Goal: Information Seeking & Learning: Compare options

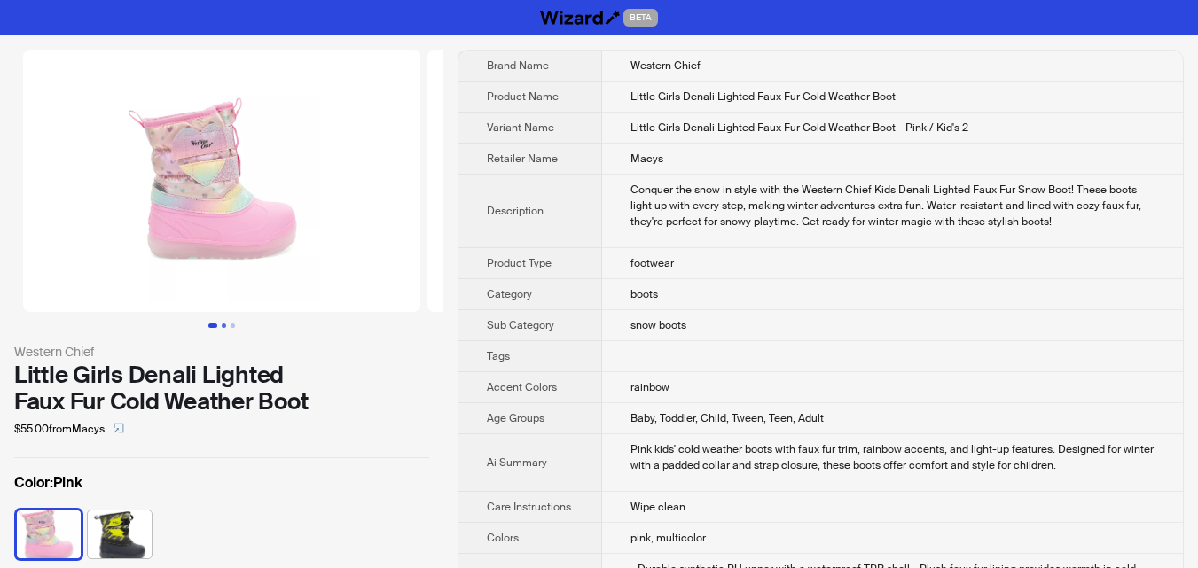
click at [225, 325] on button "Go to slide 2" at bounding box center [224, 326] width 4 height 4
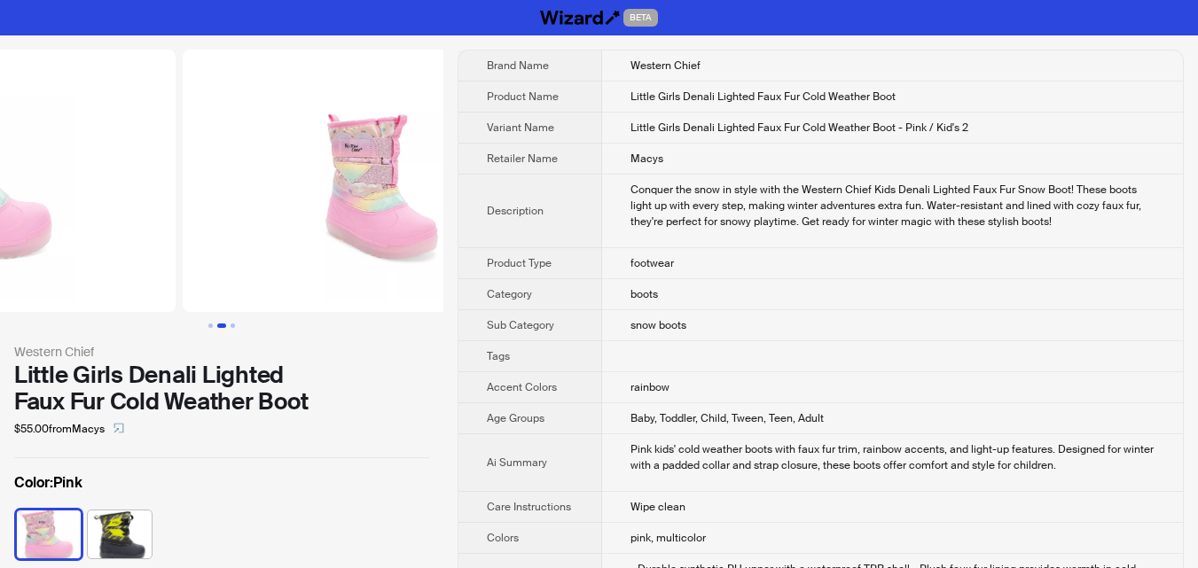
scroll to position [0, 404]
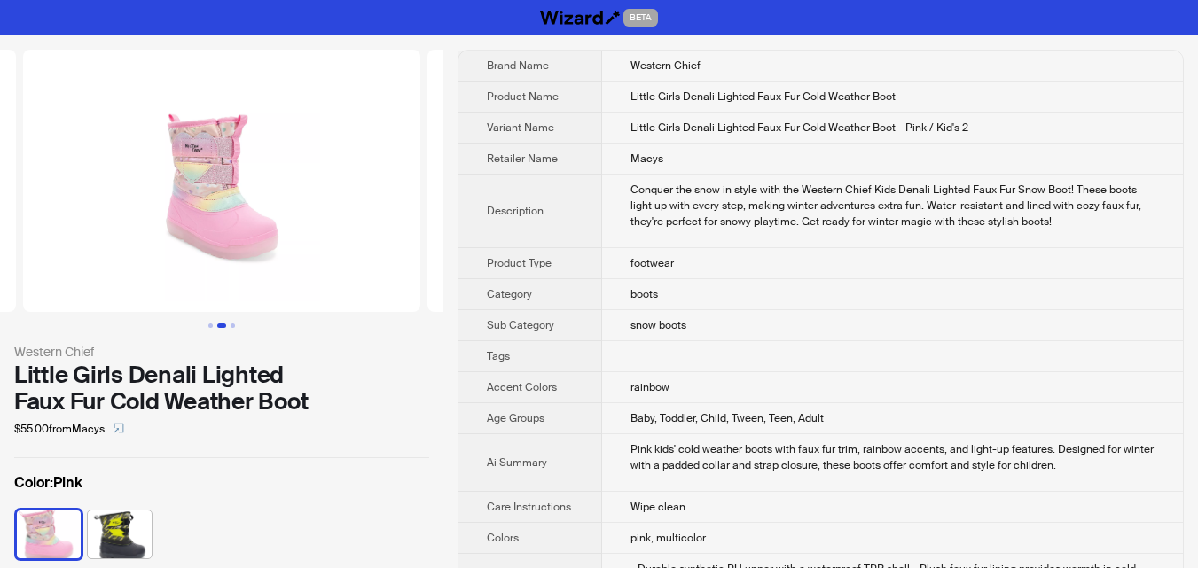
click at [242, 328] on div "Western Chief Little Girls Denali Lighted Faux Fur Cold Weather Boot $55.00 fro…" at bounding box center [221, 356] width 443 height 642
click at [233, 325] on button "Go to slide 3" at bounding box center [233, 326] width 4 height 4
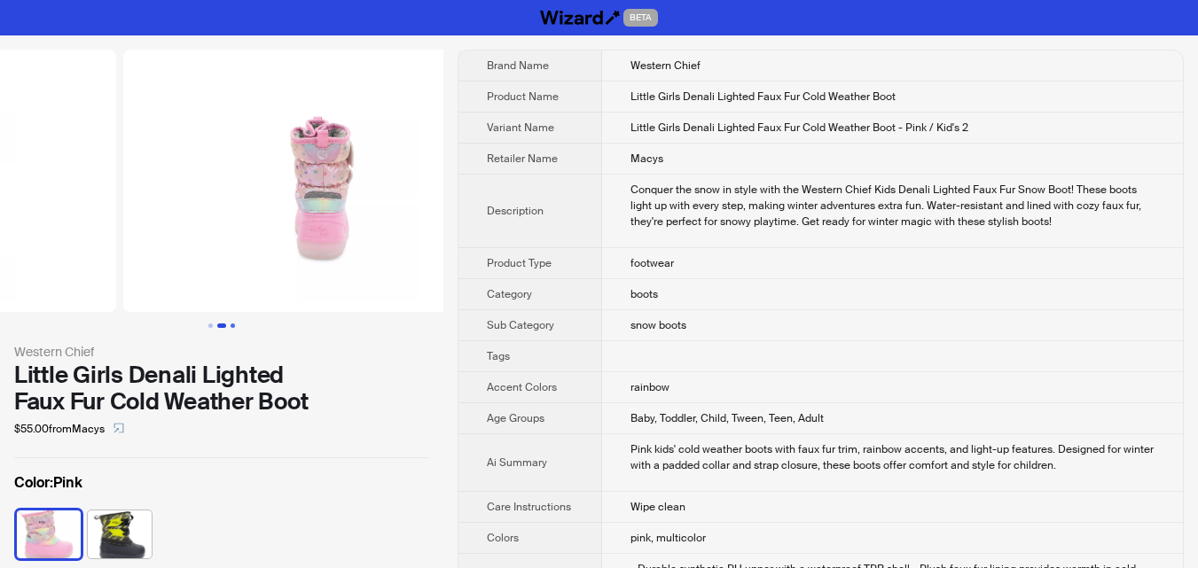
scroll to position [0, 809]
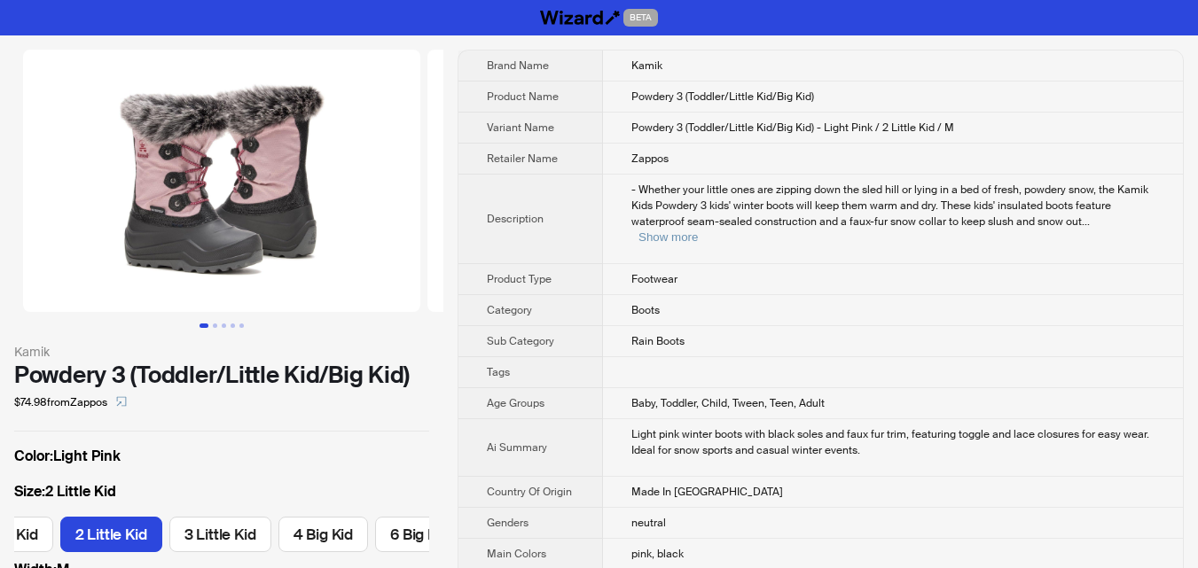
scroll to position [0, 288]
click at [217, 328] on button "Go to slide 2" at bounding box center [215, 326] width 4 height 4
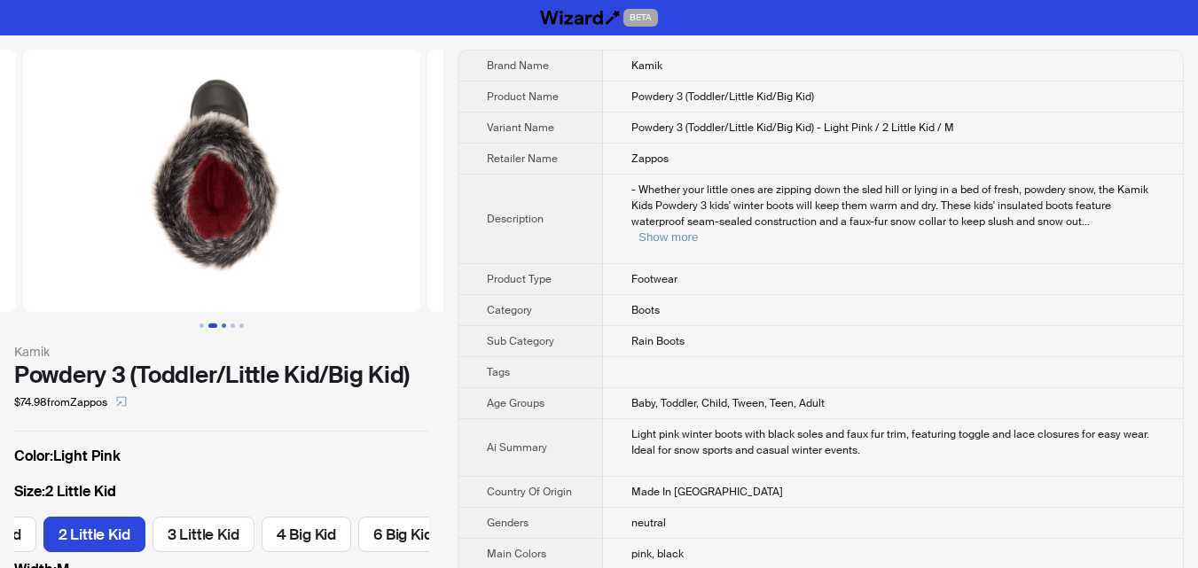
click at [223, 326] on button "Go to slide 3" at bounding box center [224, 326] width 4 height 4
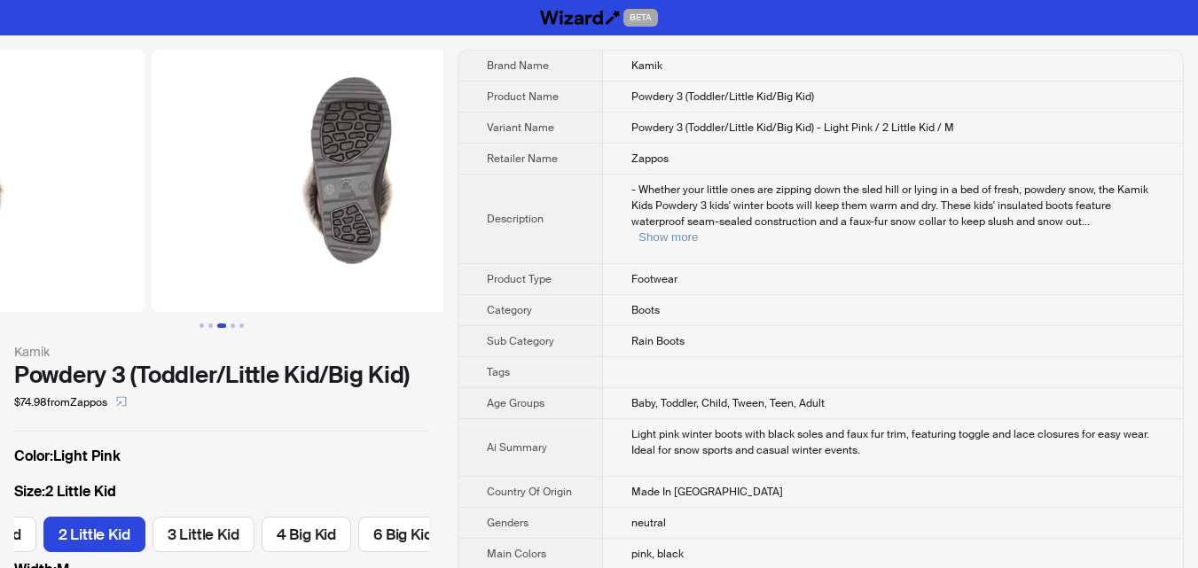
scroll to position [0, 809]
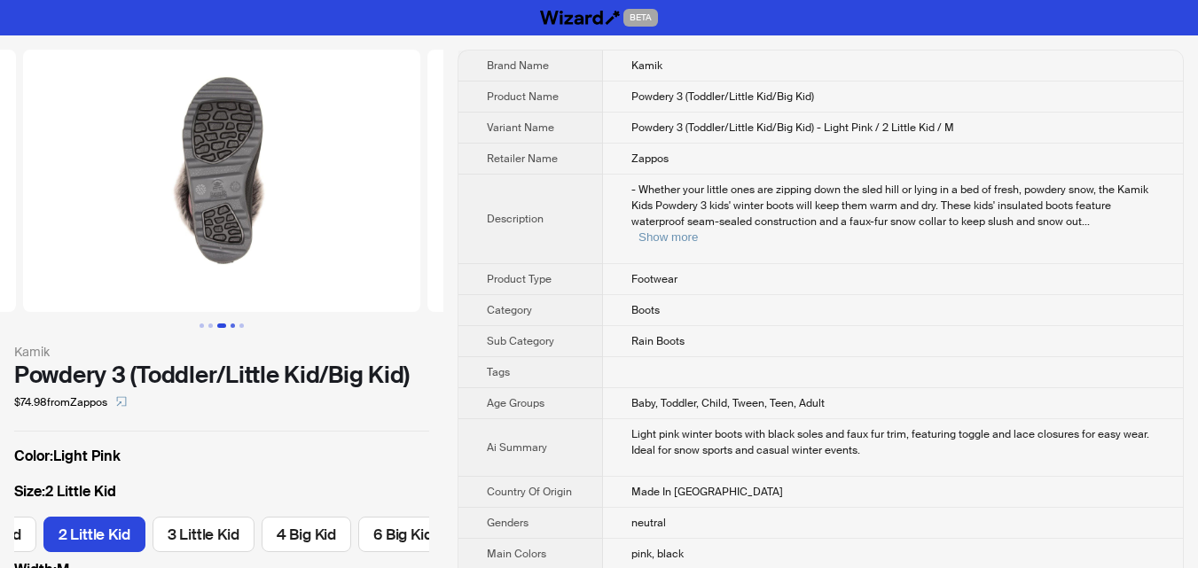
click at [233, 325] on button "Go to slide 4" at bounding box center [233, 326] width 4 height 4
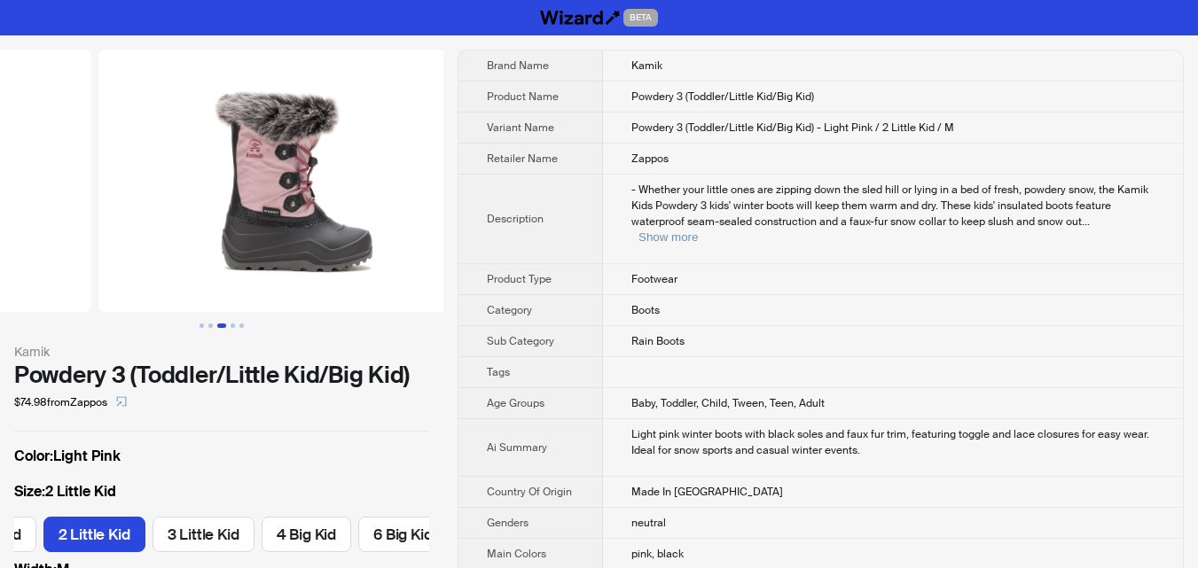
scroll to position [0, 1213]
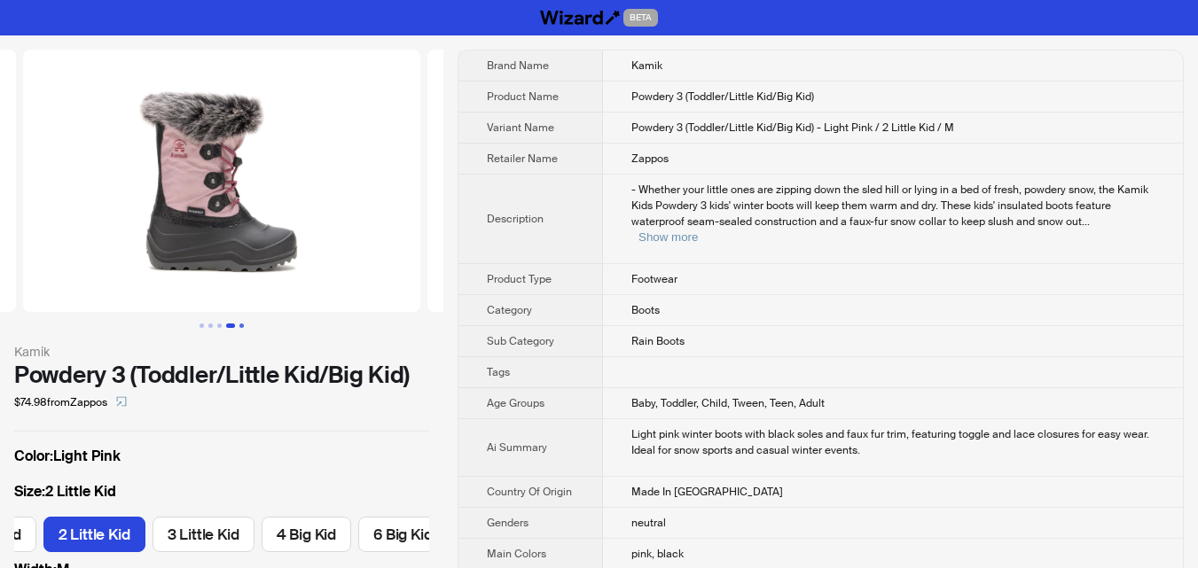
click at [243, 327] on button "Go to slide 5" at bounding box center [241, 326] width 4 height 4
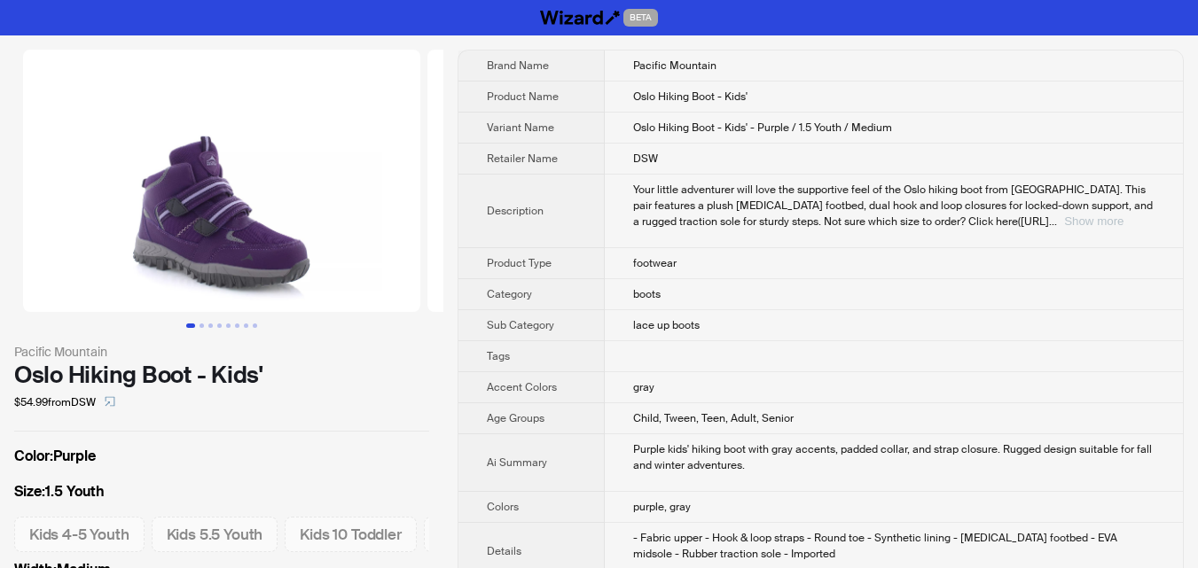
click at [1123, 226] on button "Show more" at bounding box center [1093, 221] width 59 height 13
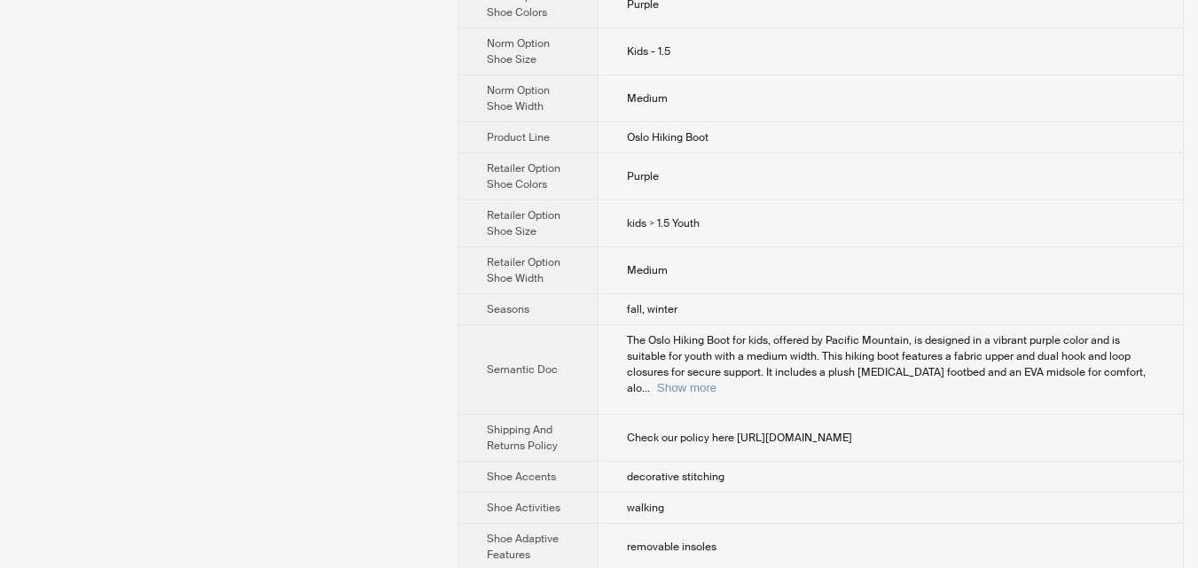
scroll to position [798, 0]
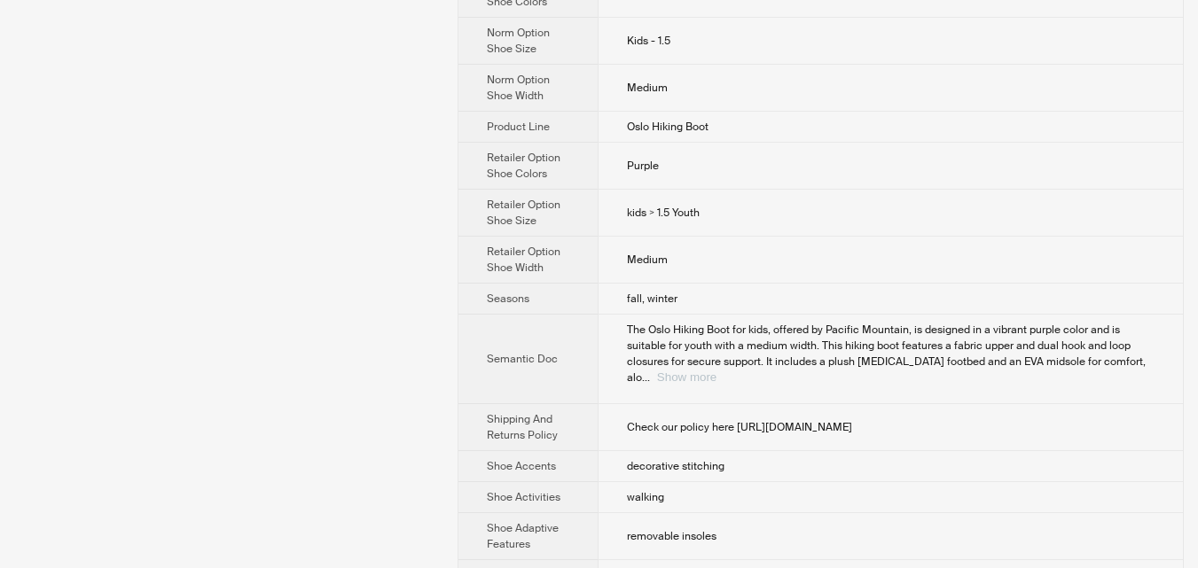
click at [716, 377] on button "Show more" at bounding box center [686, 377] width 59 height 13
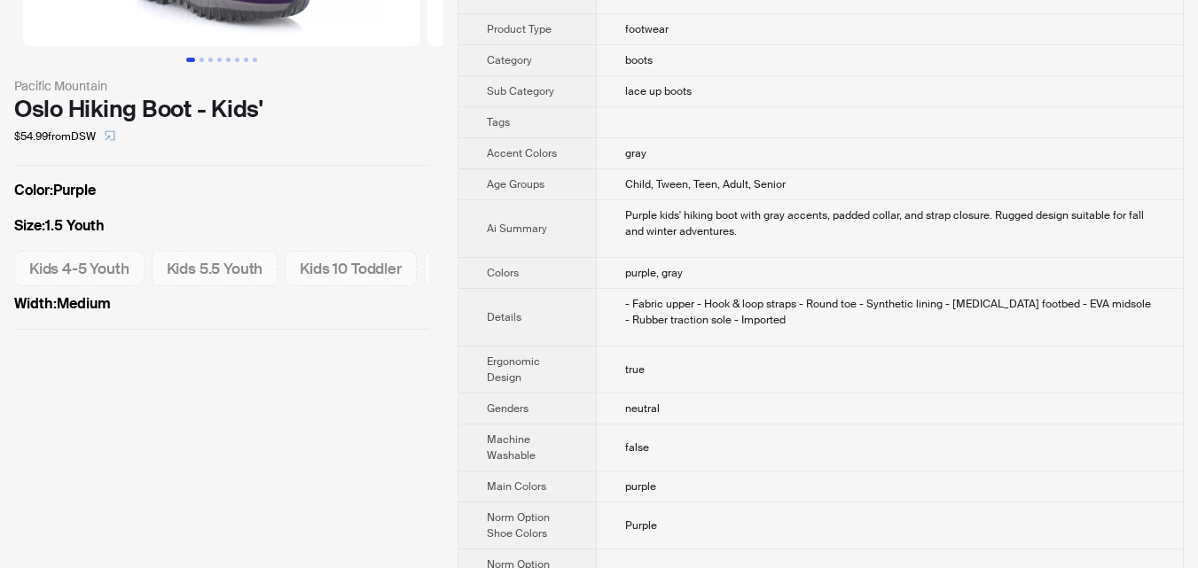
scroll to position [0, 0]
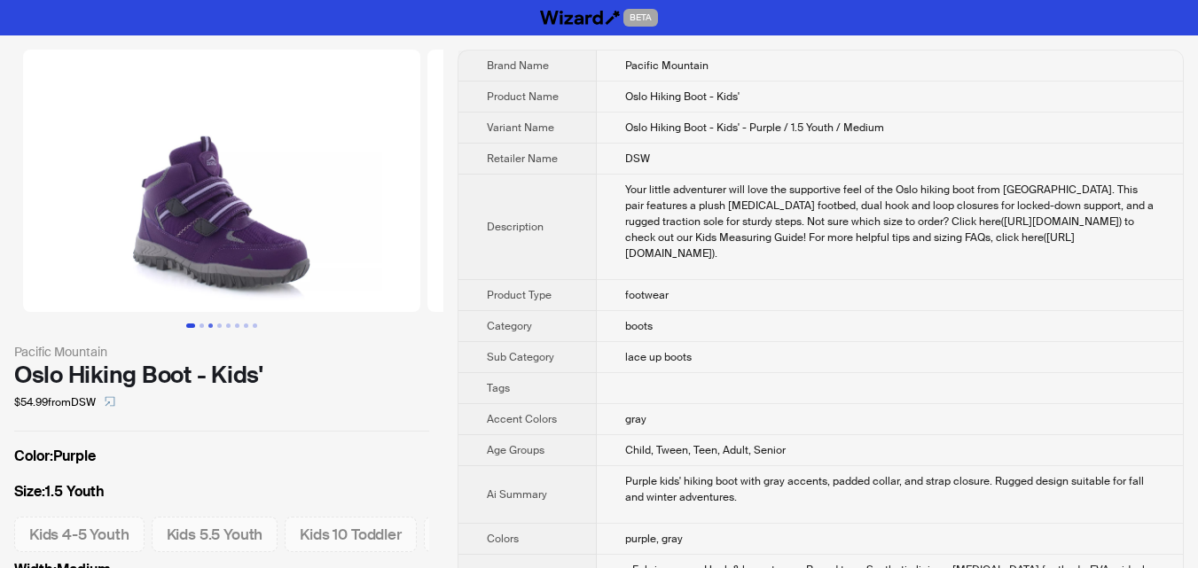
click at [208, 327] on button "Go to slide 3" at bounding box center [210, 326] width 4 height 4
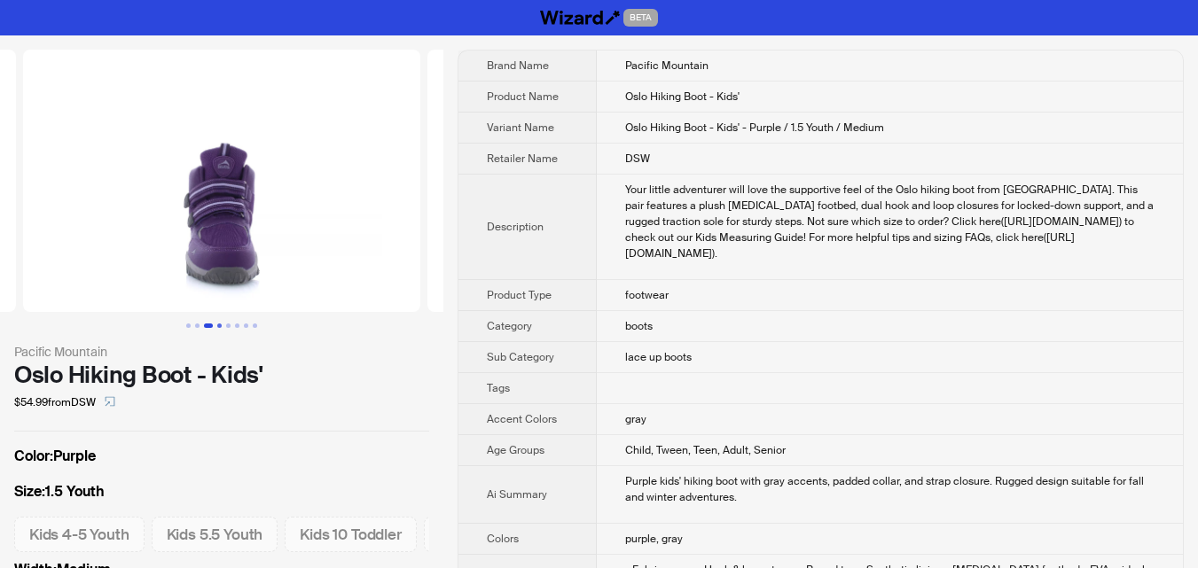
click at [222, 325] on button "Go to slide 4" at bounding box center [219, 326] width 4 height 4
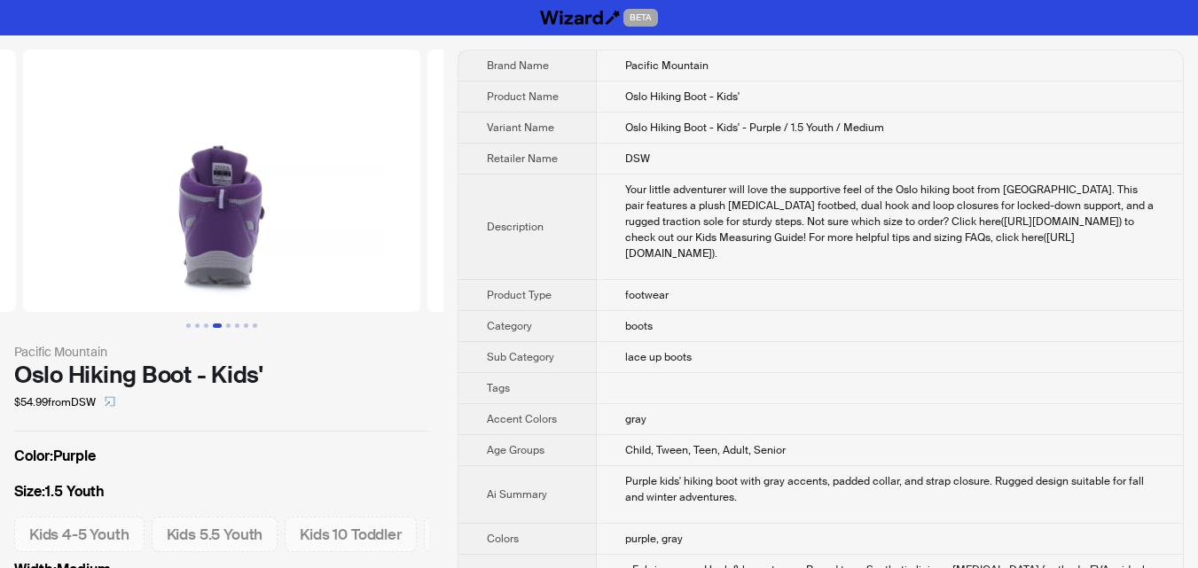
click at [1061, 311] on td "footwear" at bounding box center [890, 295] width 586 height 31
click at [227, 324] on button "Go to slide 5" at bounding box center [228, 326] width 4 height 4
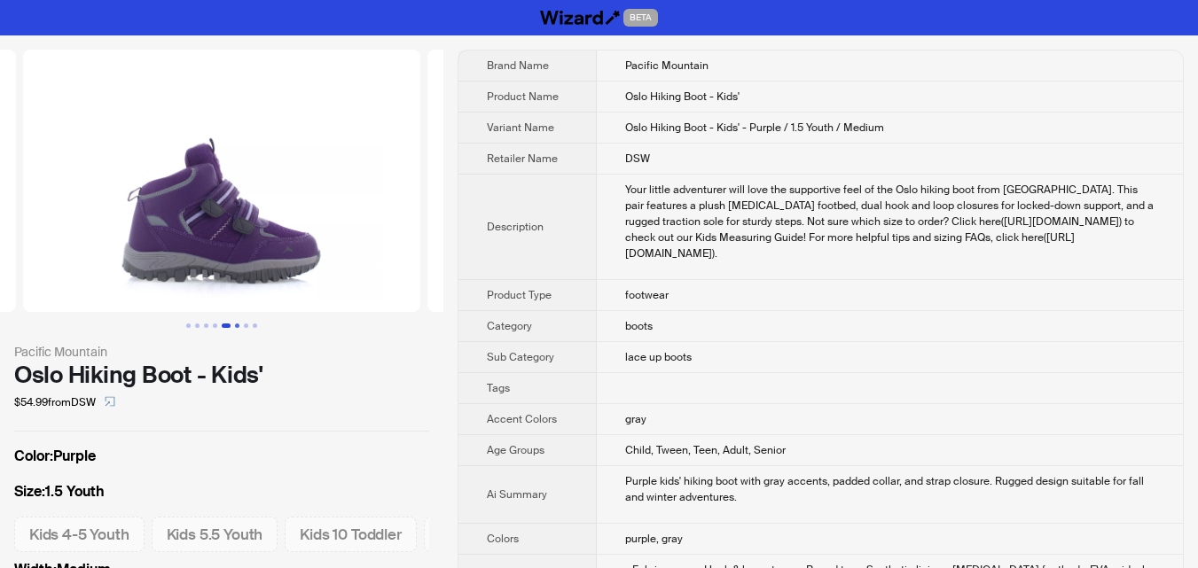
click at [239, 324] on button "Go to slide 6" at bounding box center [237, 326] width 4 height 4
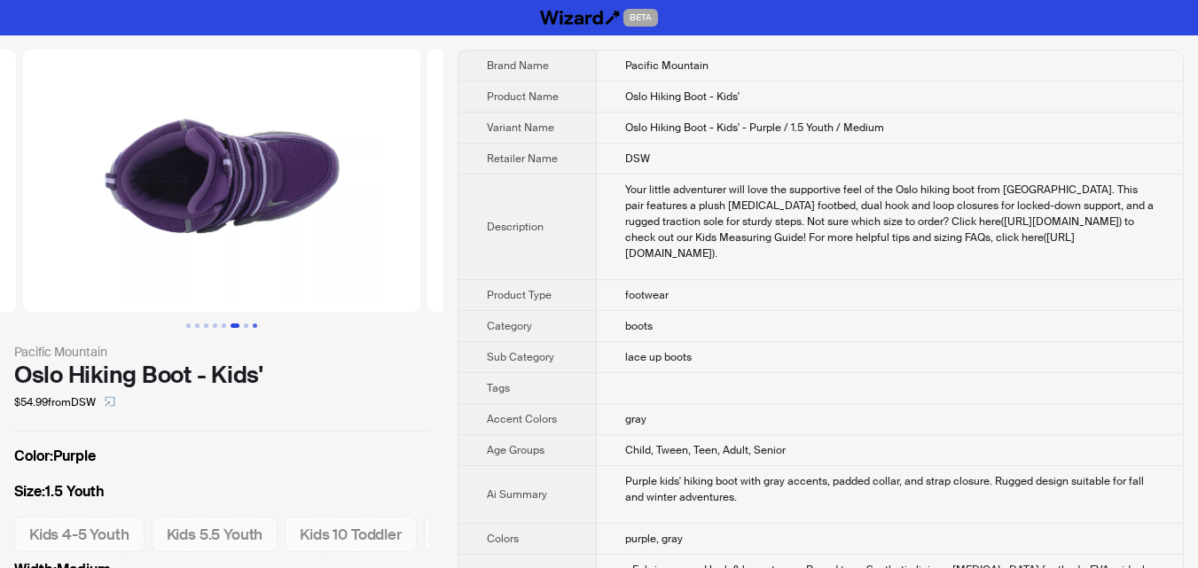
click at [253, 324] on button "Go to slide 8" at bounding box center [255, 326] width 4 height 4
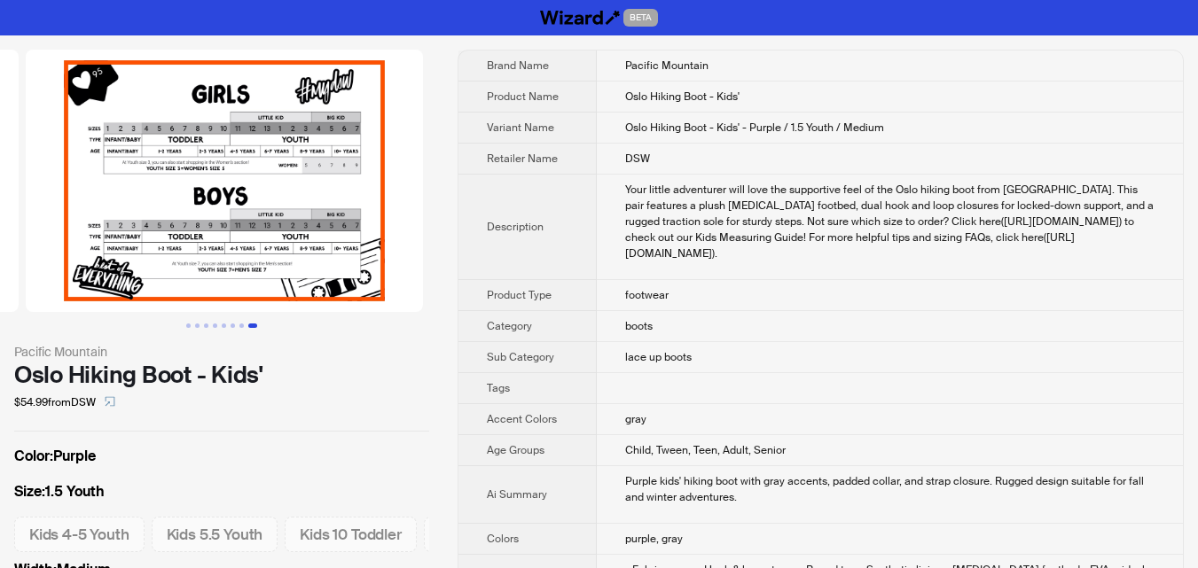
scroll to position [0, 2830]
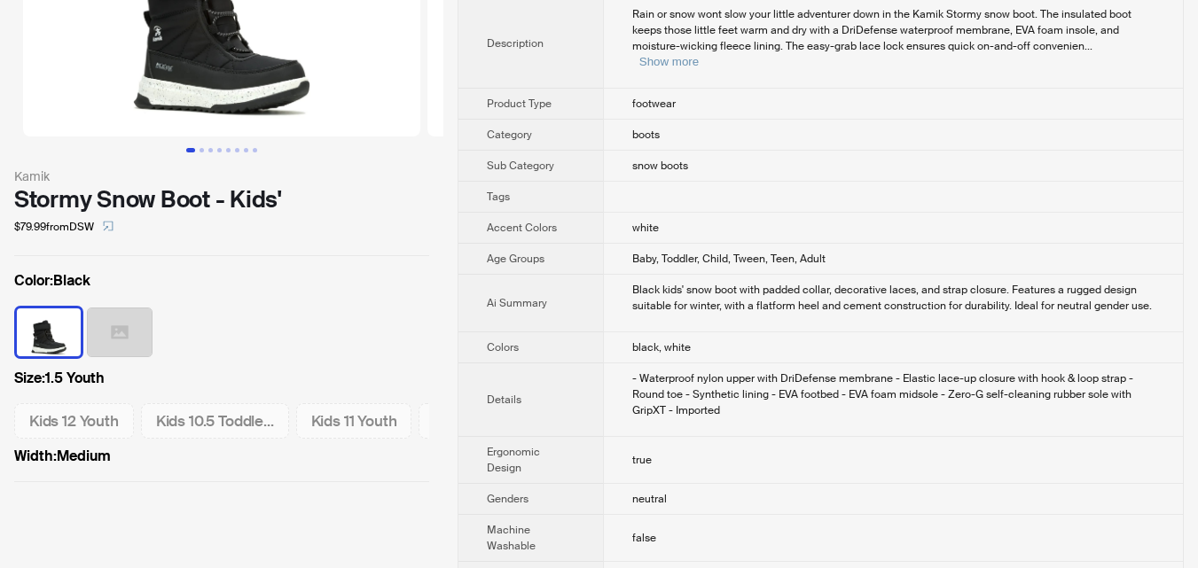
scroll to position [177, 0]
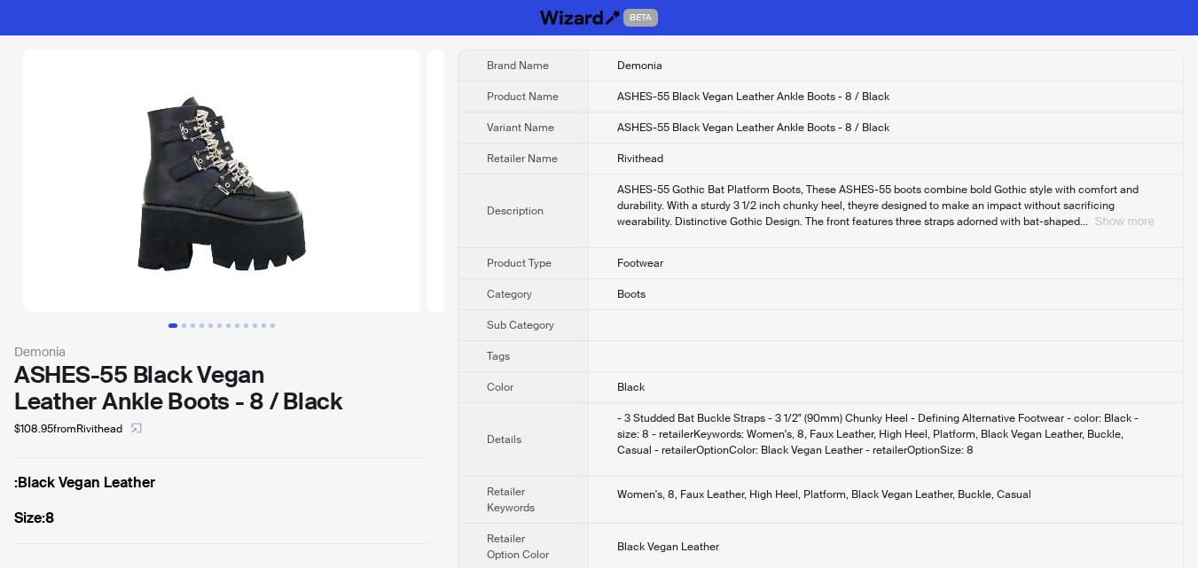
click at [1111, 221] on button "Show more" at bounding box center [1124, 221] width 59 height 13
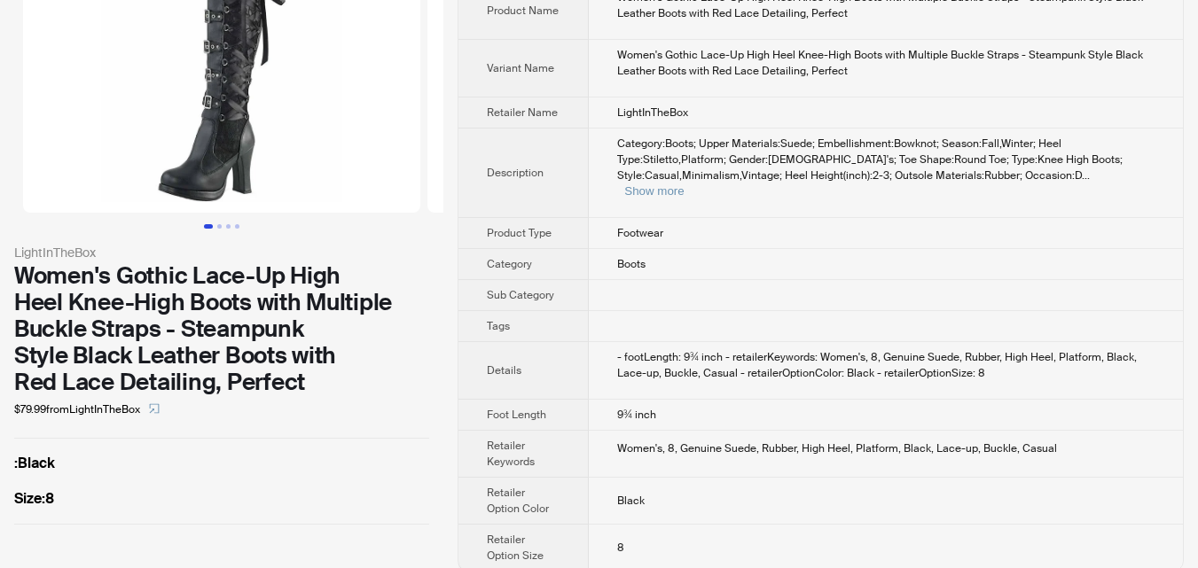
scroll to position [101, 0]
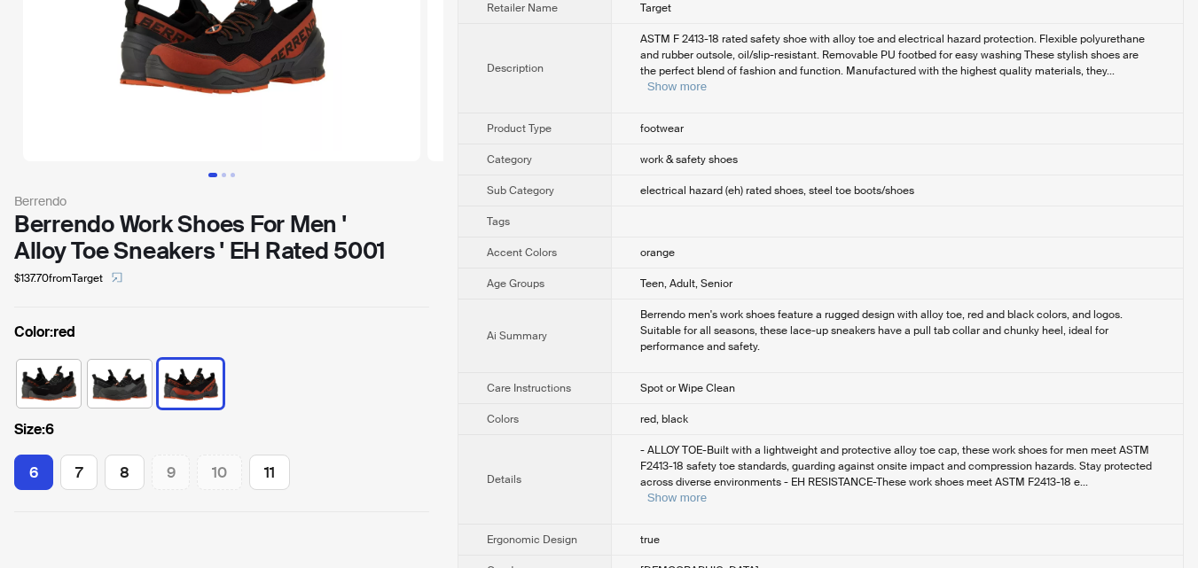
scroll to position [177, 0]
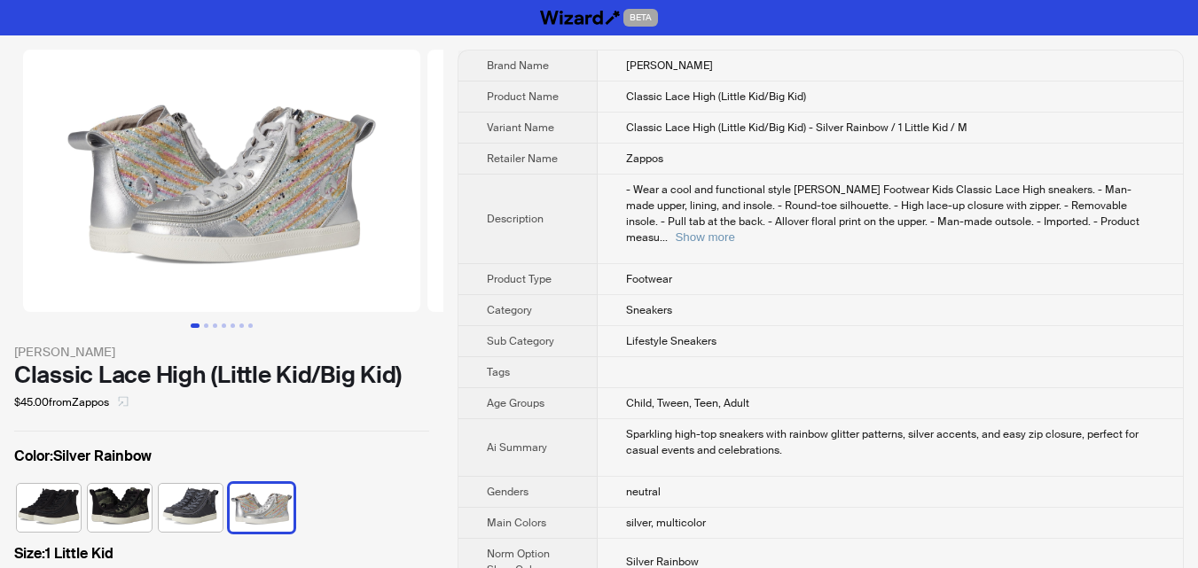
click at [122, 410] on button "button" at bounding box center [123, 402] width 28 height 28
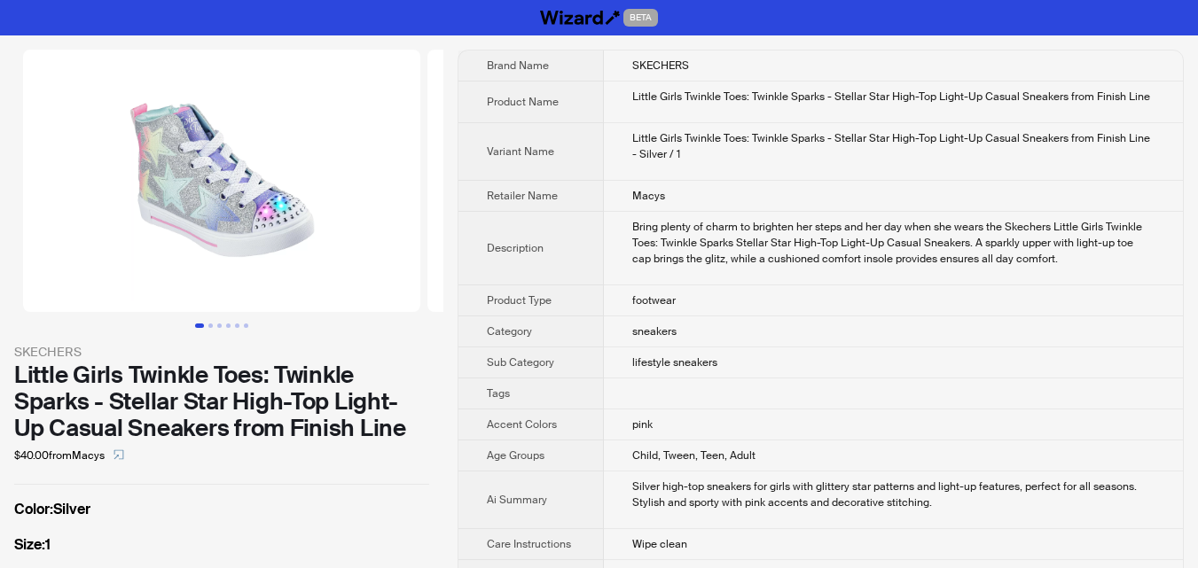
scroll to position [89, 0]
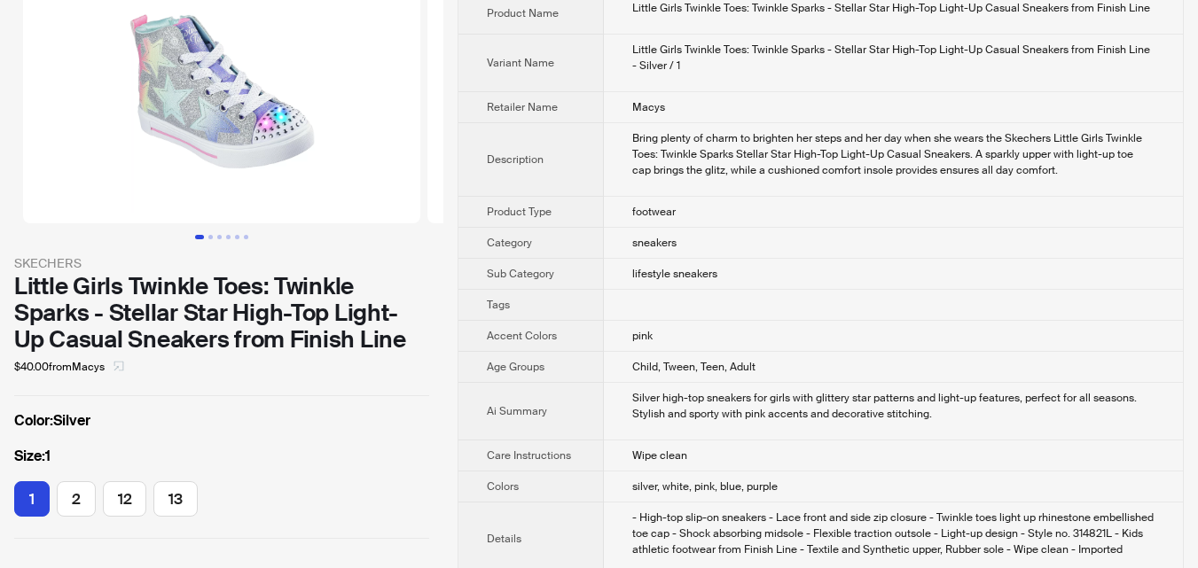
click at [124, 369] on icon "select" at bounding box center [118, 366] width 11 height 11
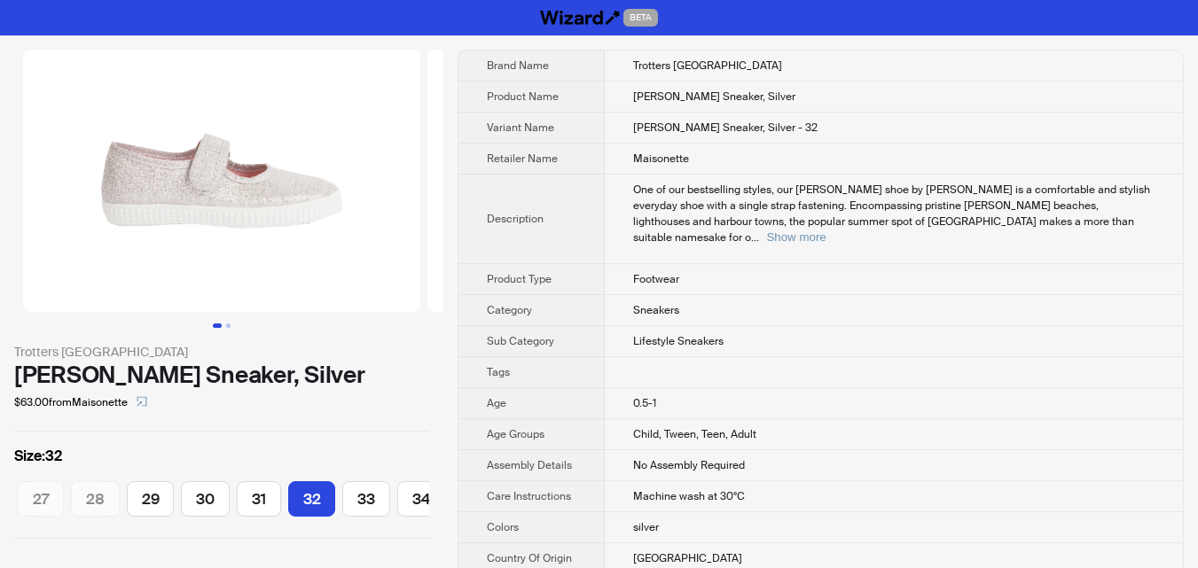
scroll to position [0, 437]
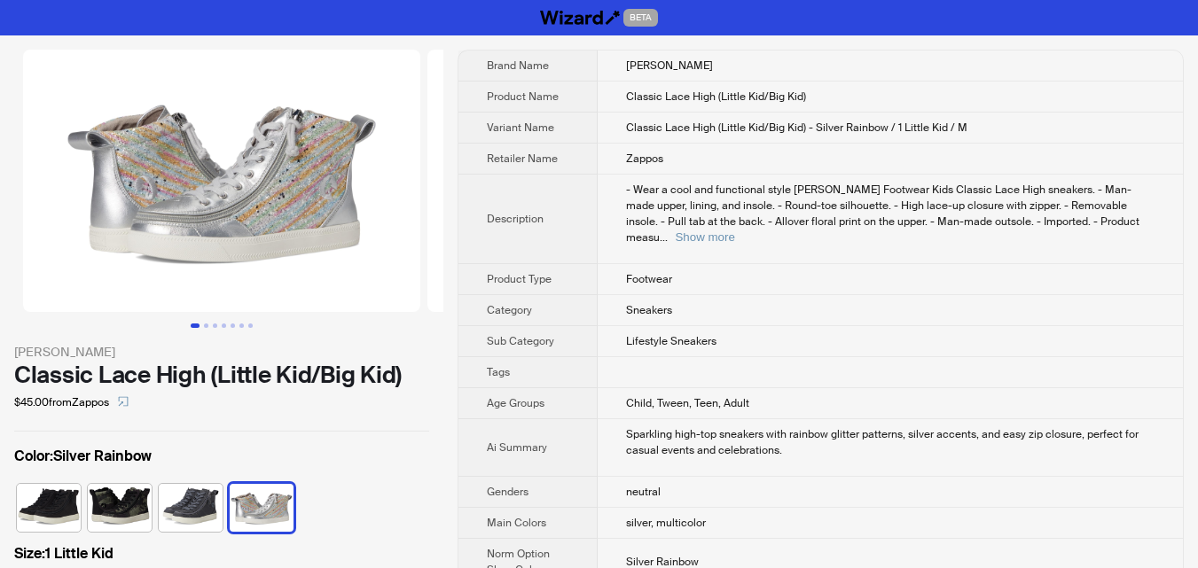
scroll to position [0, 313]
click at [208, 325] on button "Go to slide 2" at bounding box center [206, 326] width 4 height 4
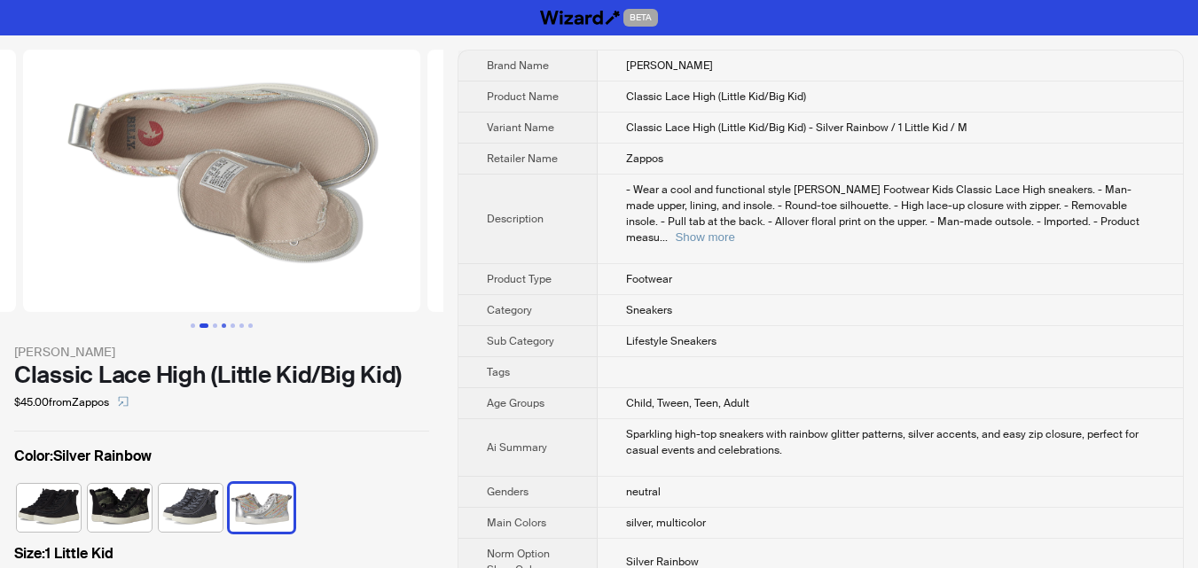
click at [226, 325] on button "Go to slide 4" at bounding box center [224, 326] width 4 height 4
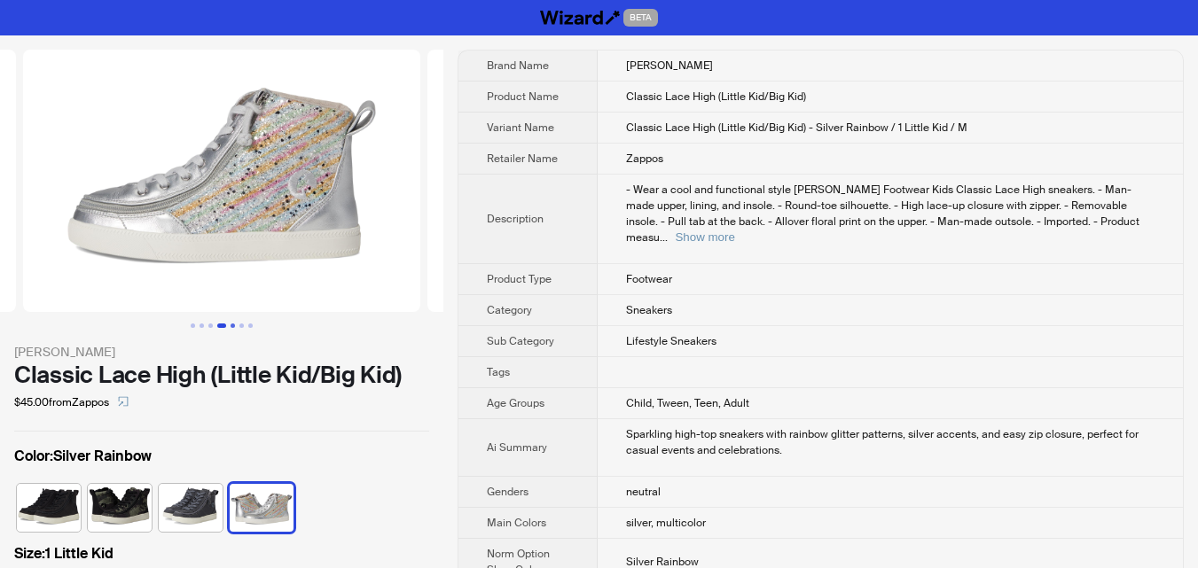
click at [233, 325] on button "Go to slide 5" at bounding box center [233, 326] width 4 height 4
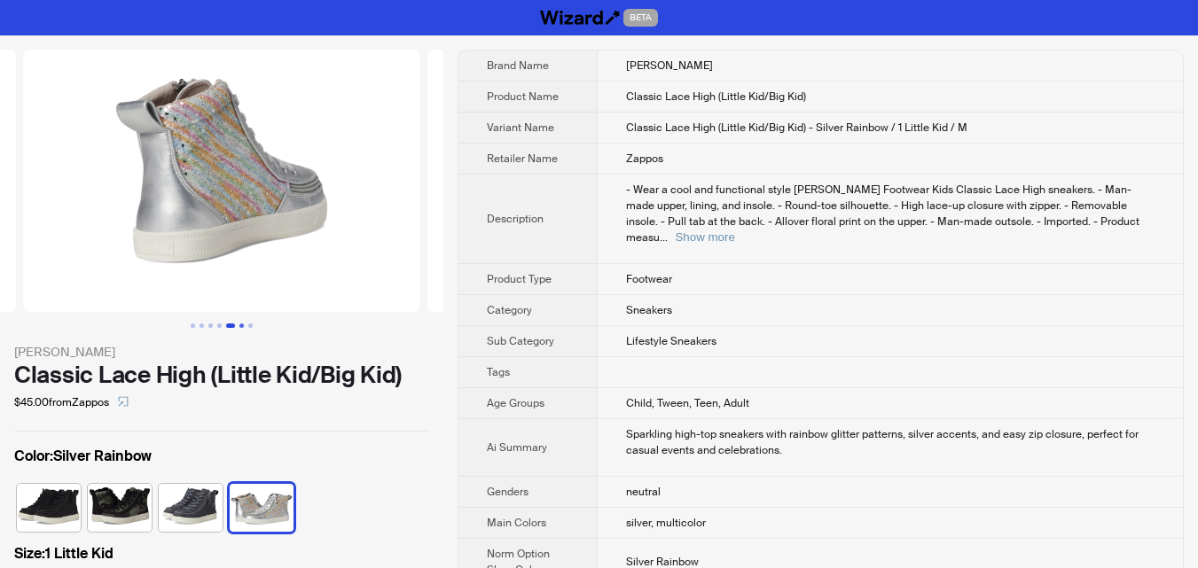
click at [242, 325] on button "Go to slide 6" at bounding box center [241, 326] width 4 height 4
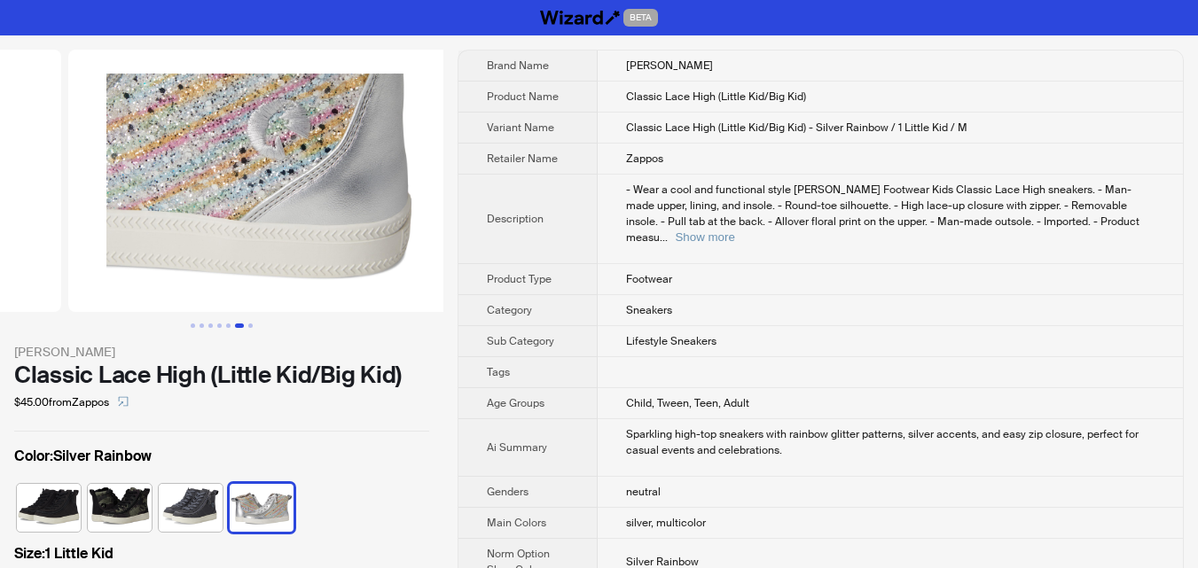
scroll to position [0, 2022]
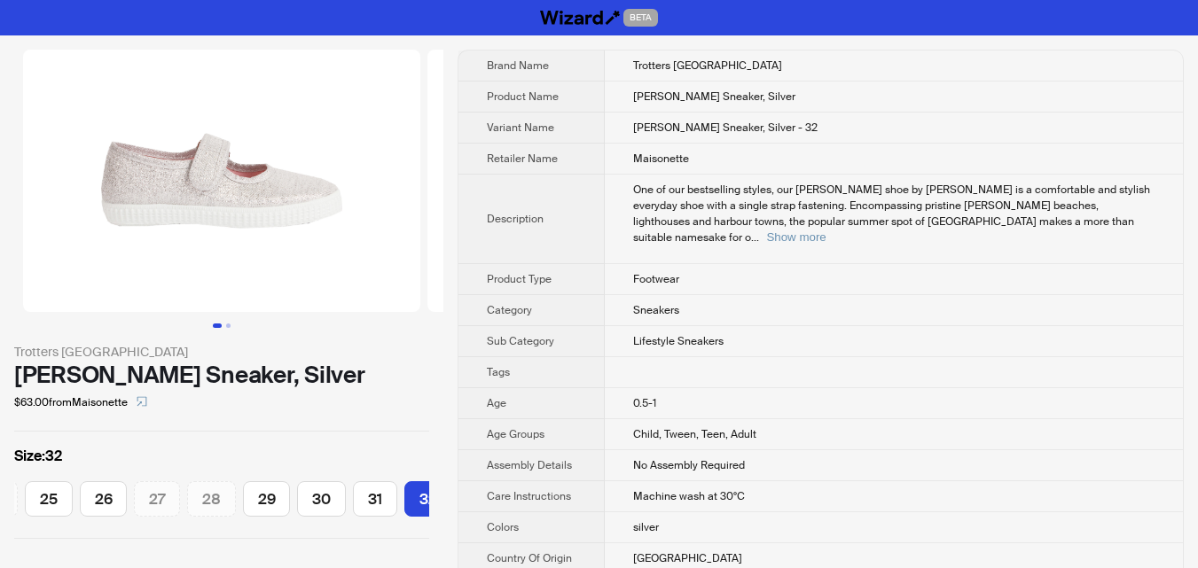
scroll to position [0, 437]
click at [226, 327] on button "Go to slide 2" at bounding box center [228, 326] width 4 height 4
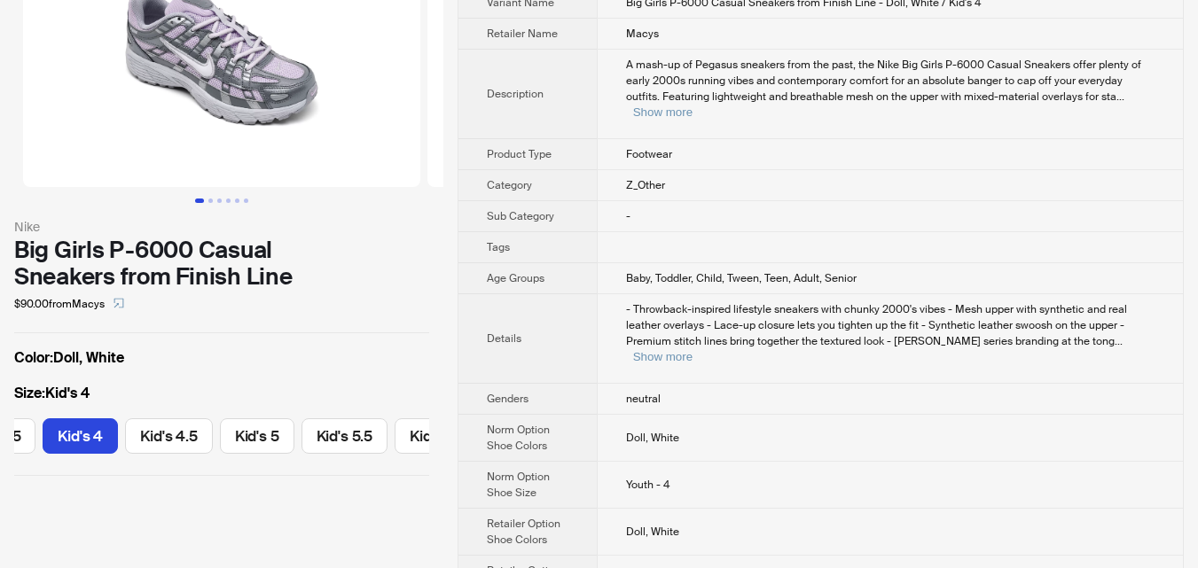
scroll to position [177, 0]
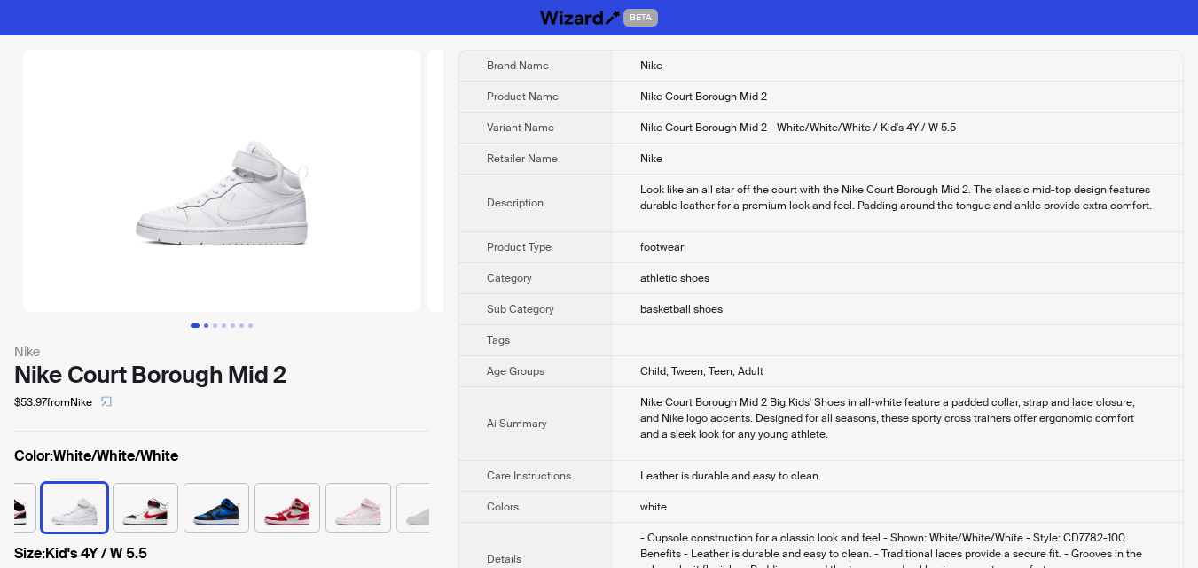
click at [208, 326] on button "Go to slide 2" at bounding box center [206, 326] width 4 height 4
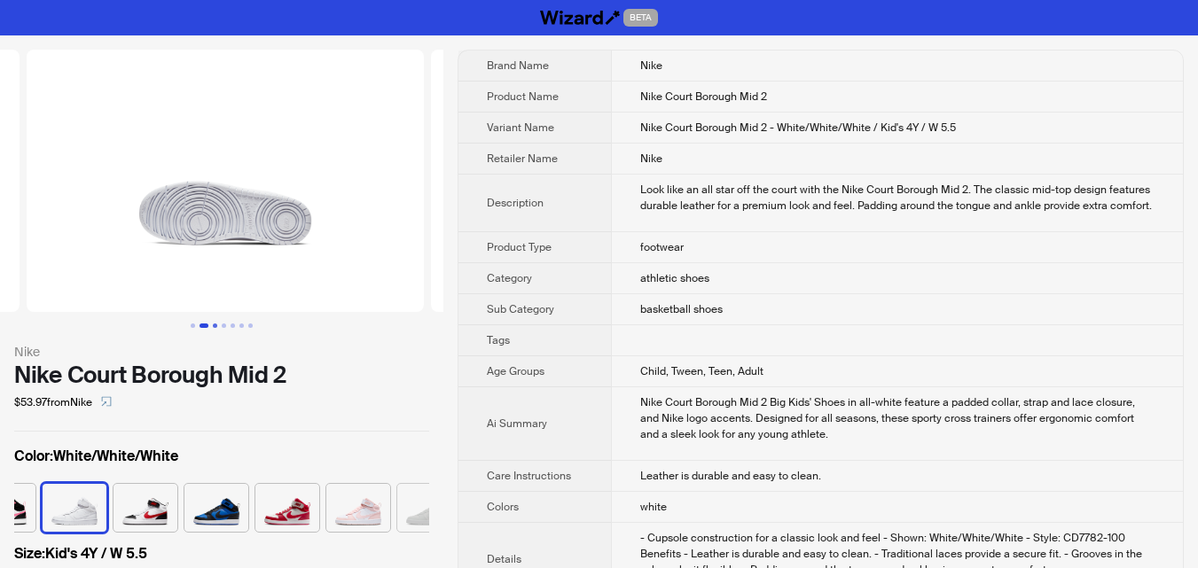
click at [215, 326] on button "Go to slide 3" at bounding box center [215, 326] width 4 height 4
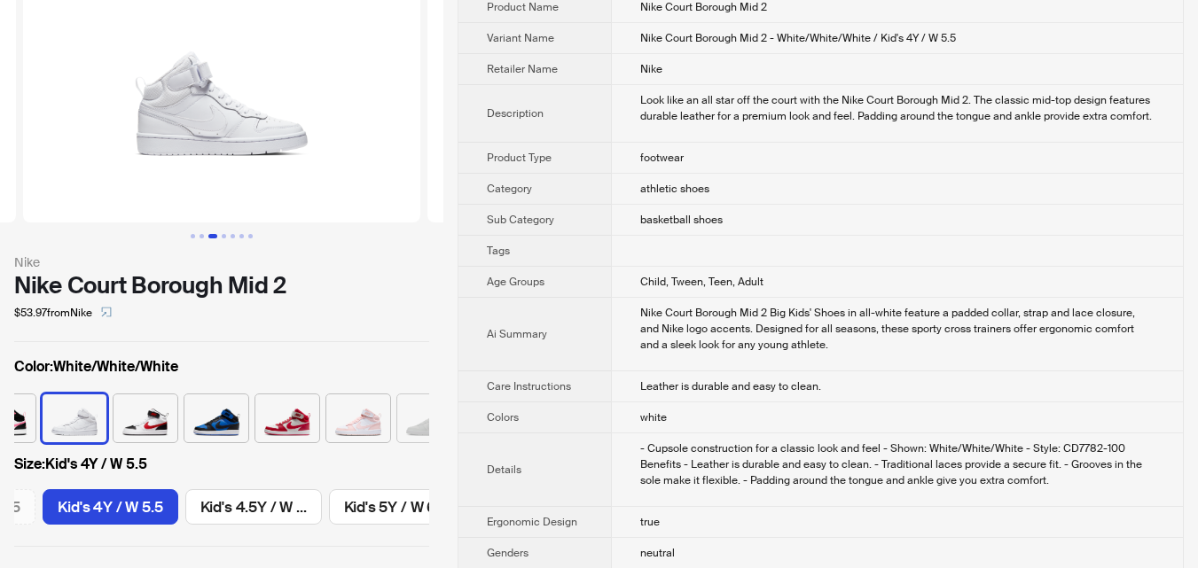
scroll to position [89, 0]
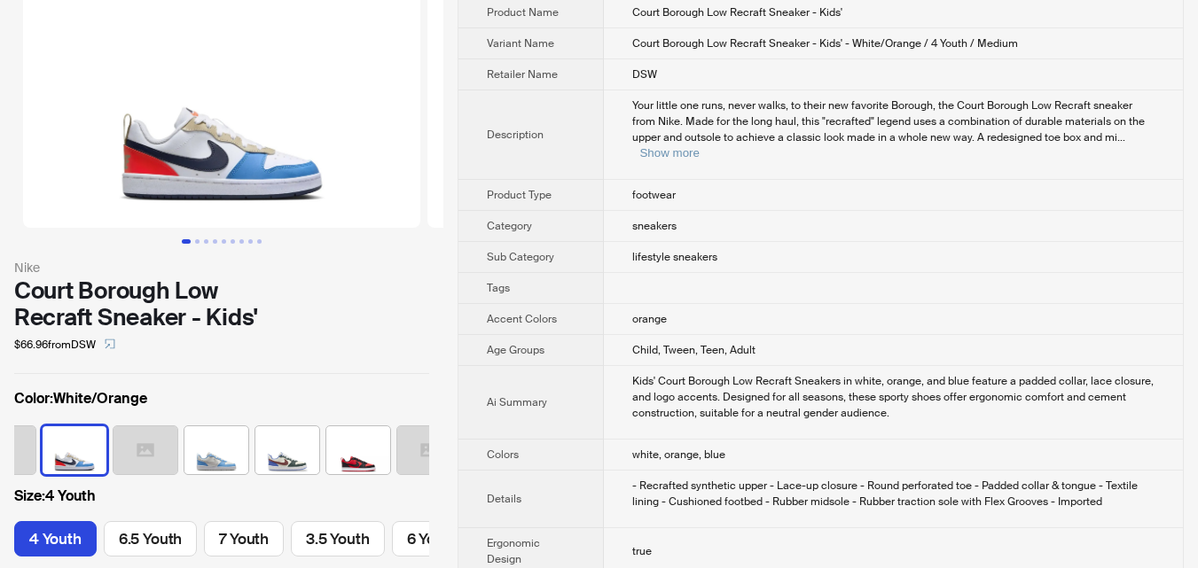
scroll to position [89, 0]
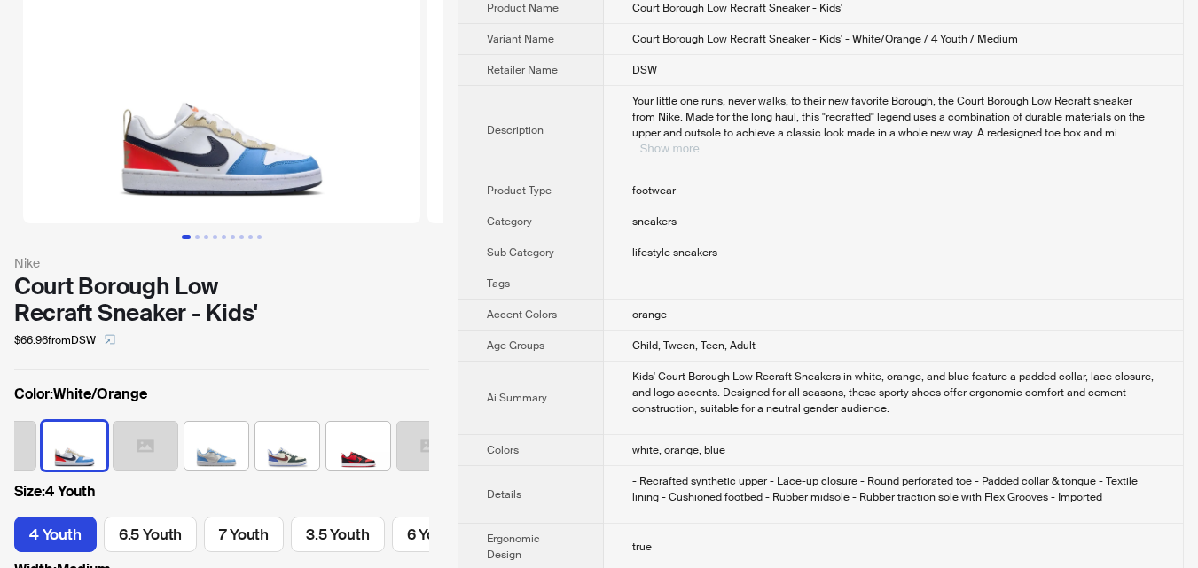
click at [699, 142] on button "Show more" at bounding box center [668, 148] width 59 height 13
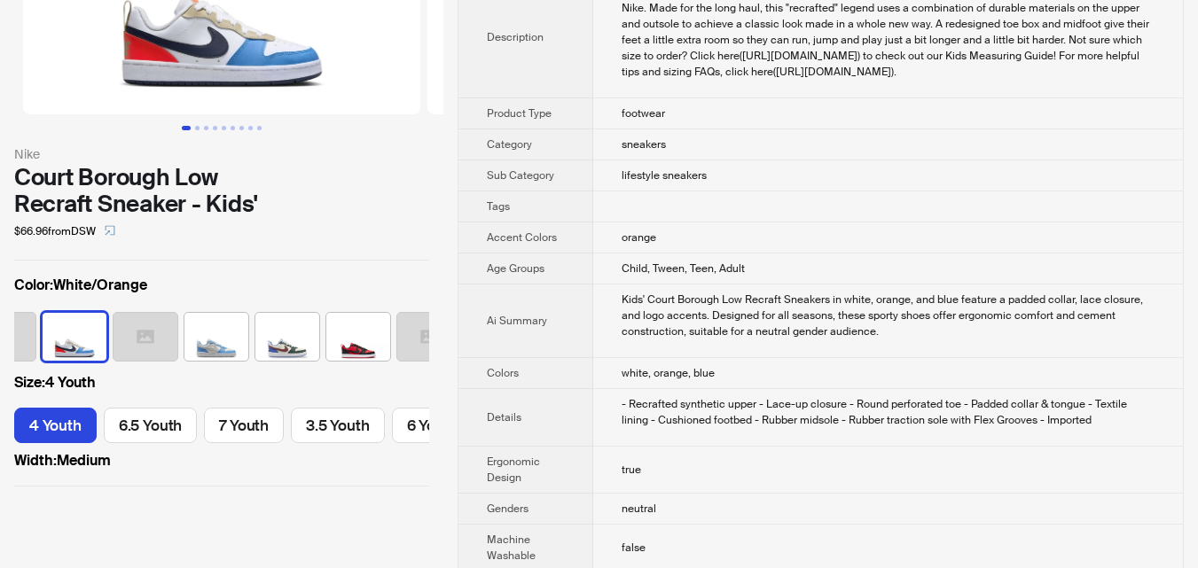
scroll to position [177, 0]
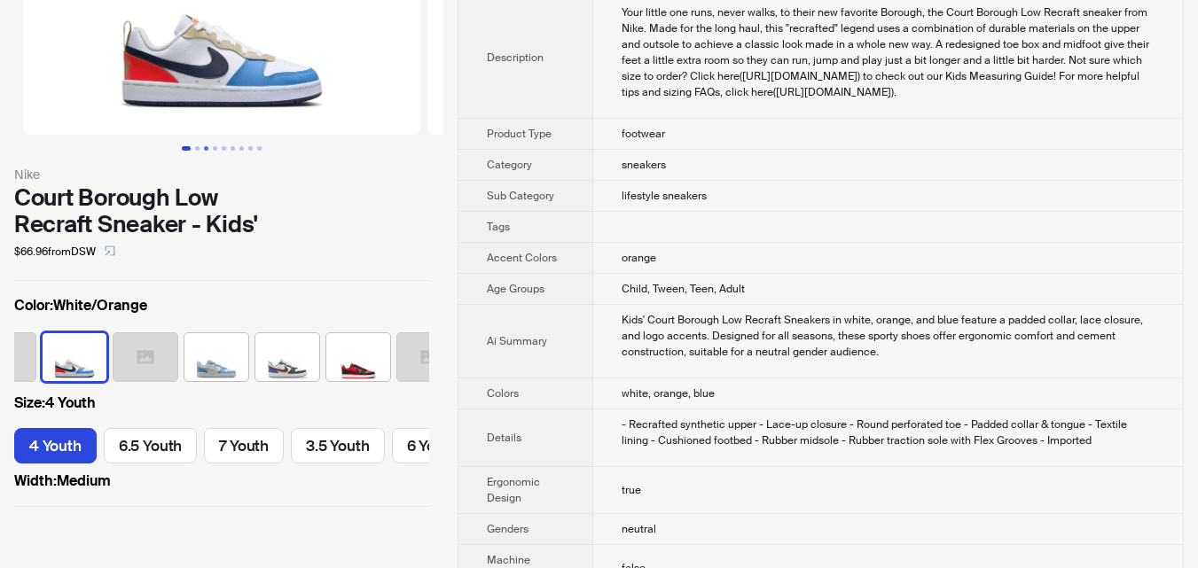
click at [204, 149] on button "Go to slide 3" at bounding box center [206, 148] width 4 height 4
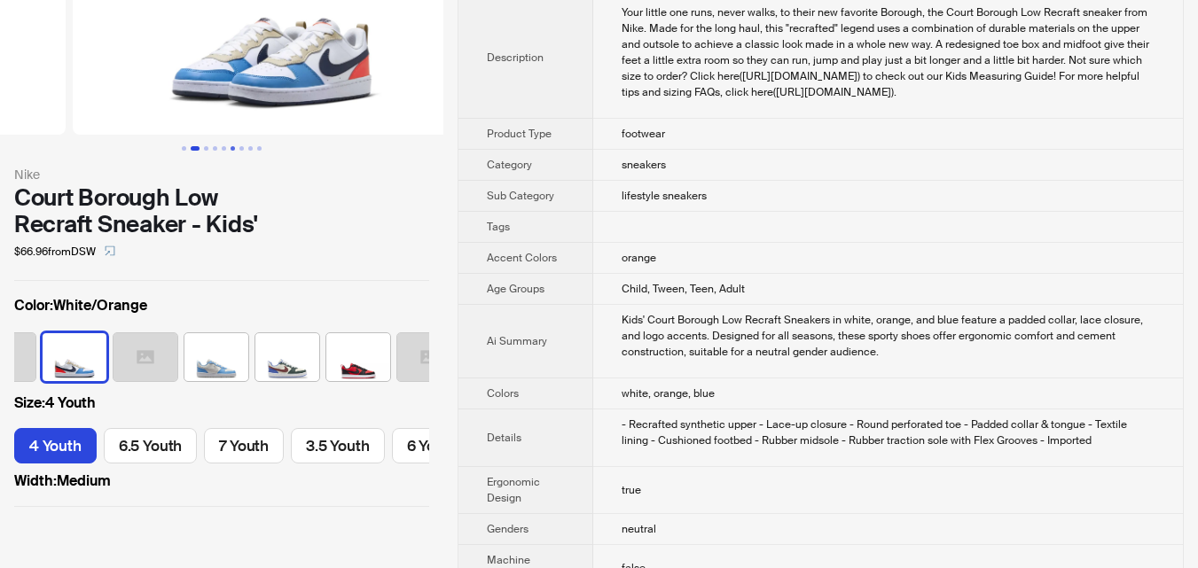
click at [231, 146] on ul at bounding box center [221, 148] width 443 height 4
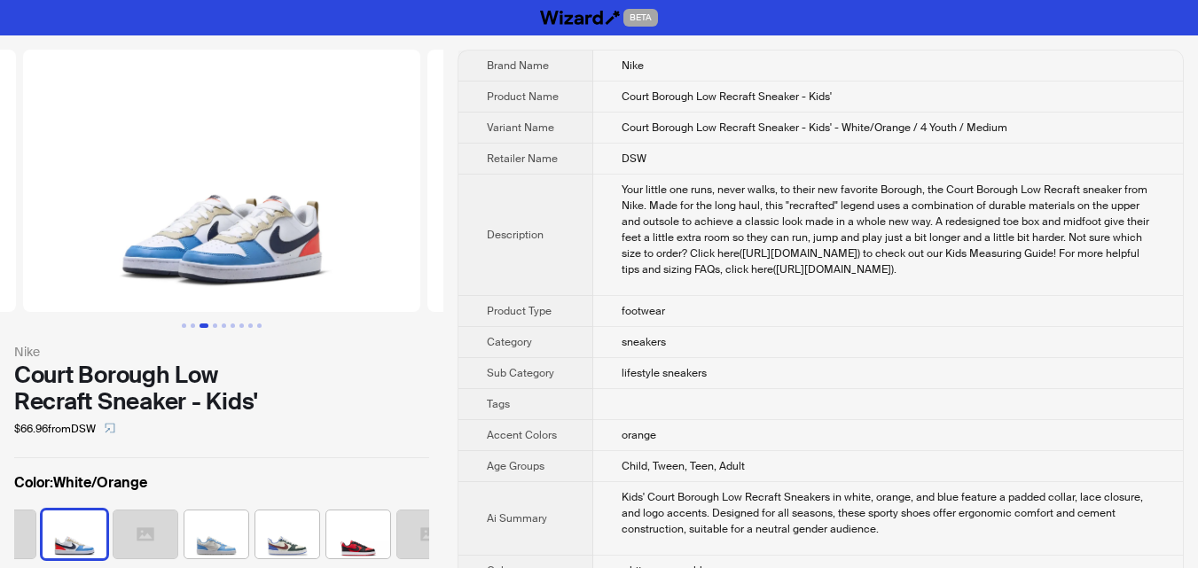
click at [370, 97] on img at bounding box center [221, 181] width 397 height 262
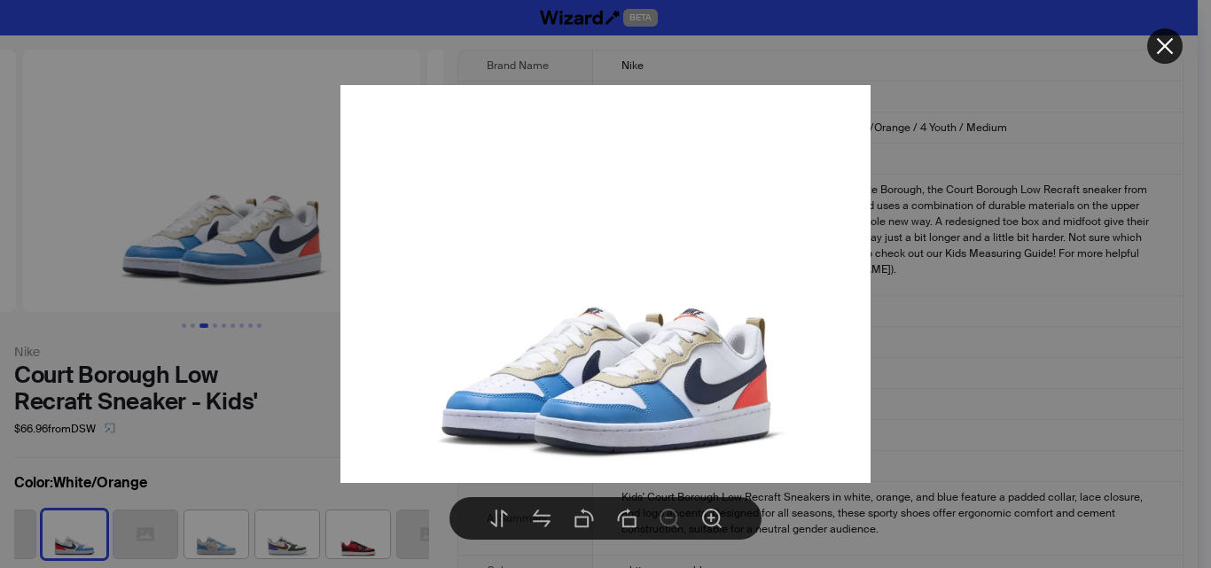
click at [1186, 133] on div at bounding box center [605, 284] width 1211 height 568
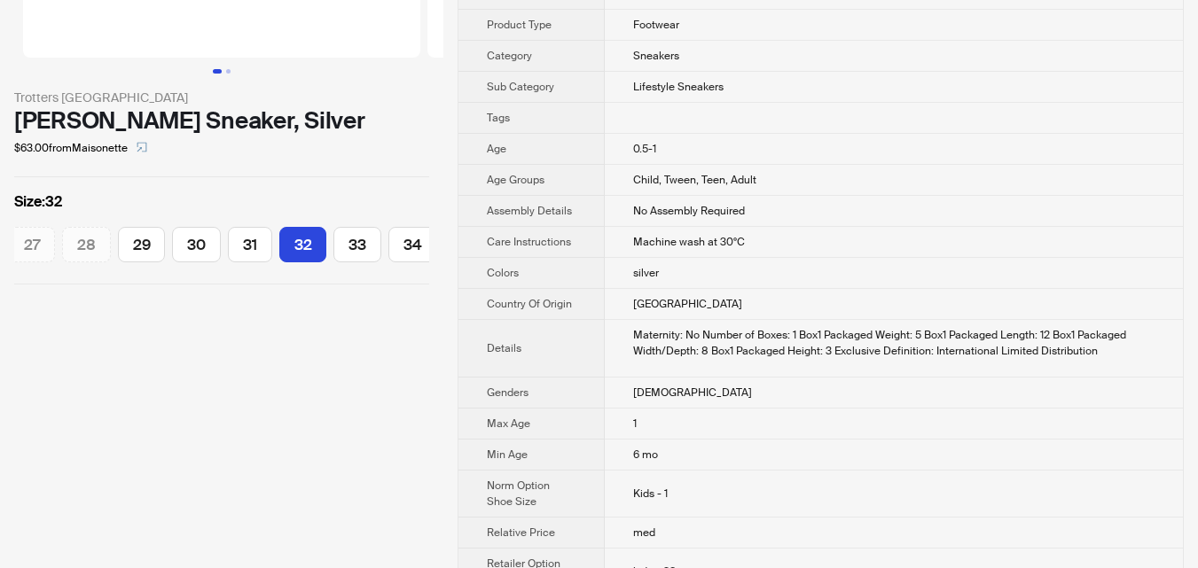
scroll to position [266, 0]
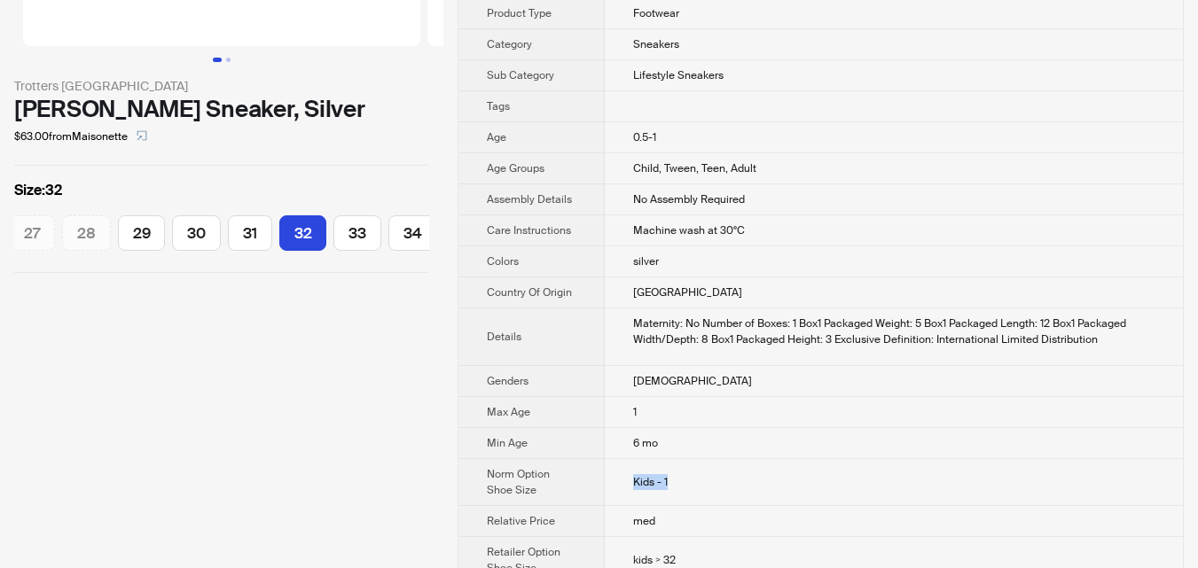
drag, startPoint x: 625, startPoint y: 465, endPoint x: 691, endPoint y: 466, distance: 65.6
click at [689, 466] on td "Kids - 1" at bounding box center [894, 482] width 578 height 47
click at [697, 463] on td "Kids - 1" at bounding box center [894, 482] width 578 height 47
drag, startPoint x: 631, startPoint y: 466, endPoint x: 716, endPoint y: 481, distance: 86.4
click at [716, 481] on td "Kids - 1" at bounding box center [894, 482] width 578 height 47
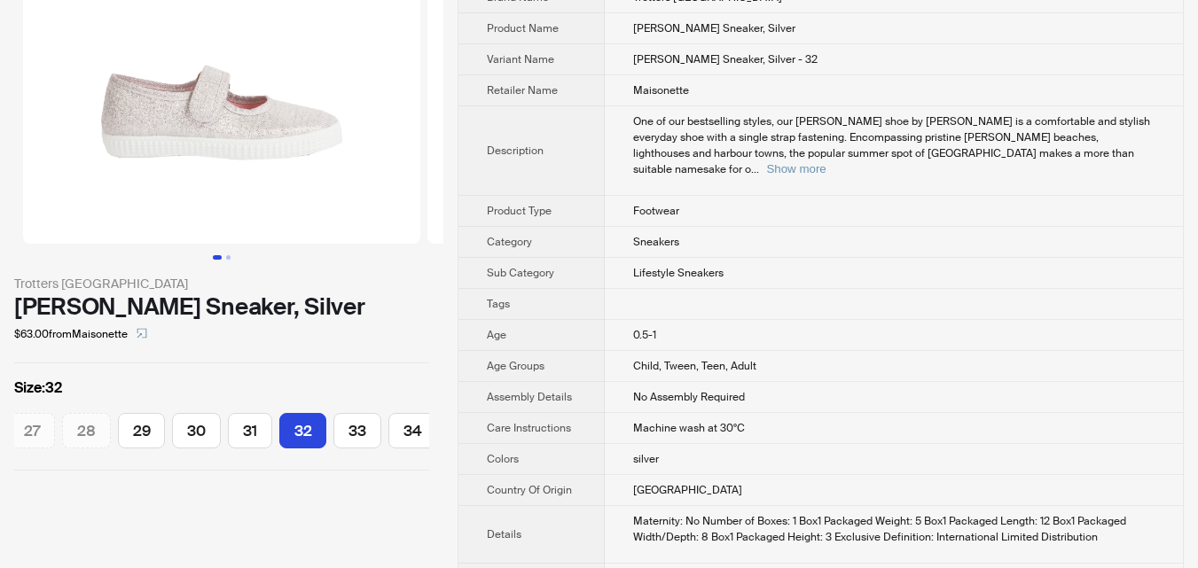
scroll to position [0, 0]
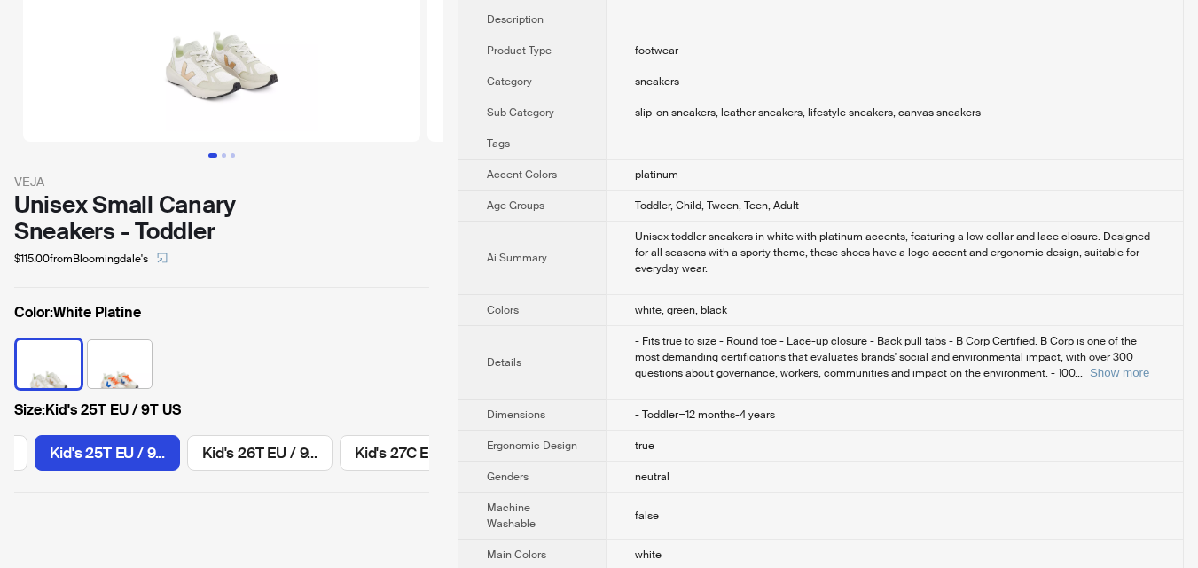
scroll to position [177, 0]
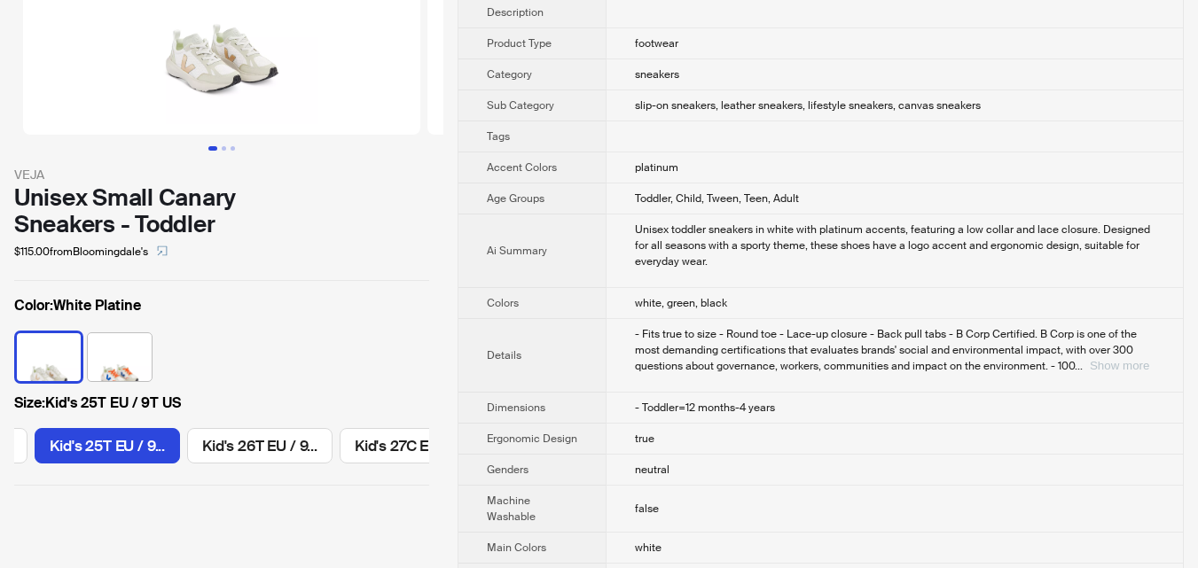
click at [1096, 365] on button "Show more" at bounding box center [1119, 365] width 59 height 13
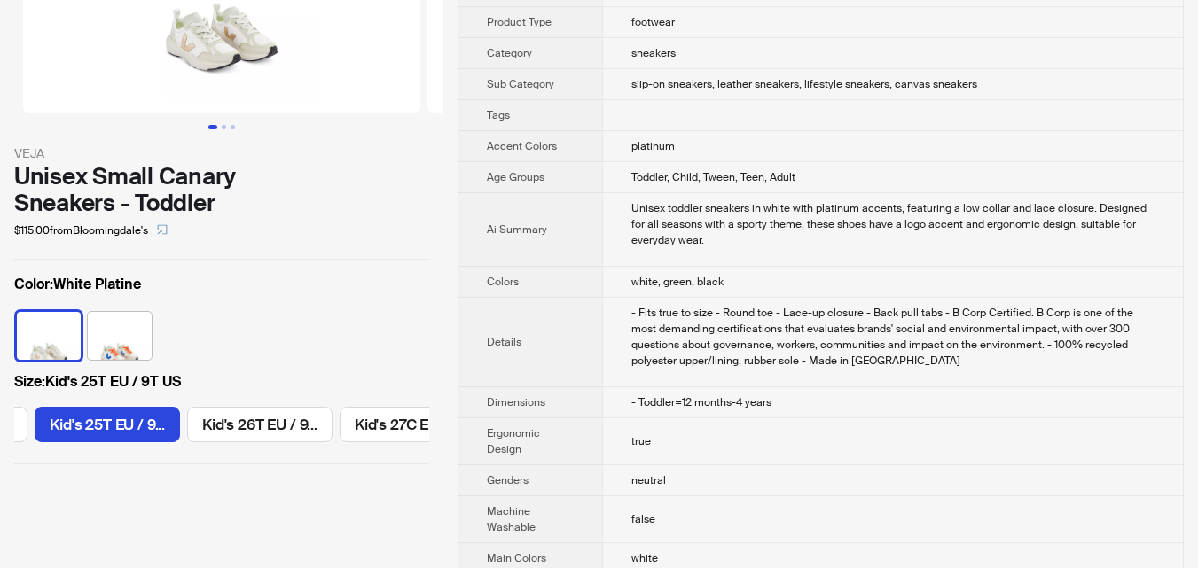
scroll to position [0, 0]
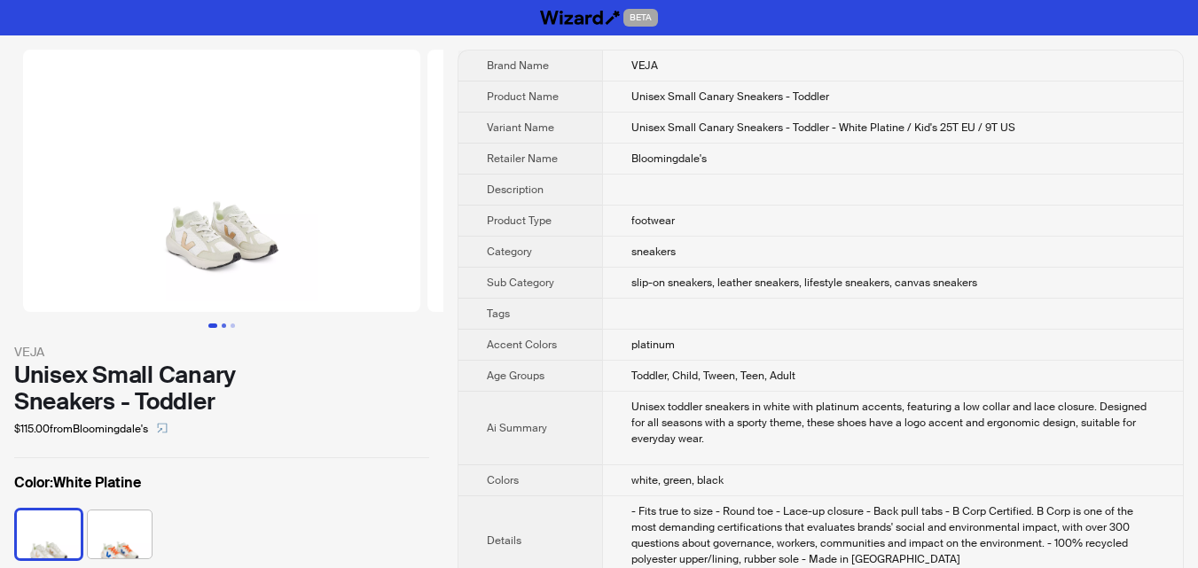
click at [222, 324] on button "Go to slide 2" at bounding box center [224, 326] width 4 height 4
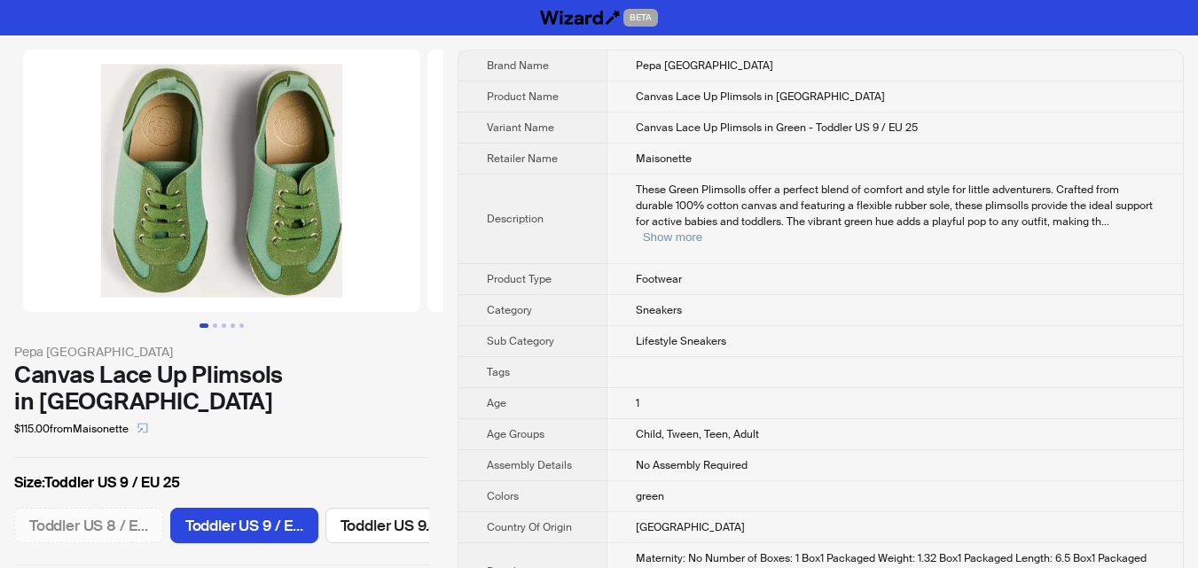
scroll to position [0, 129]
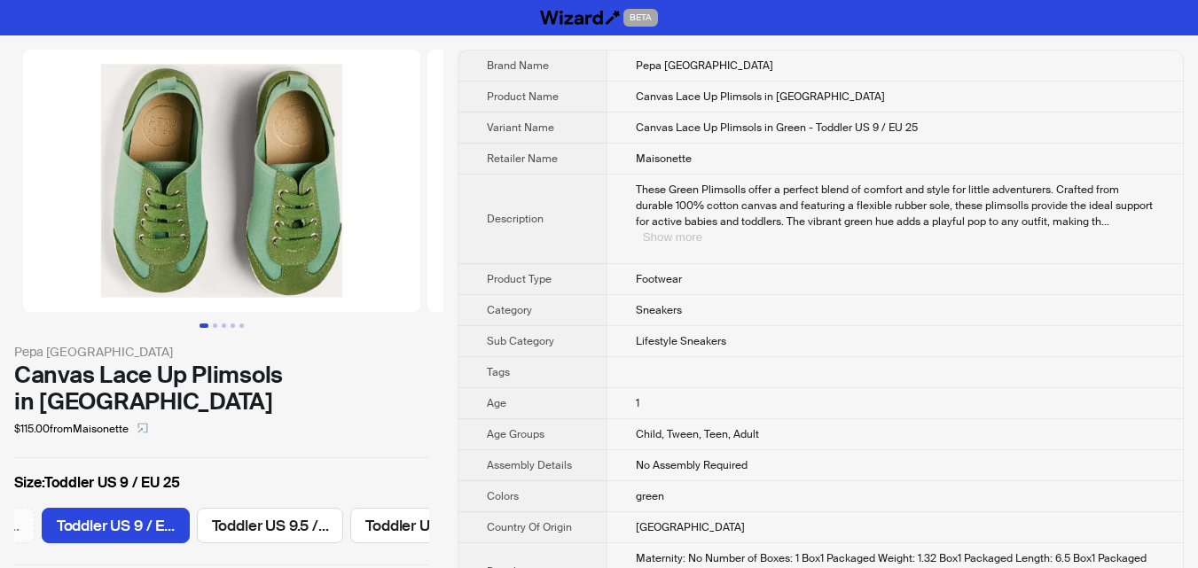
click at [702, 231] on button "Show more" at bounding box center [672, 237] width 59 height 13
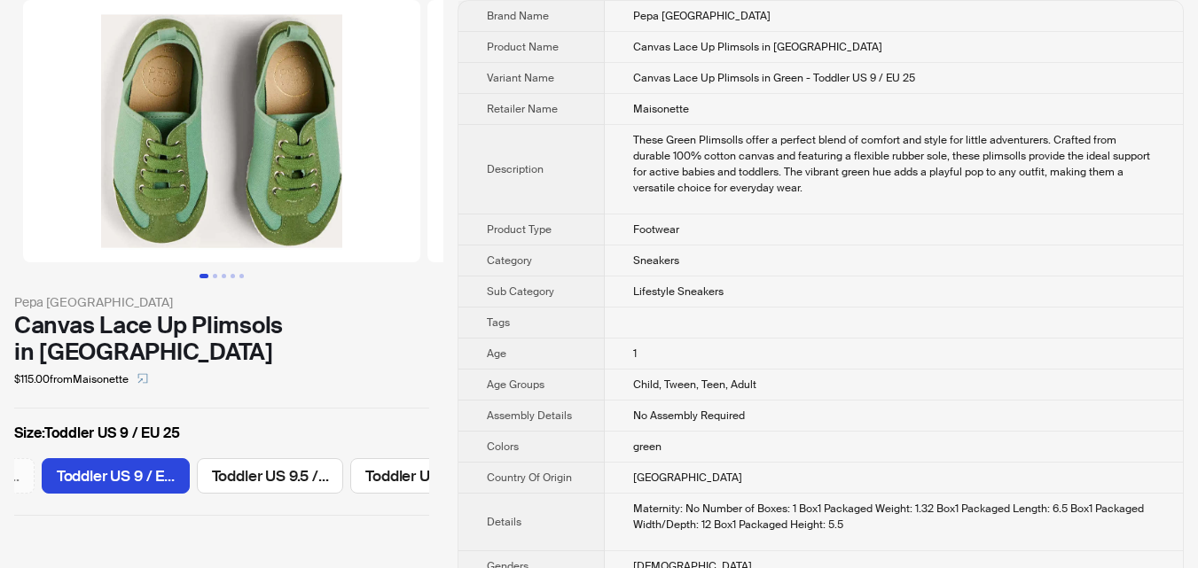
scroll to position [40, 0]
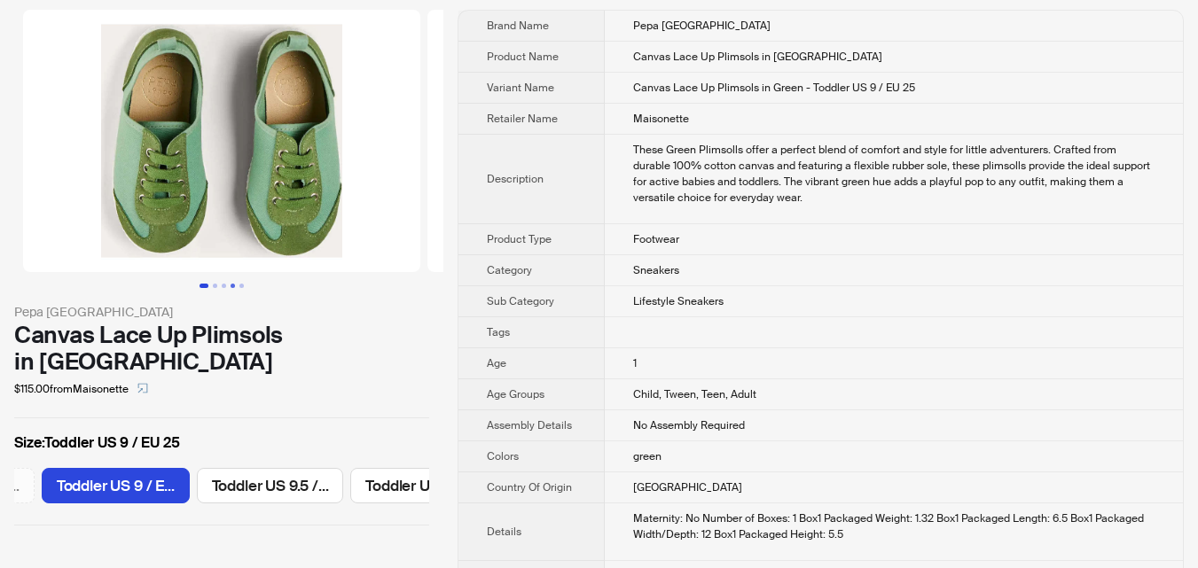
click at [231, 288] on button "Go to slide 4" at bounding box center [233, 286] width 4 height 4
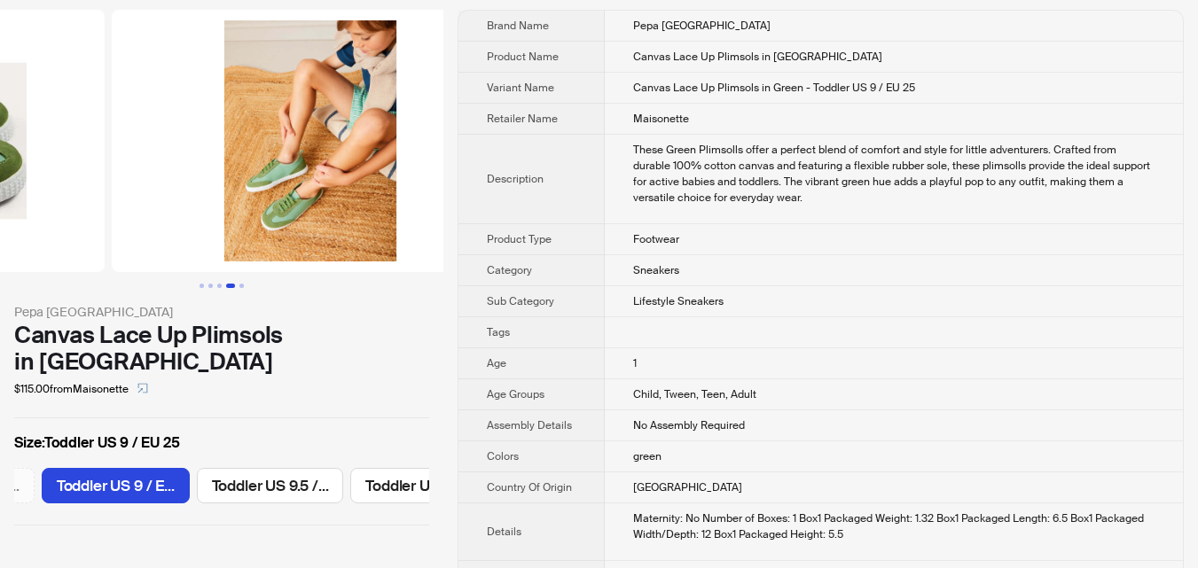
scroll to position [0, 1213]
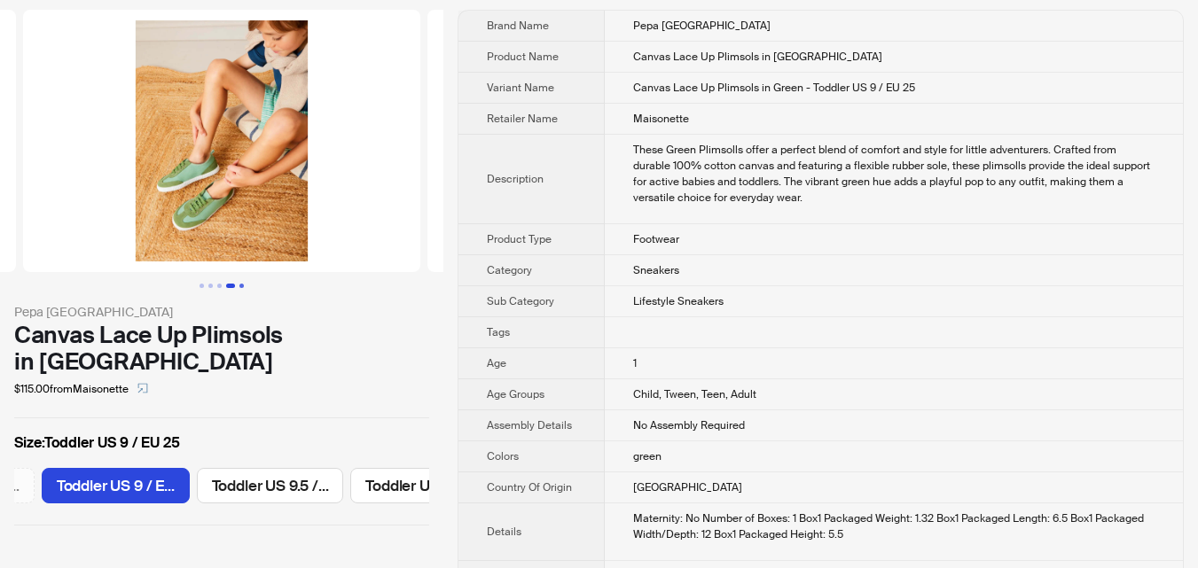
click at [239, 286] on button "Go to slide 5" at bounding box center [241, 286] width 4 height 4
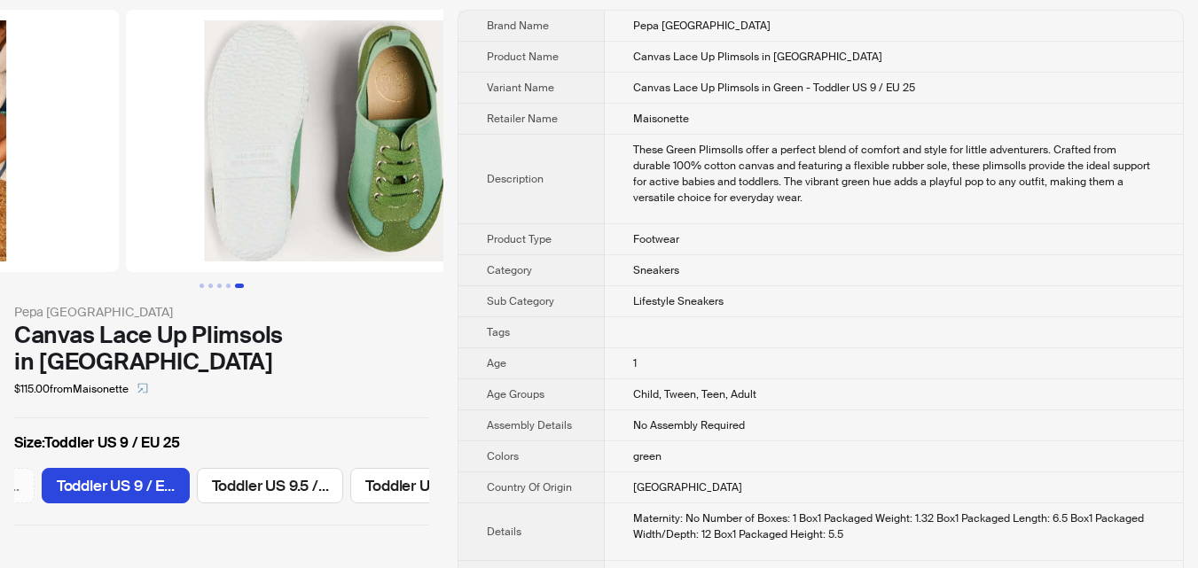
scroll to position [0, 1617]
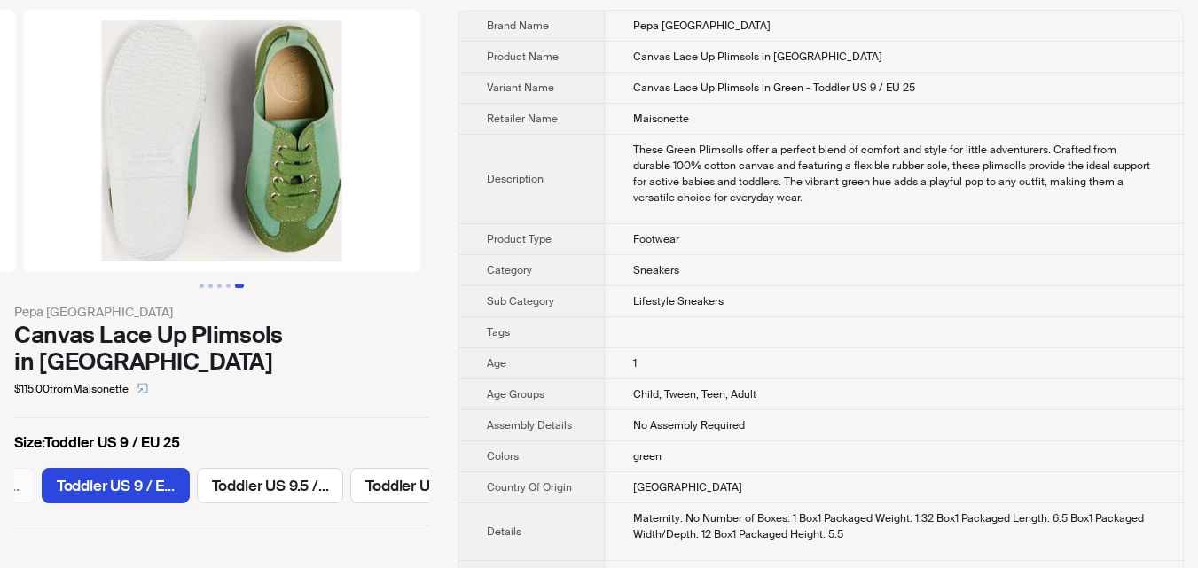
click at [395, 341] on div "Canvas Lace Up Plimsols in [GEOGRAPHIC_DATA]" at bounding box center [221, 348] width 415 height 53
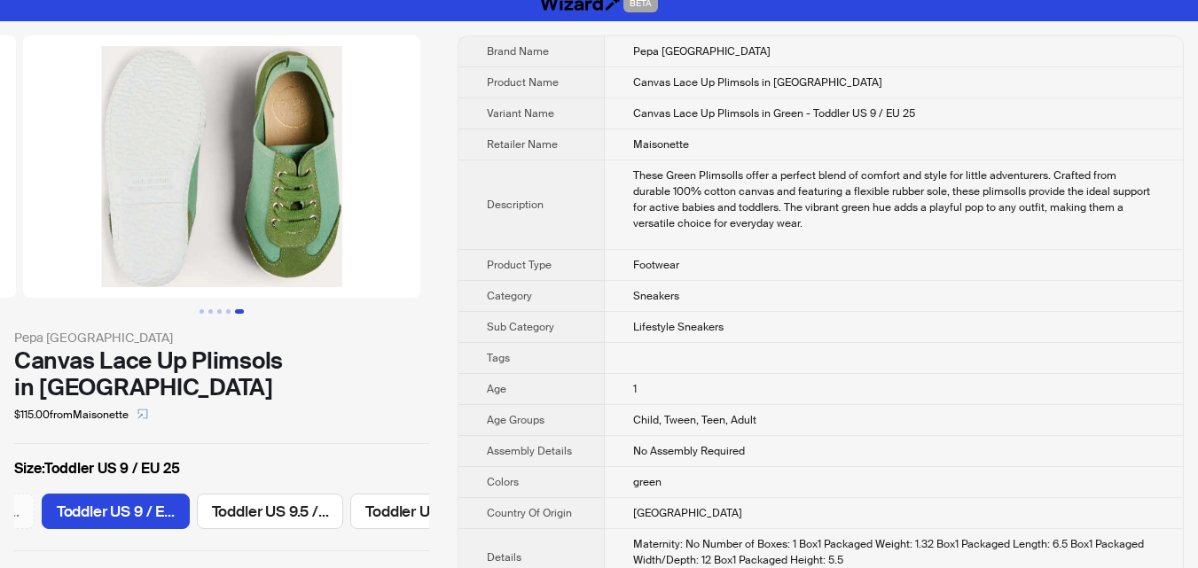
scroll to position [0, 0]
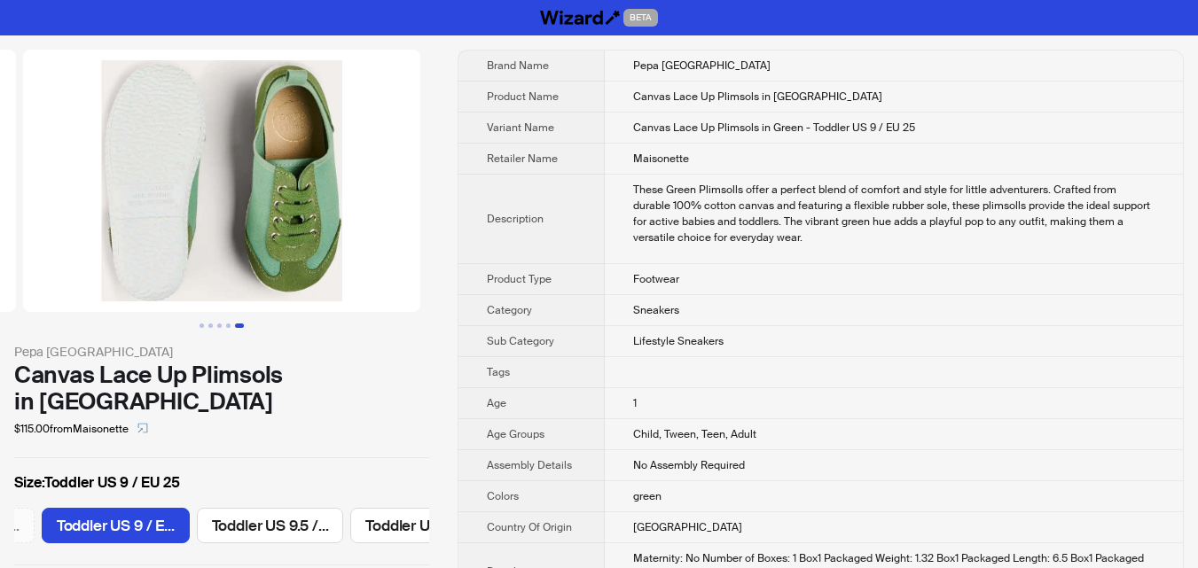
click at [429, 195] on li at bounding box center [232, 181] width 424 height 262
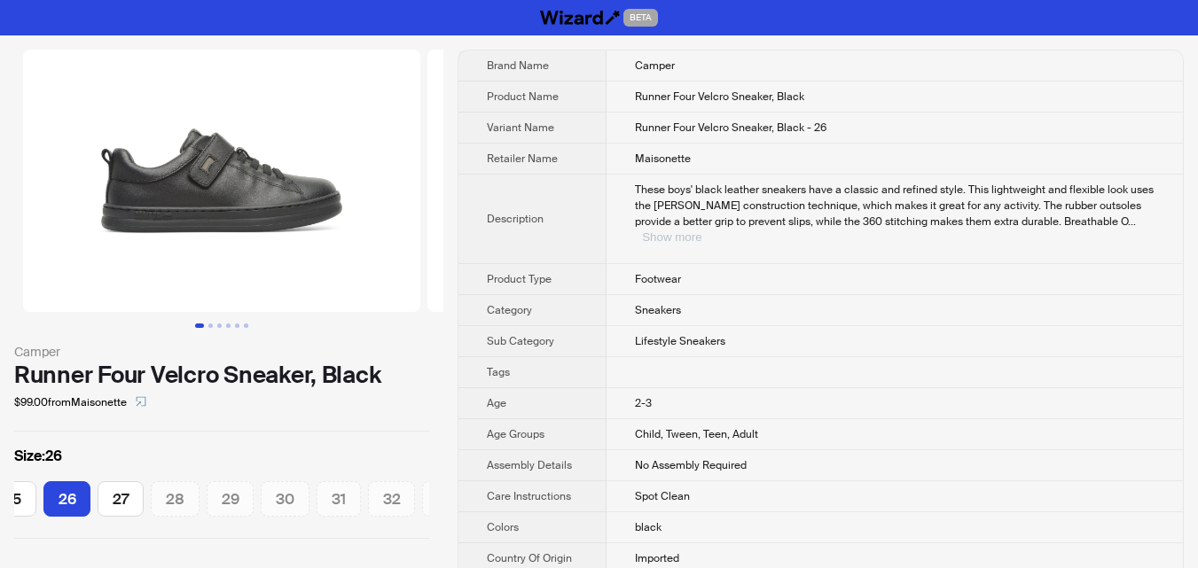
click at [701, 231] on button "Show more" at bounding box center [671, 237] width 59 height 13
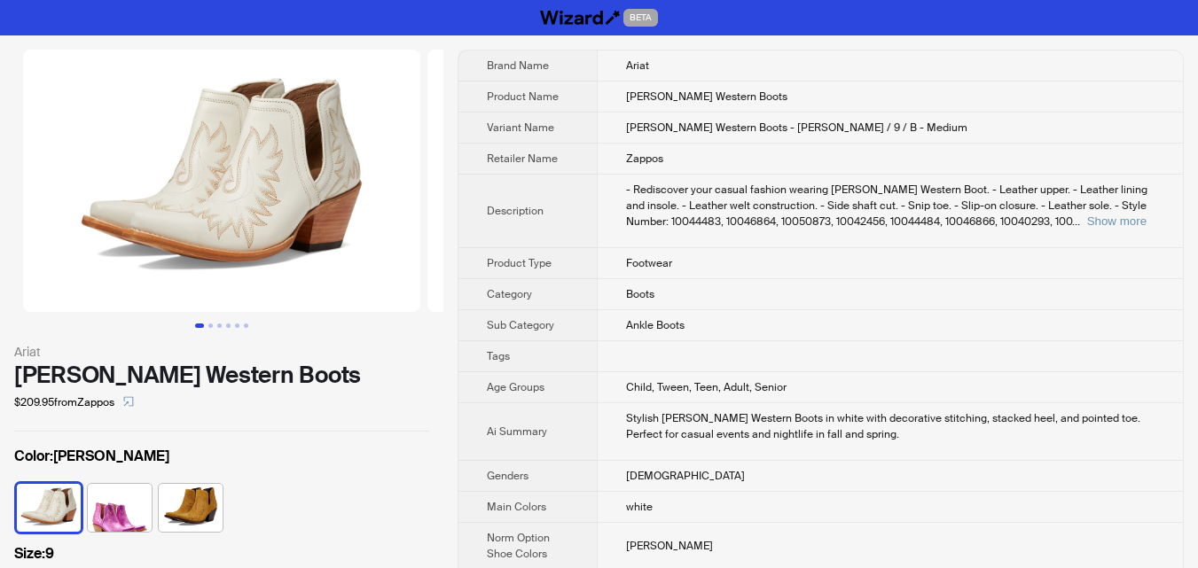
scroll to position [0, 101]
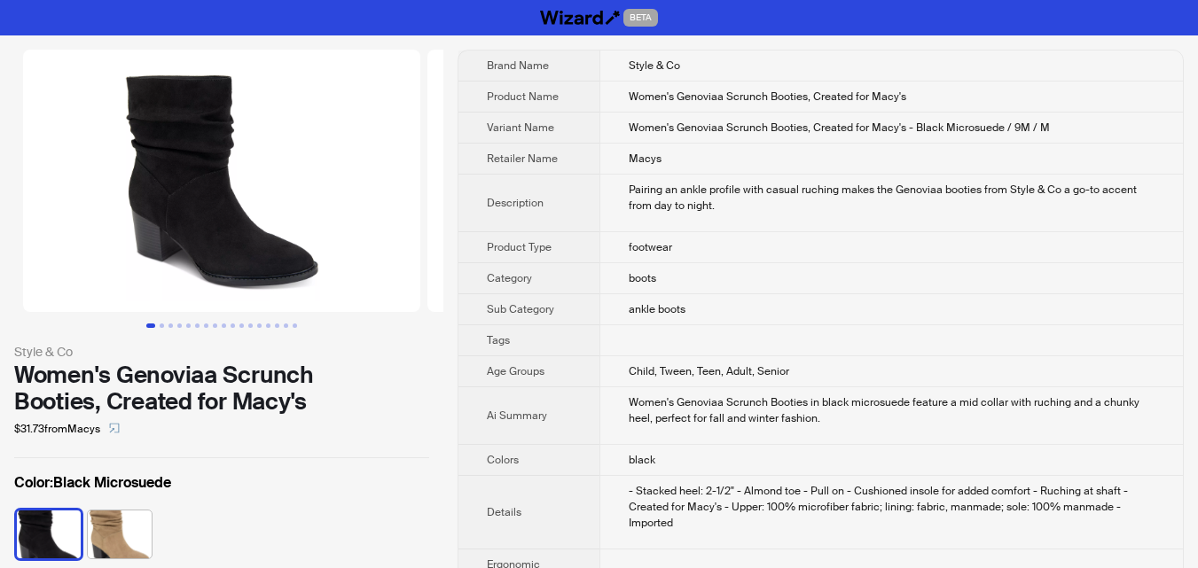
scroll to position [0, 35]
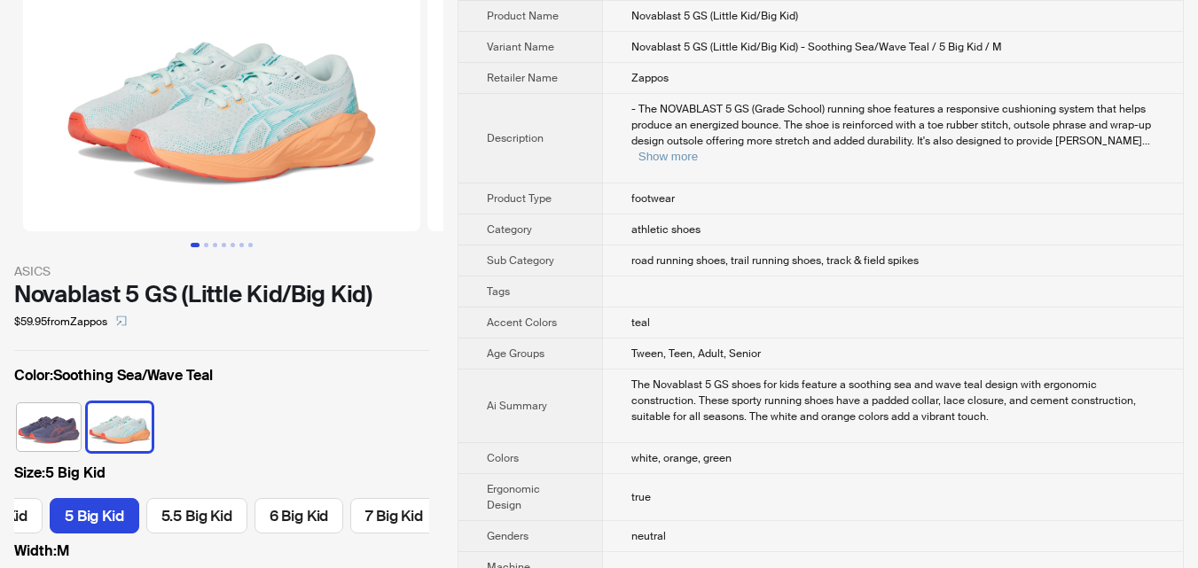
scroll to position [177, 0]
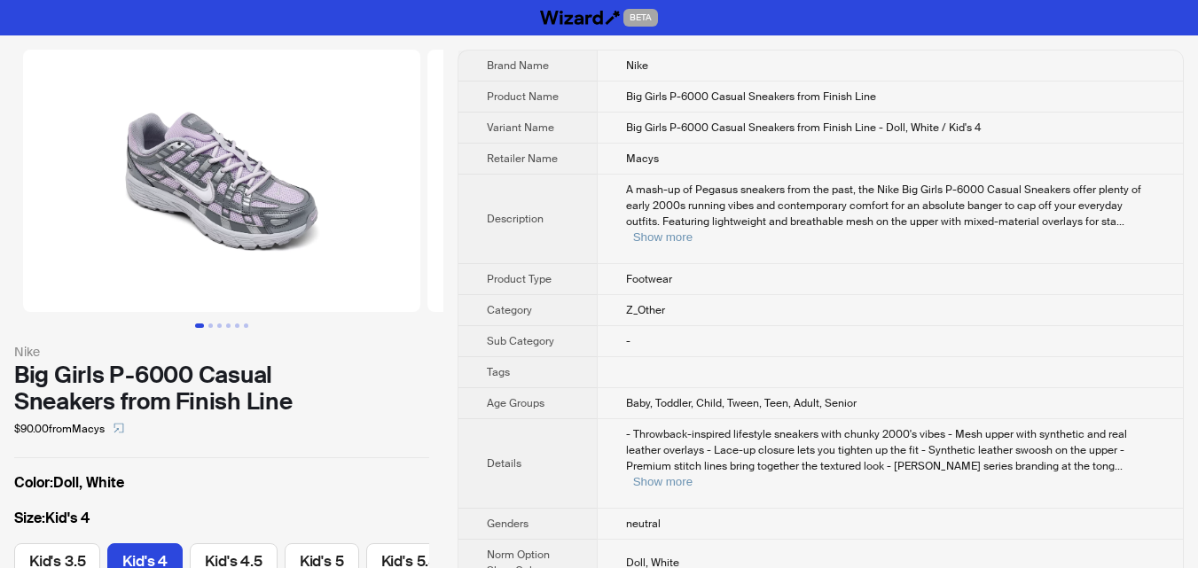
scroll to position [0, 65]
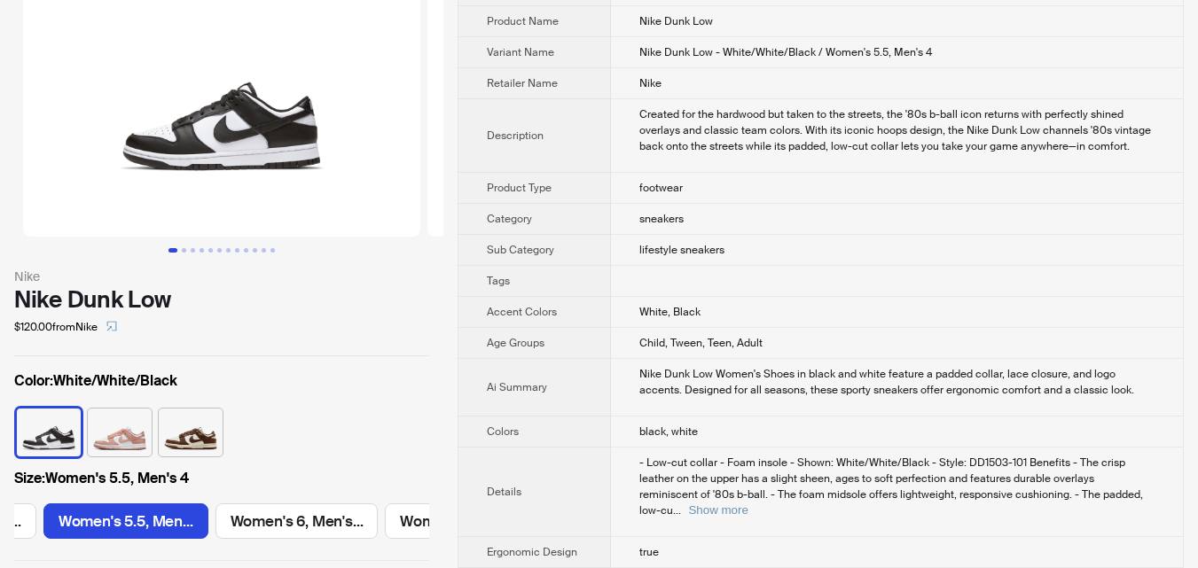
scroll to position [177, 0]
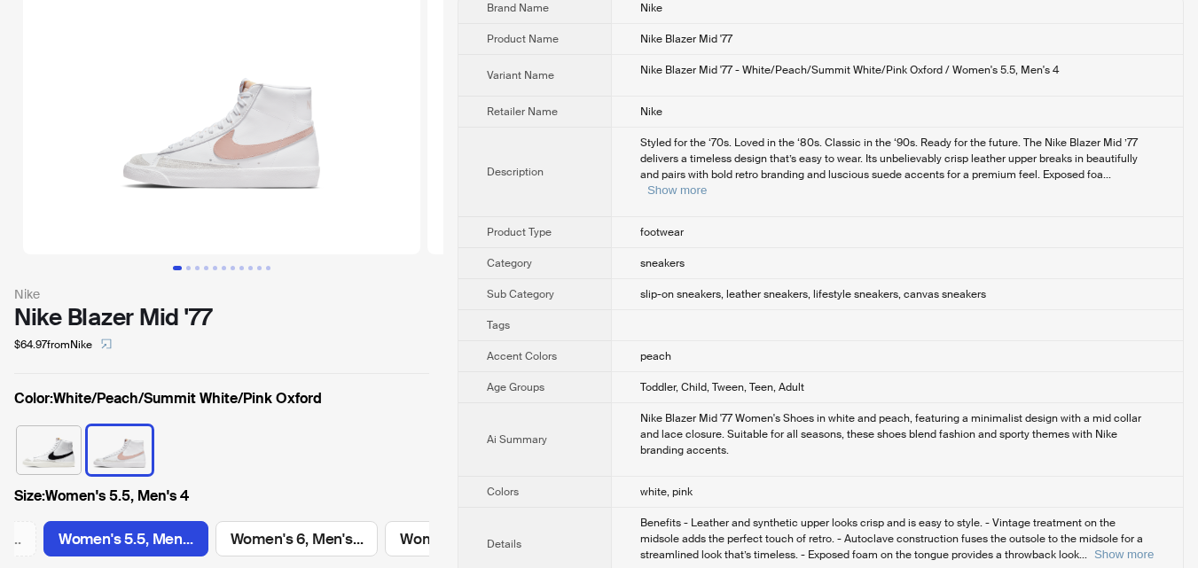
scroll to position [89, 0]
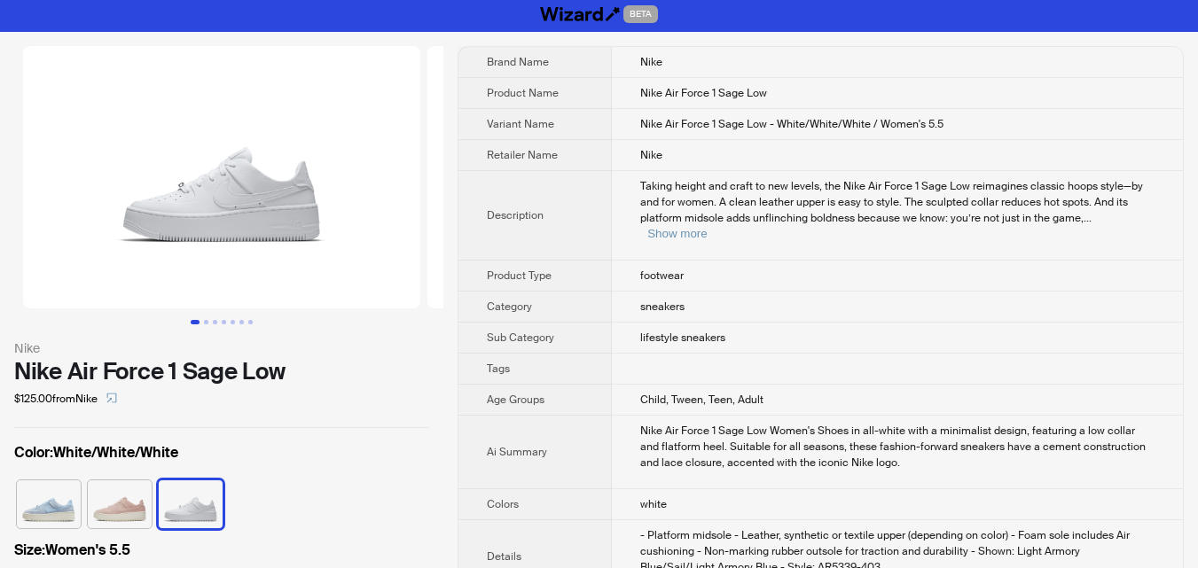
scroll to position [177, 0]
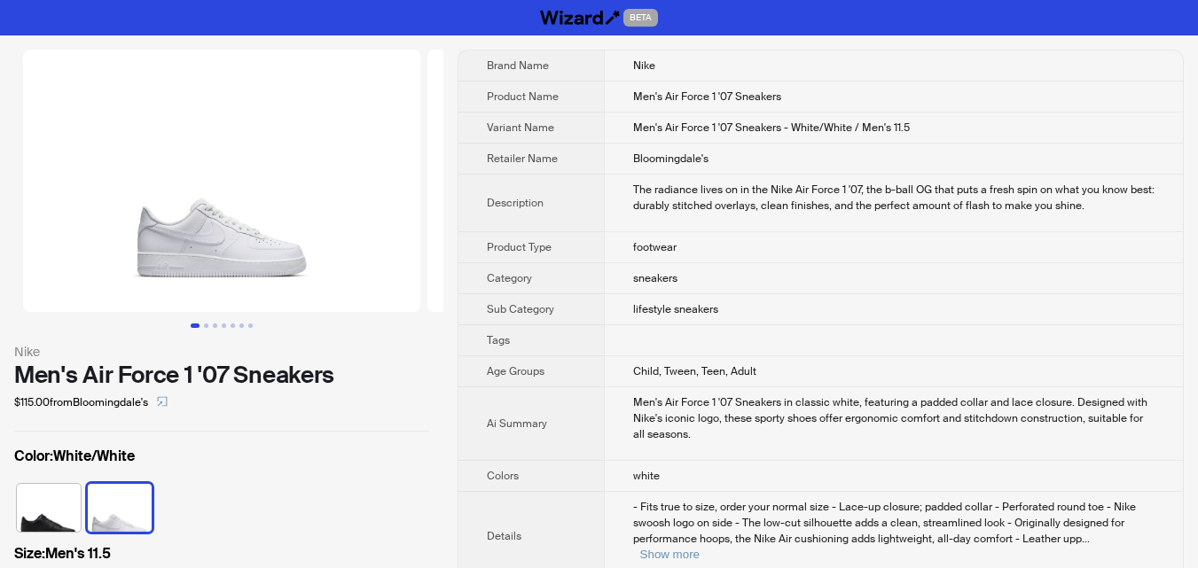
scroll to position [89, 0]
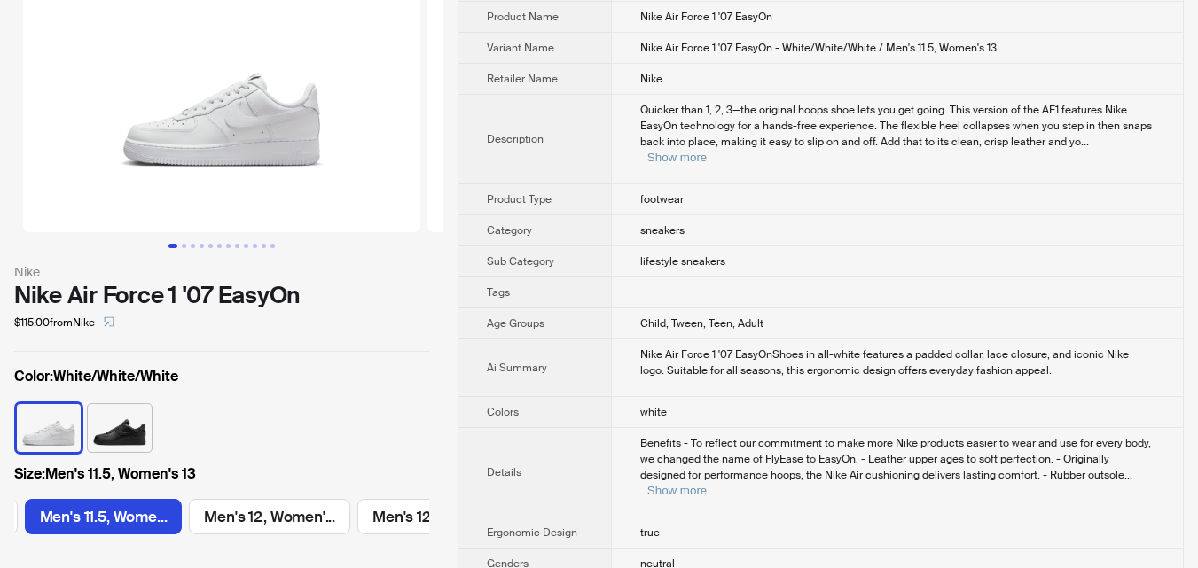
scroll to position [177, 0]
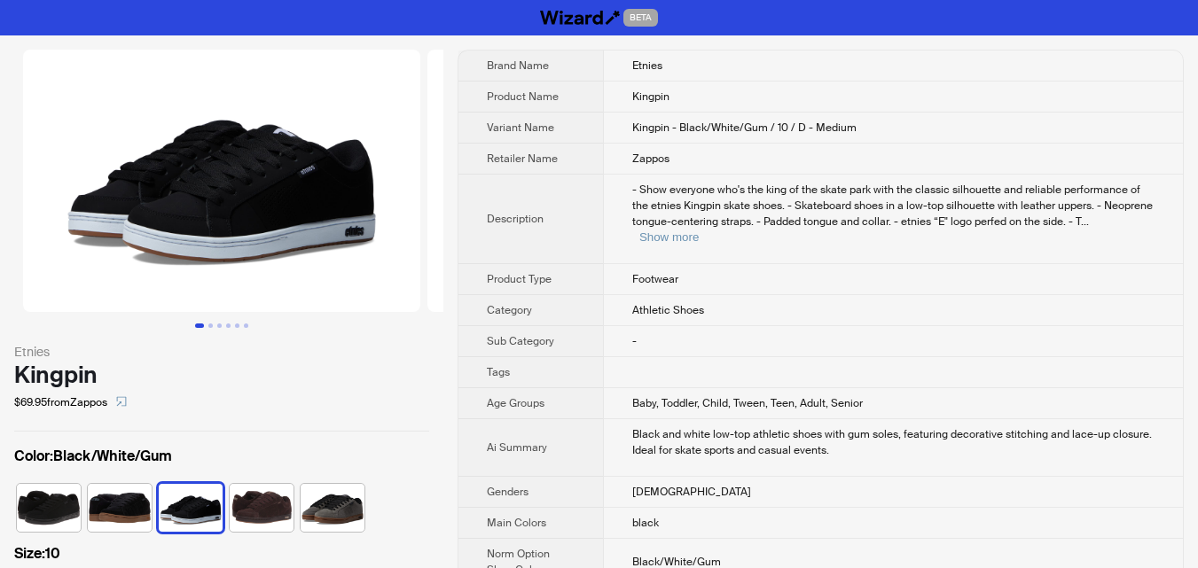
scroll to position [0, 473]
click at [218, 324] on button "Go to slide 3" at bounding box center [219, 326] width 4 height 4
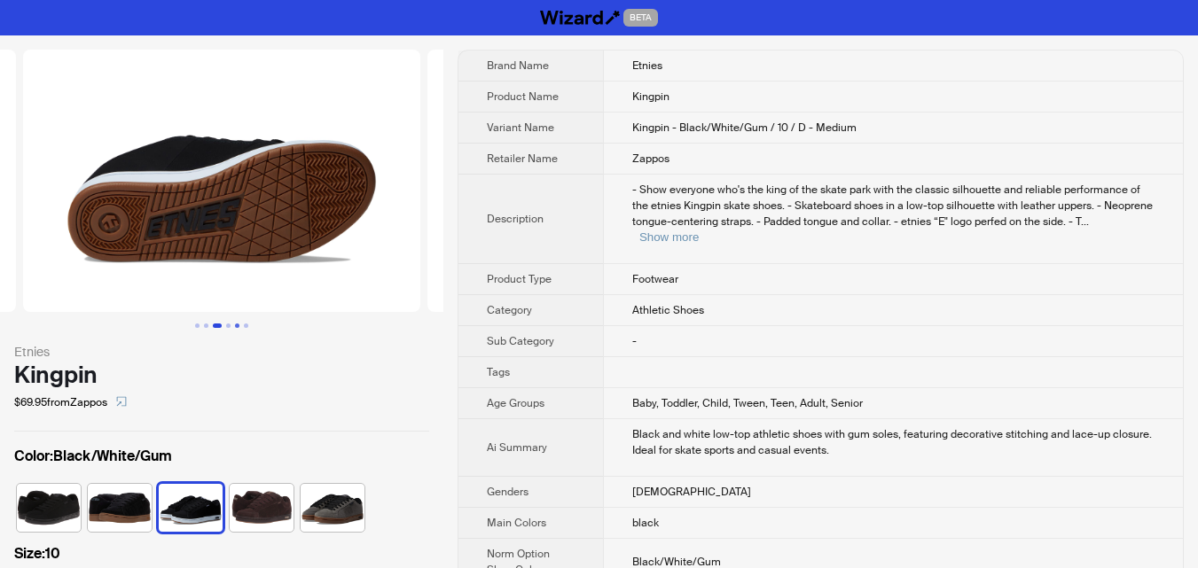
click at [238, 325] on button "Go to slide 5" at bounding box center [237, 326] width 4 height 4
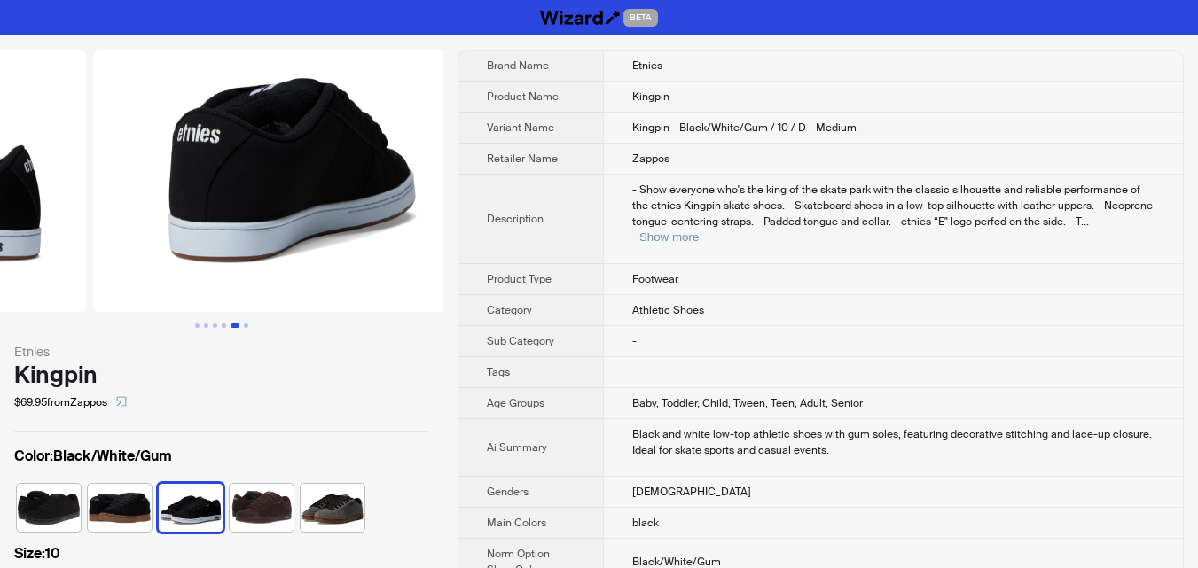
scroll to position [0, 1617]
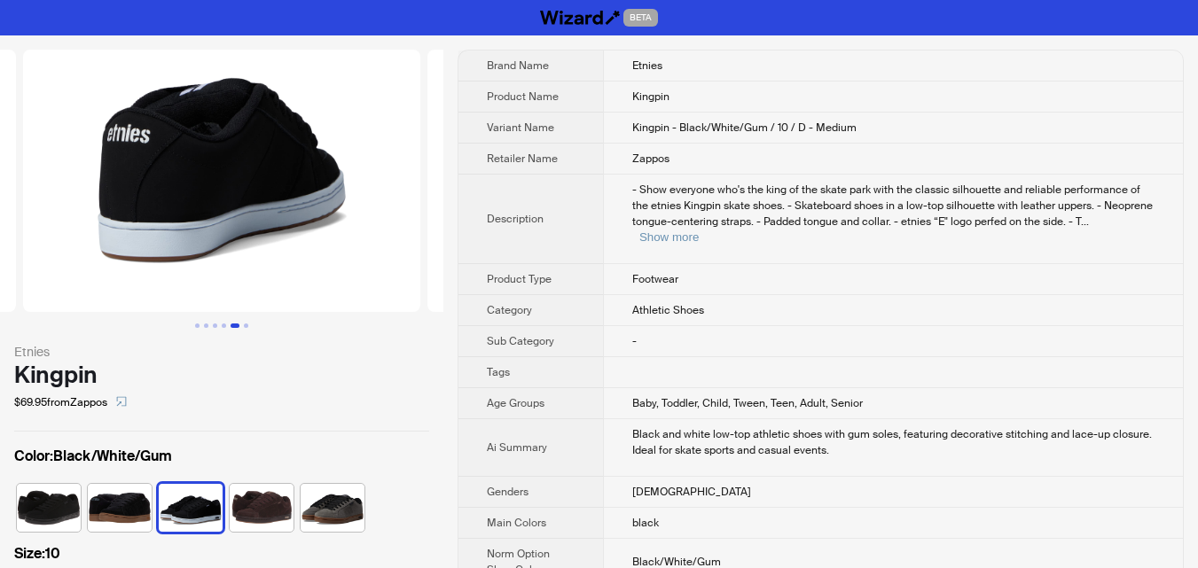
click at [254, 324] on ul at bounding box center [221, 326] width 443 height 4
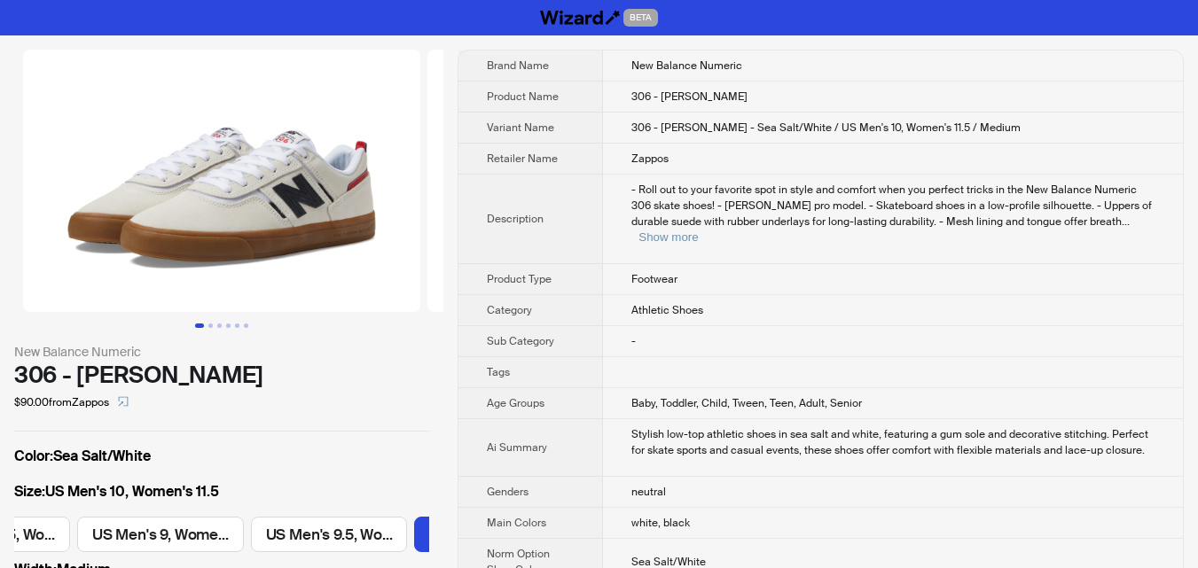
scroll to position [0, 2034]
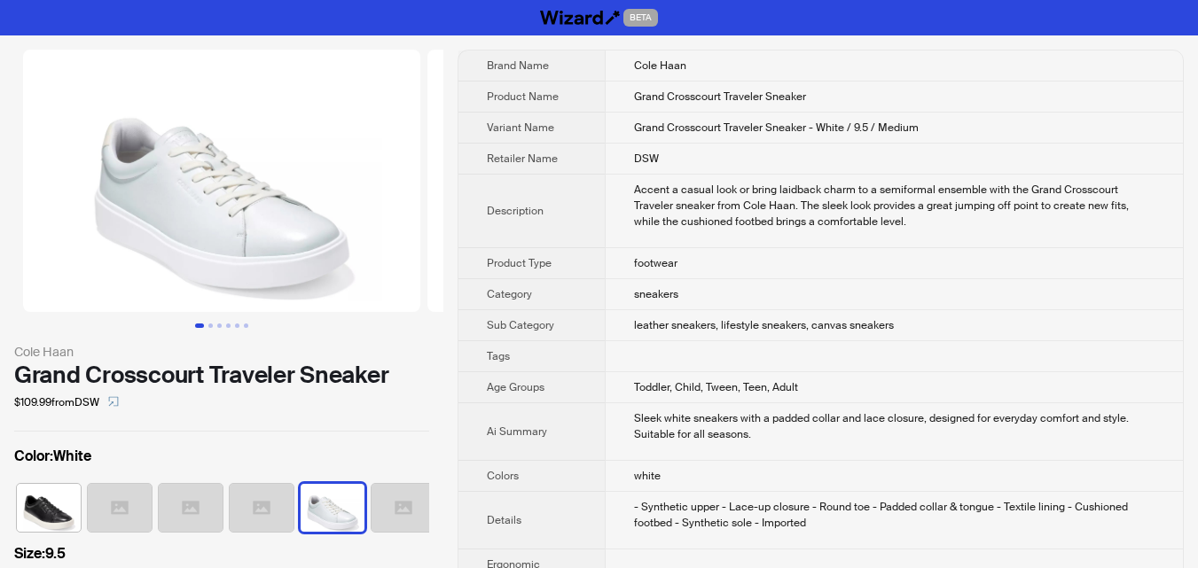
scroll to position [0, 223]
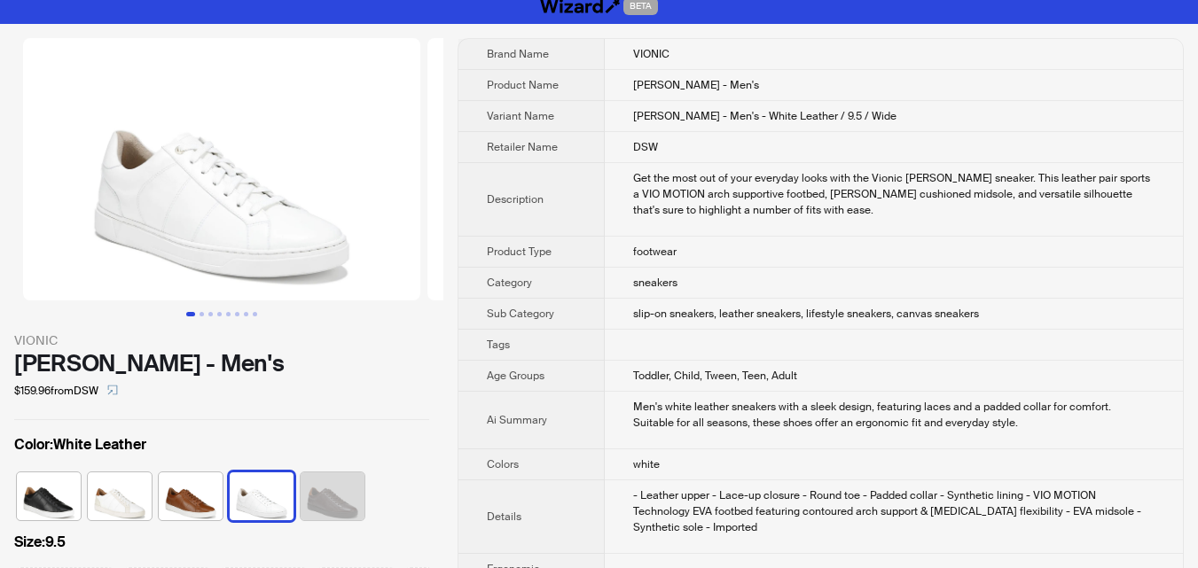
scroll to position [177, 0]
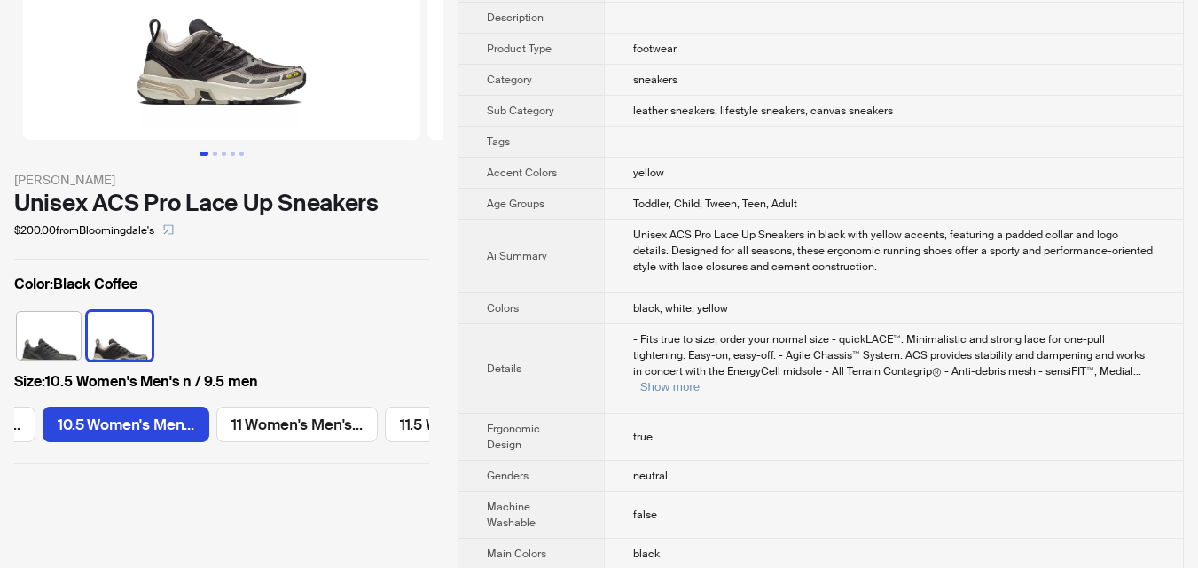
scroll to position [266, 0]
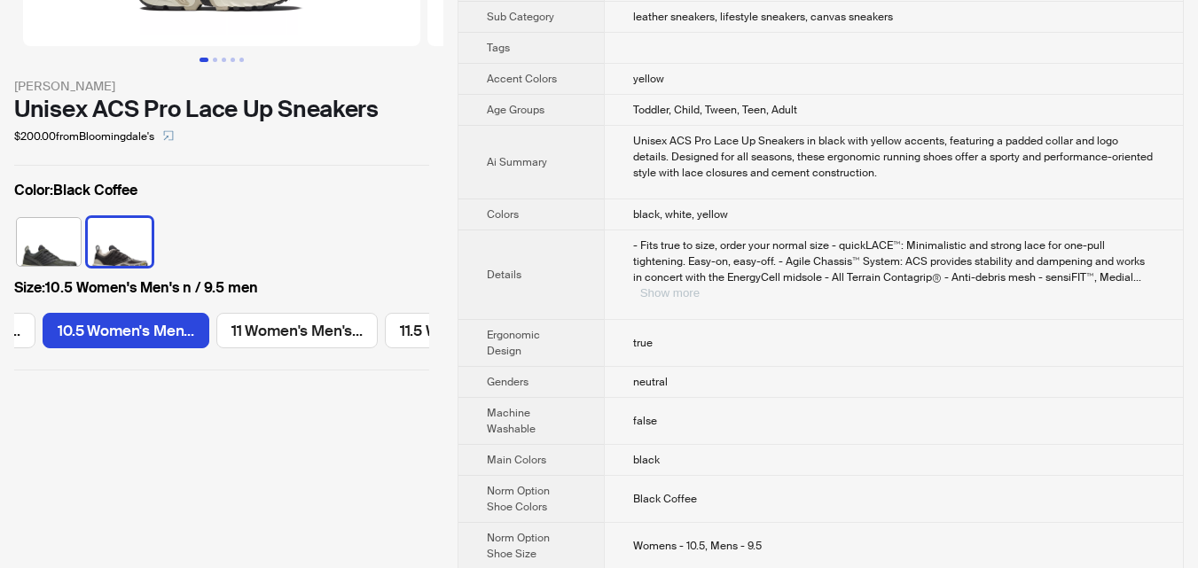
click at [700, 286] on button "Show more" at bounding box center [669, 292] width 59 height 13
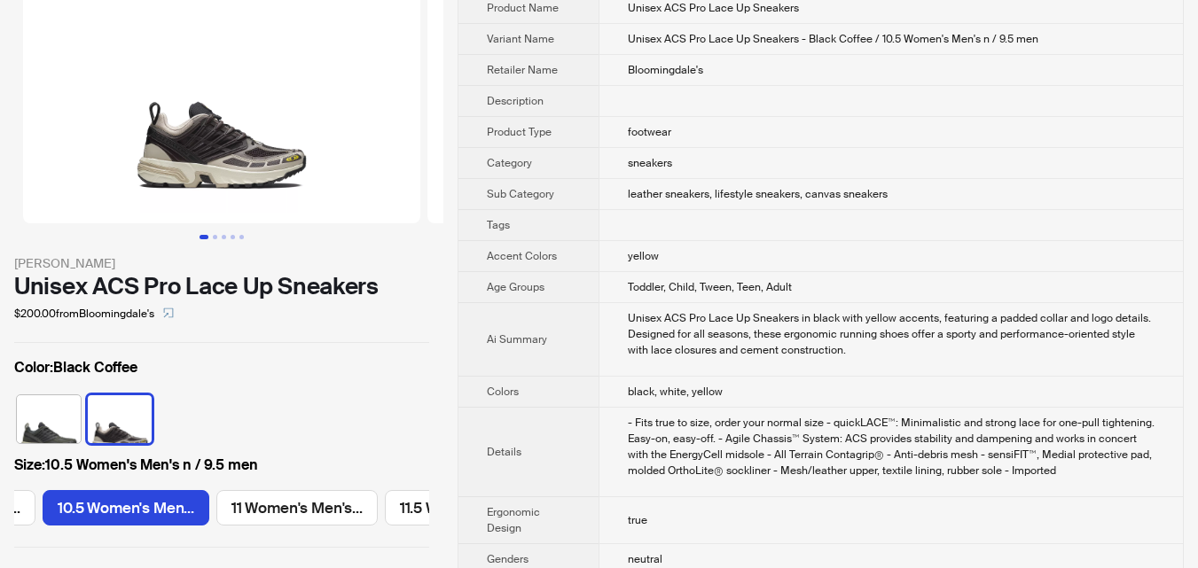
scroll to position [0, 0]
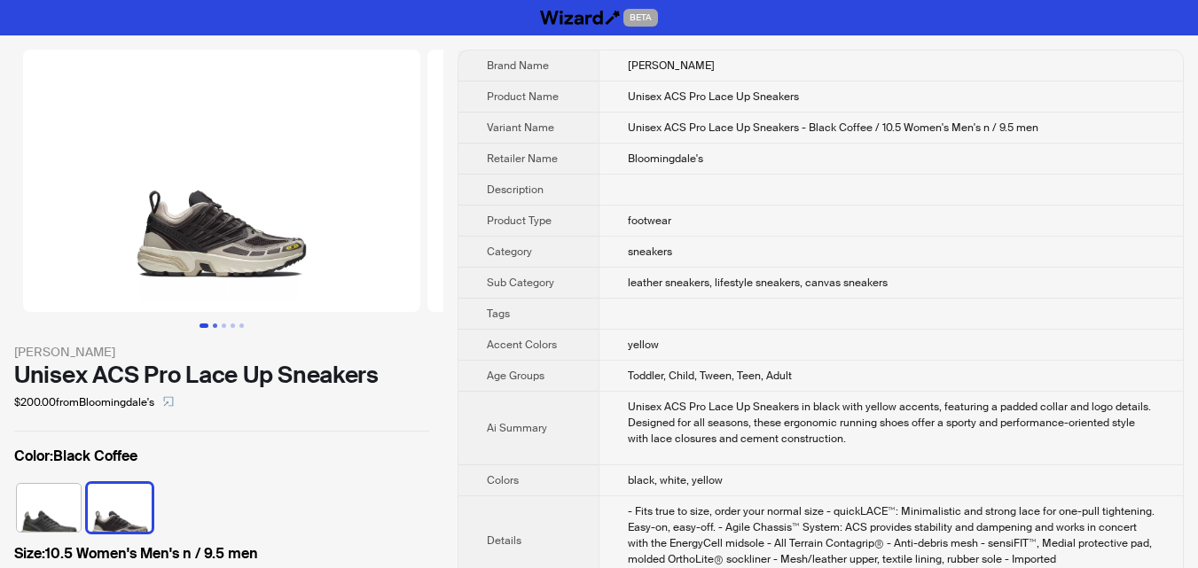
click at [217, 328] on button "Go to slide 2" at bounding box center [215, 326] width 4 height 4
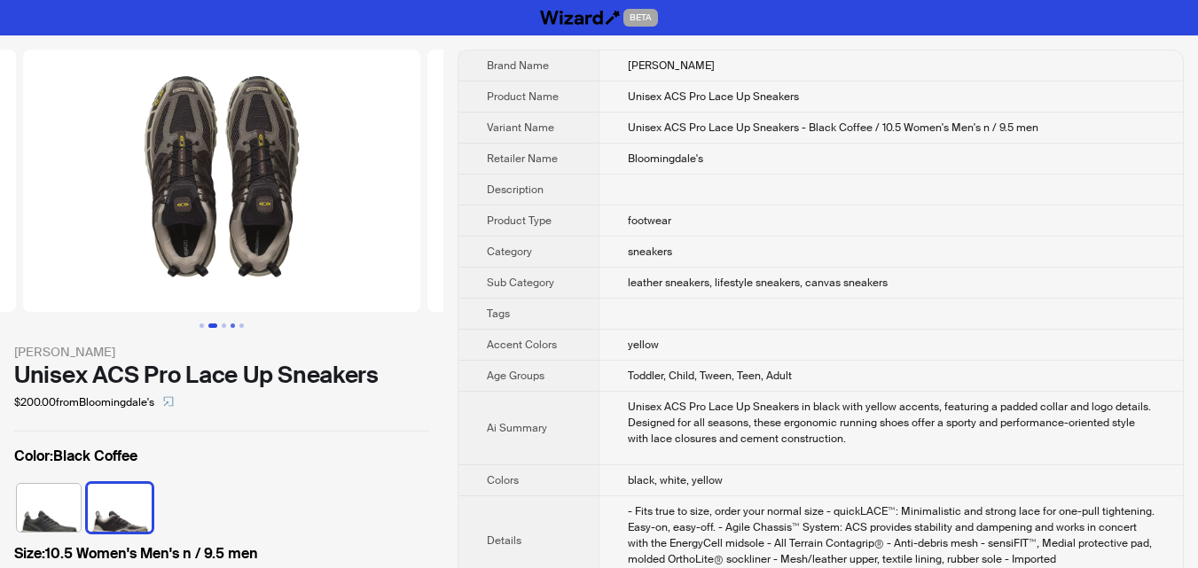
click at [233, 328] on button "Go to slide 4" at bounding box center [233, 326] width 4 height 4
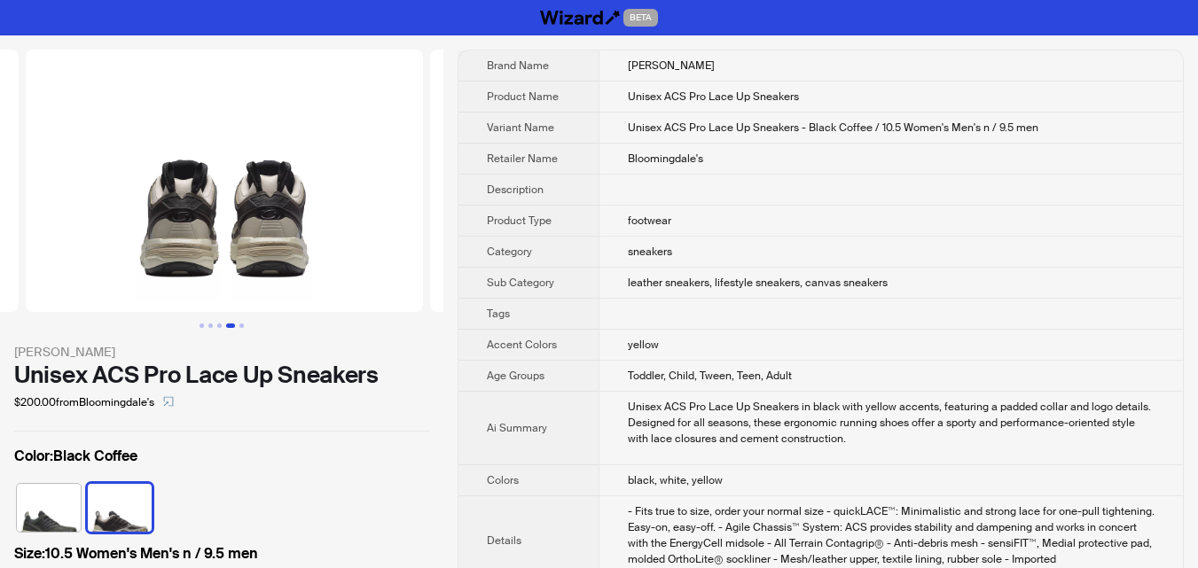
scroll to position [0, 1213]
click at [254, 326] on ul at bounding box center [221, 326] width 443 height 4
click at [242, 325] on button "Go to slide 5" at bounding box center [241, 326] width 4 height 4
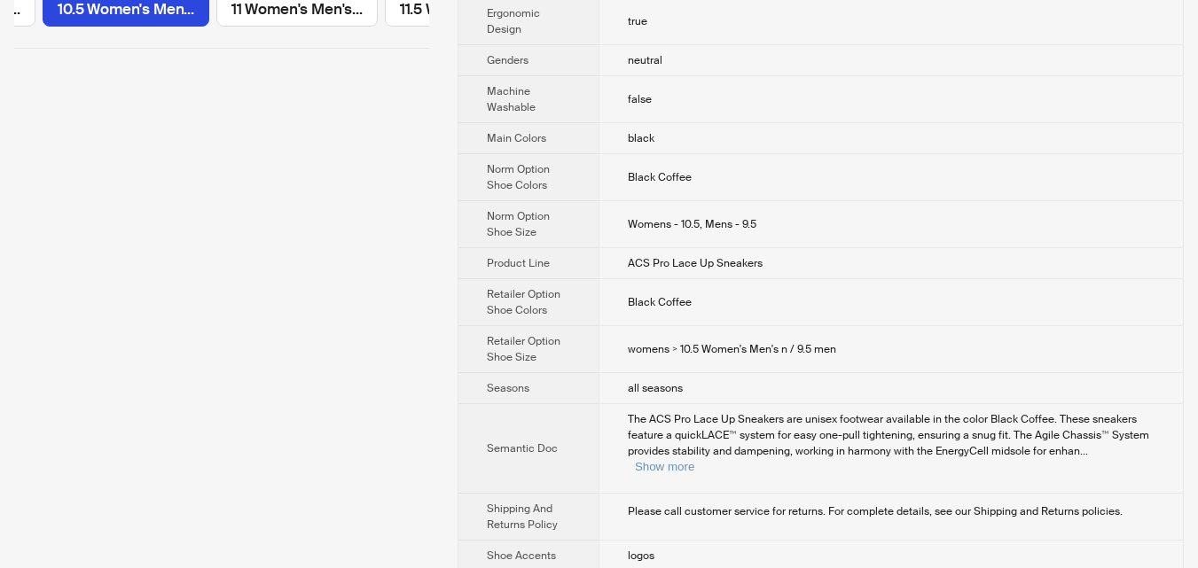
scroll to position [532, 0]
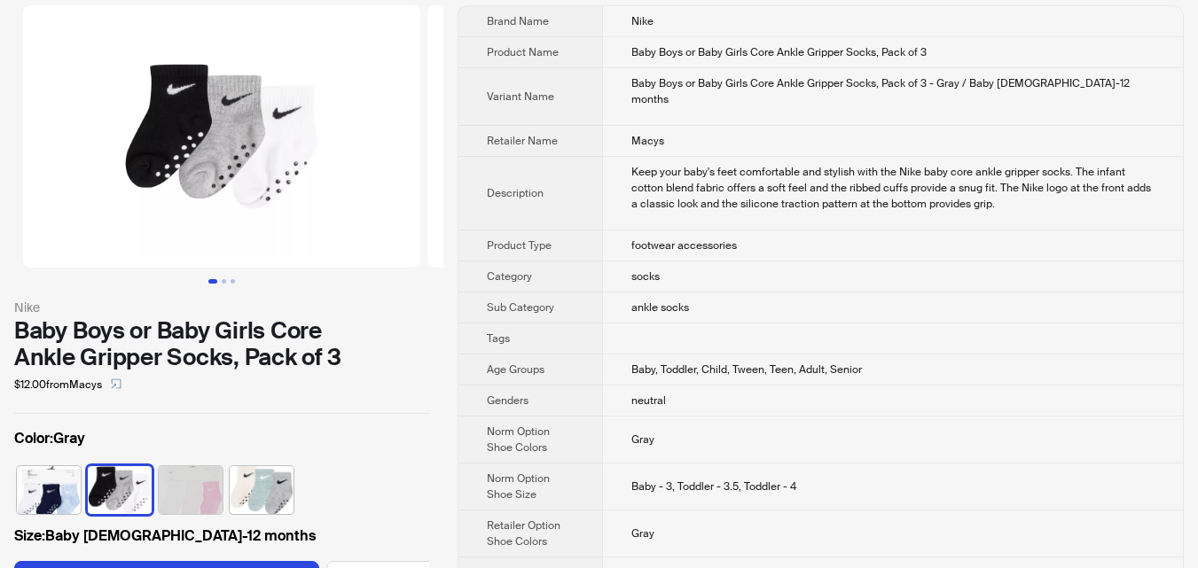
scroll to position [141, 0]
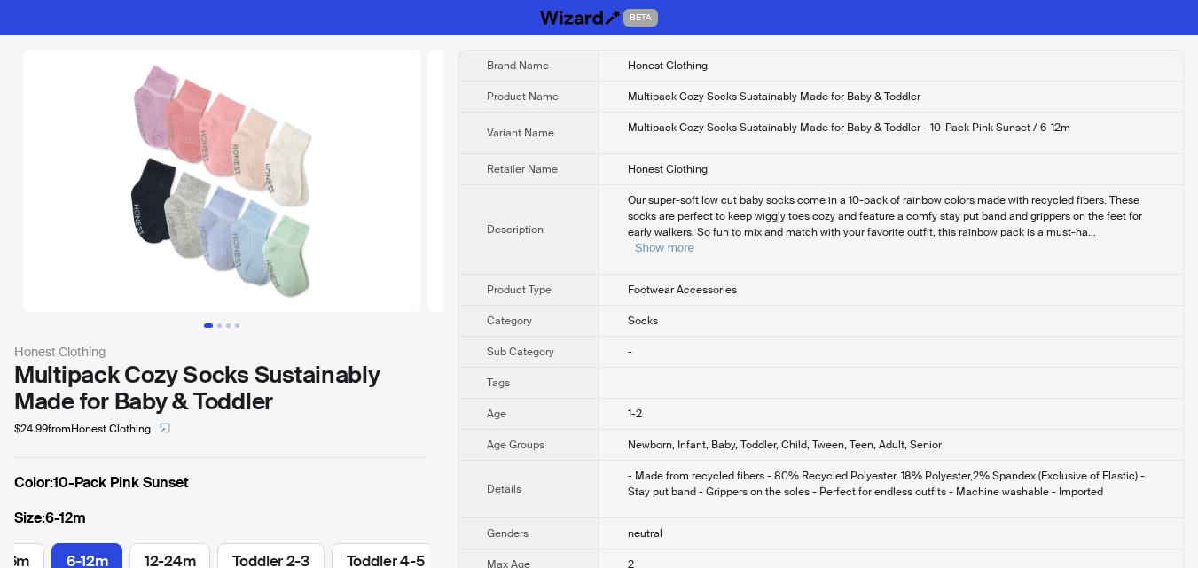
scroll to position [177, 0]
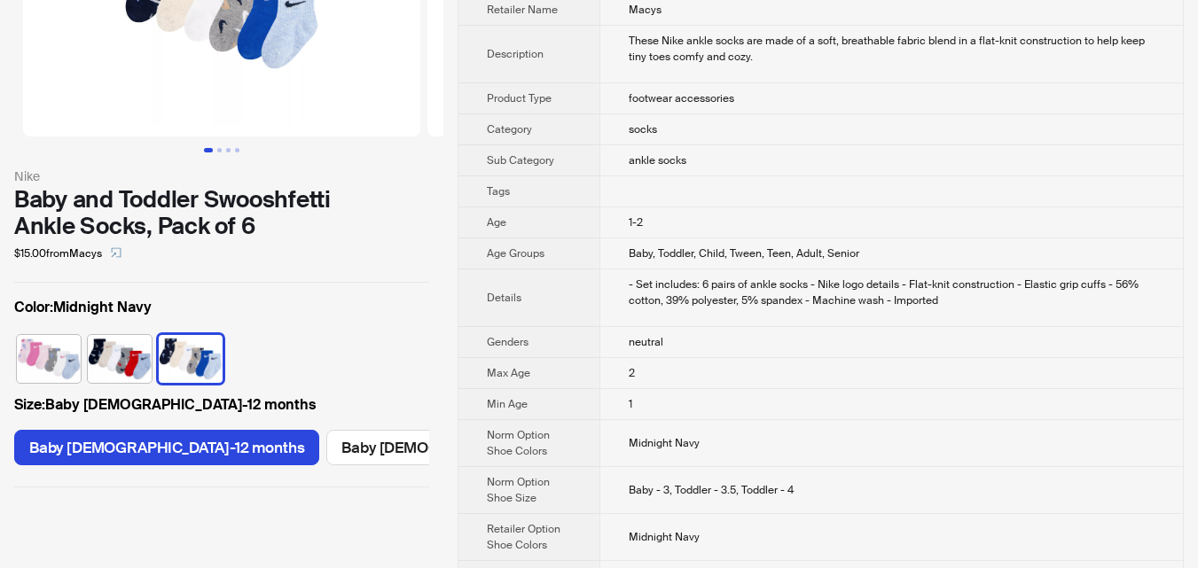
scroll to position [177, 0]
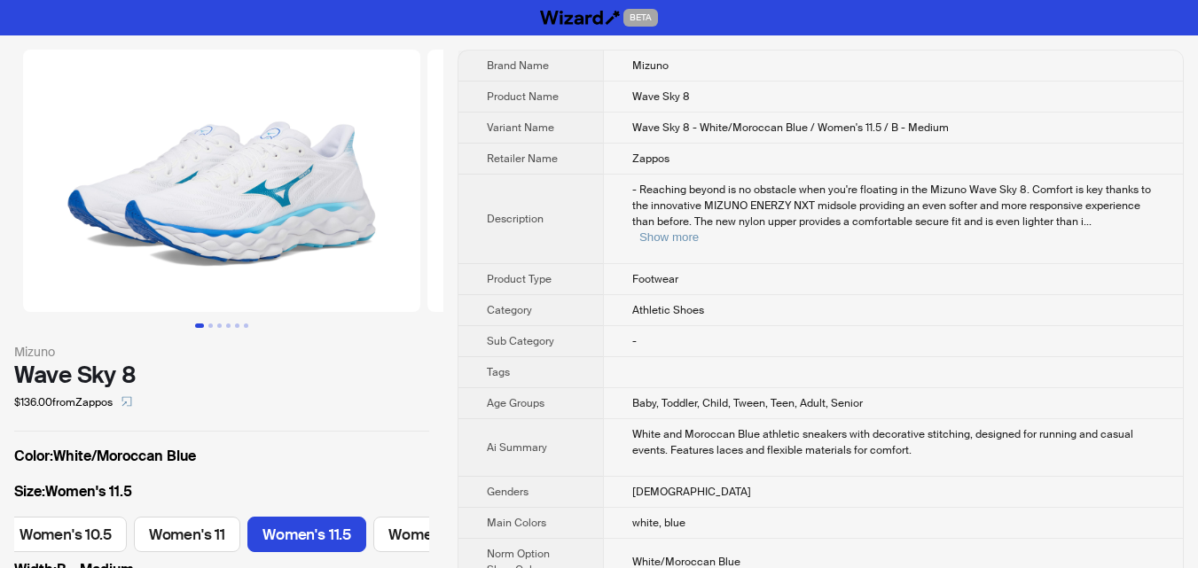
scroll to position [0, 1125]
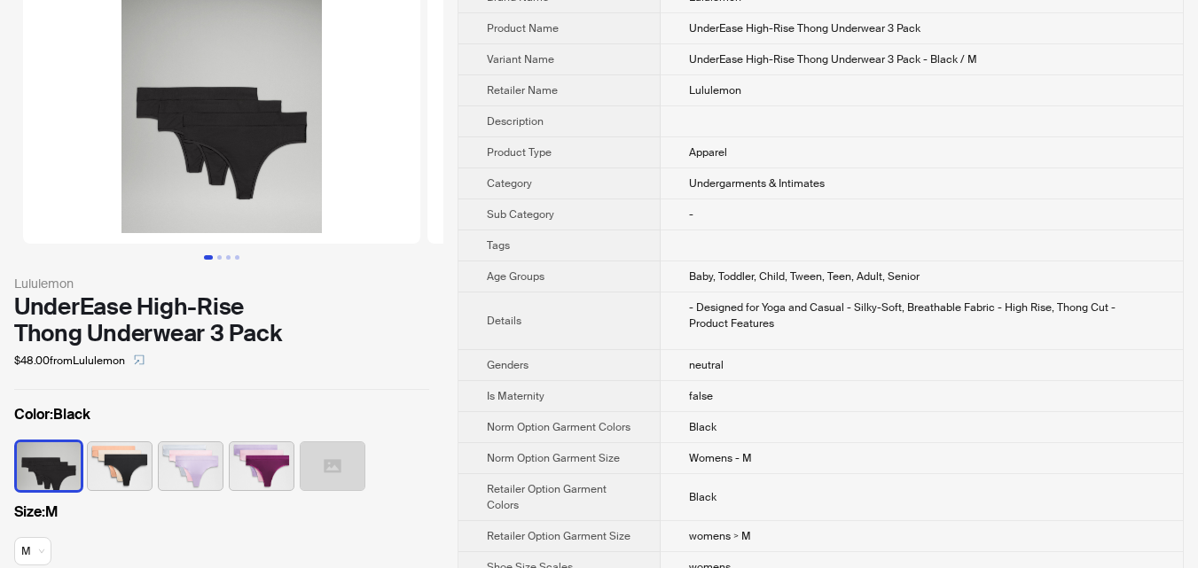
scroll to position [129, 0]
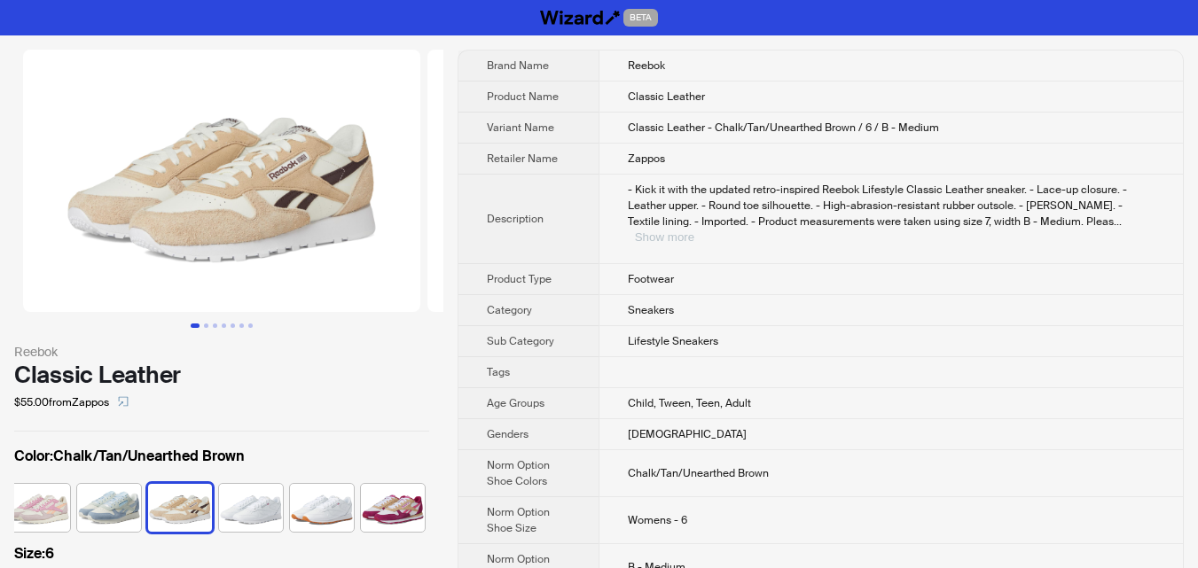
click at [694, 231] on button "Show more" at bounding box center [664, 237] width 59 height 13
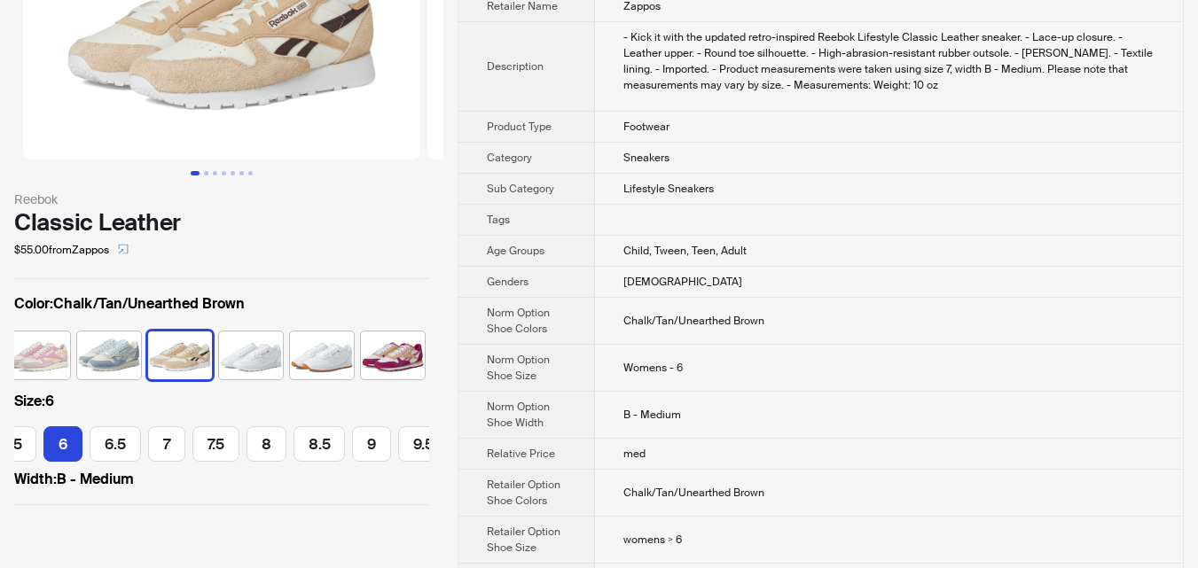
scroll to position [119, 0]
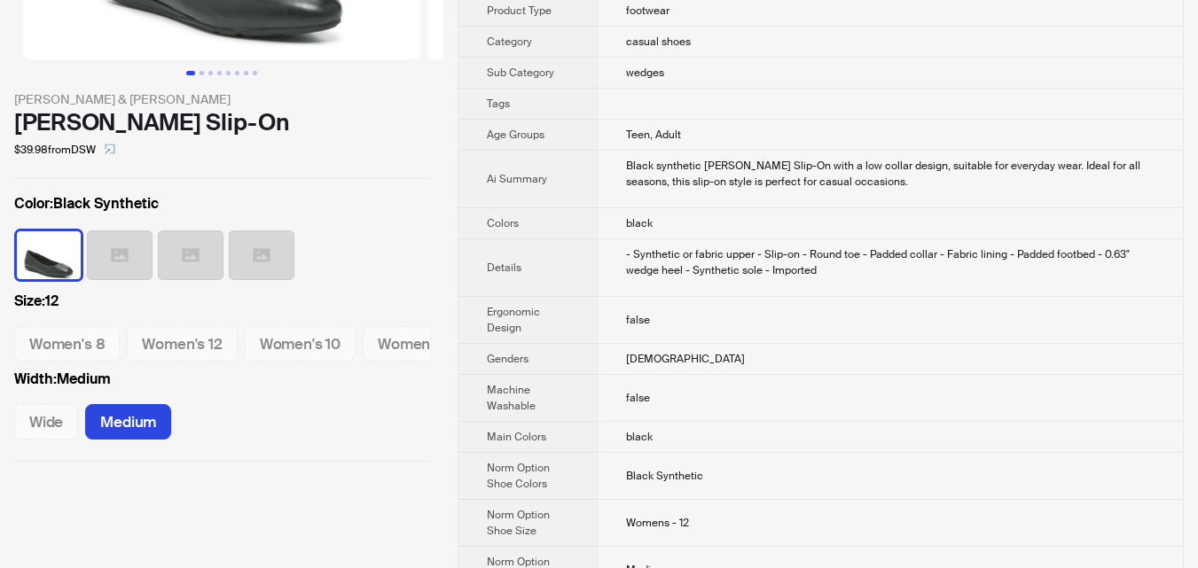
scroll to position [266, 0]
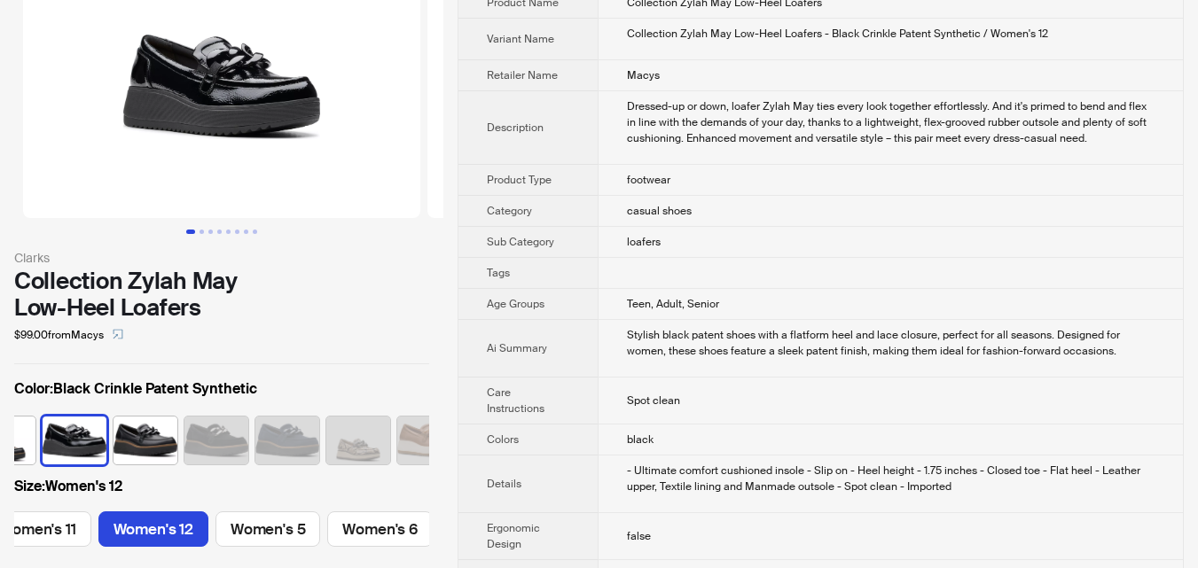
scroll to position [89, 0]
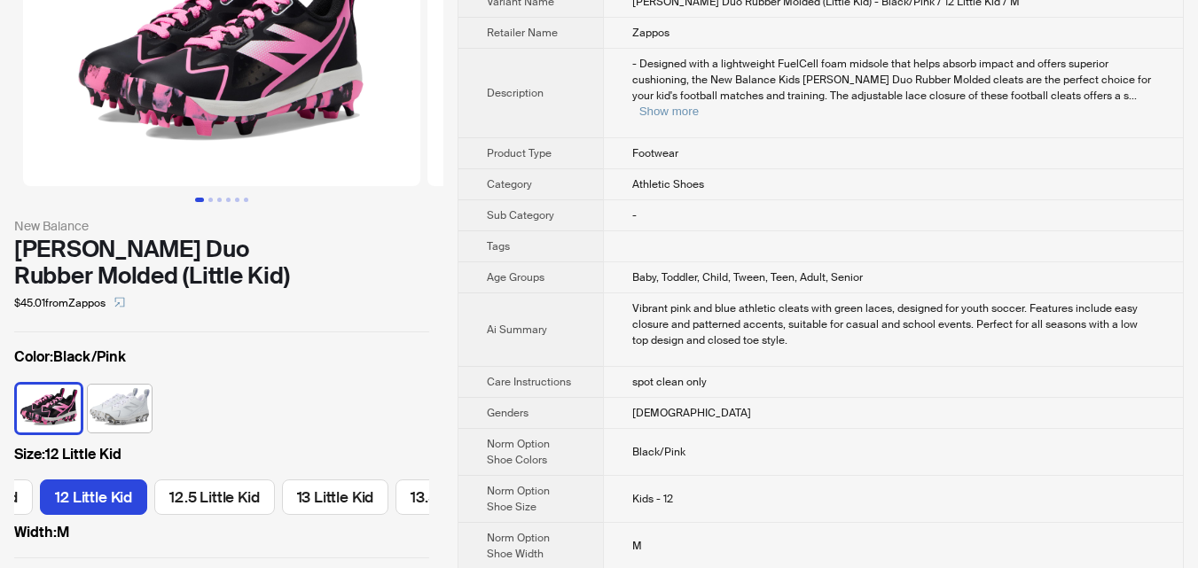
scroll to position [177, 0]
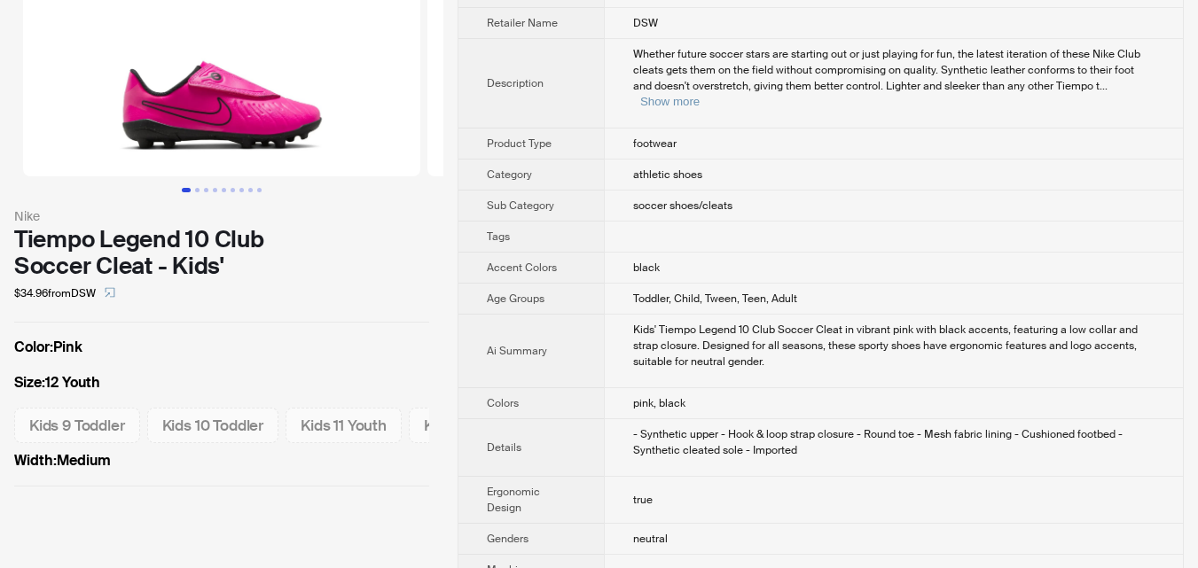
scroll to position [177, 0]
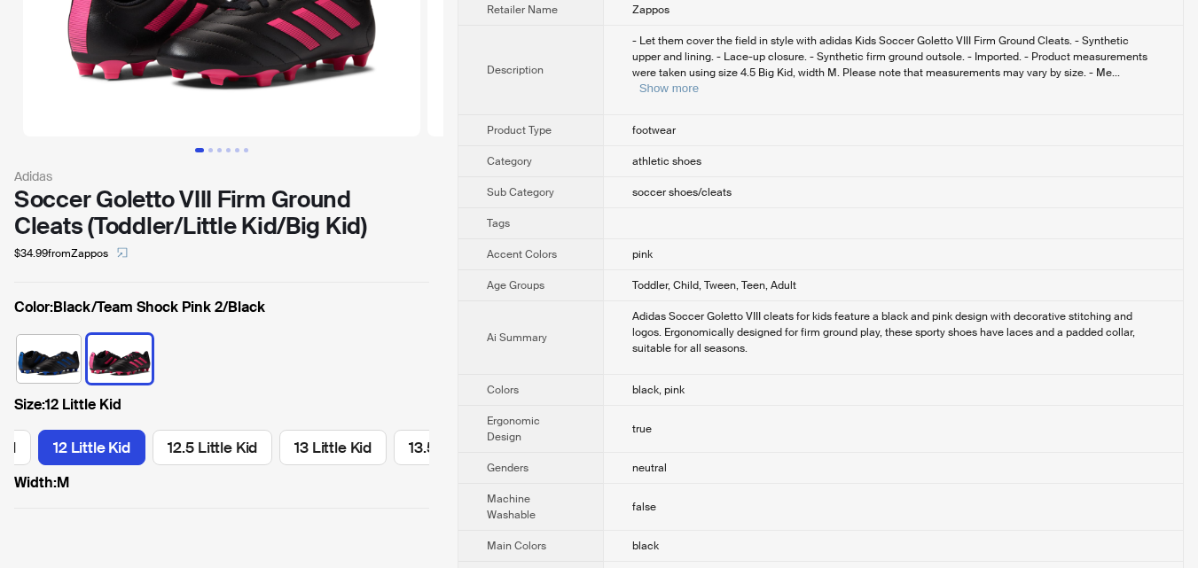
scroll to position [177, 0]
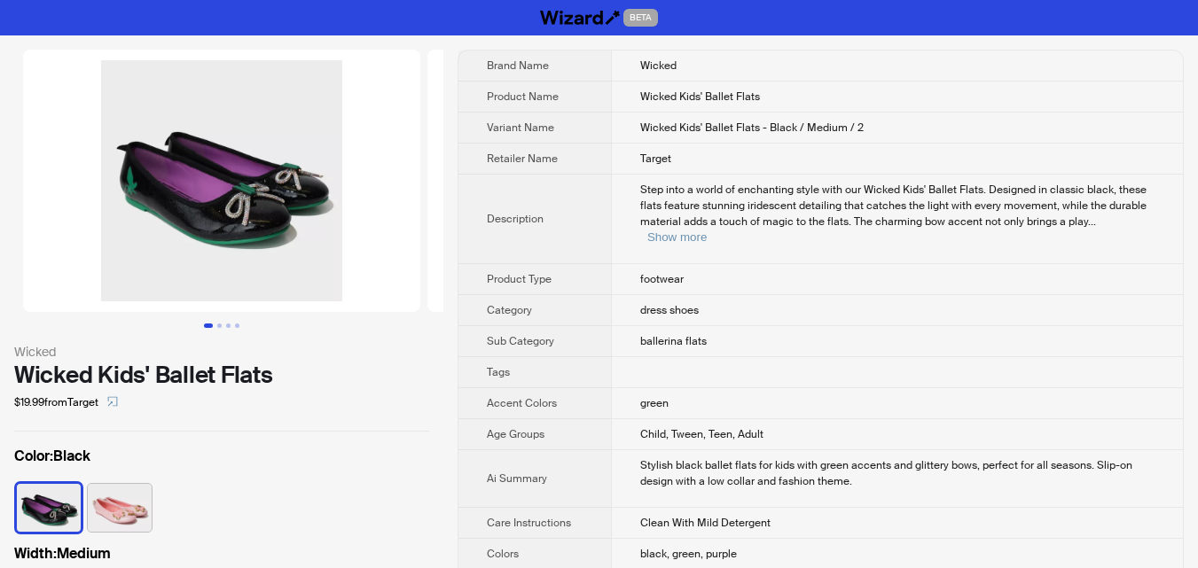
drag, startPoint x: 372, startPoint y: 2, endPoint x: 408, endPoint y: 95, distance: 99.9
click at [408, 95] on img at bounding box center [221, 181] width 397 height 262
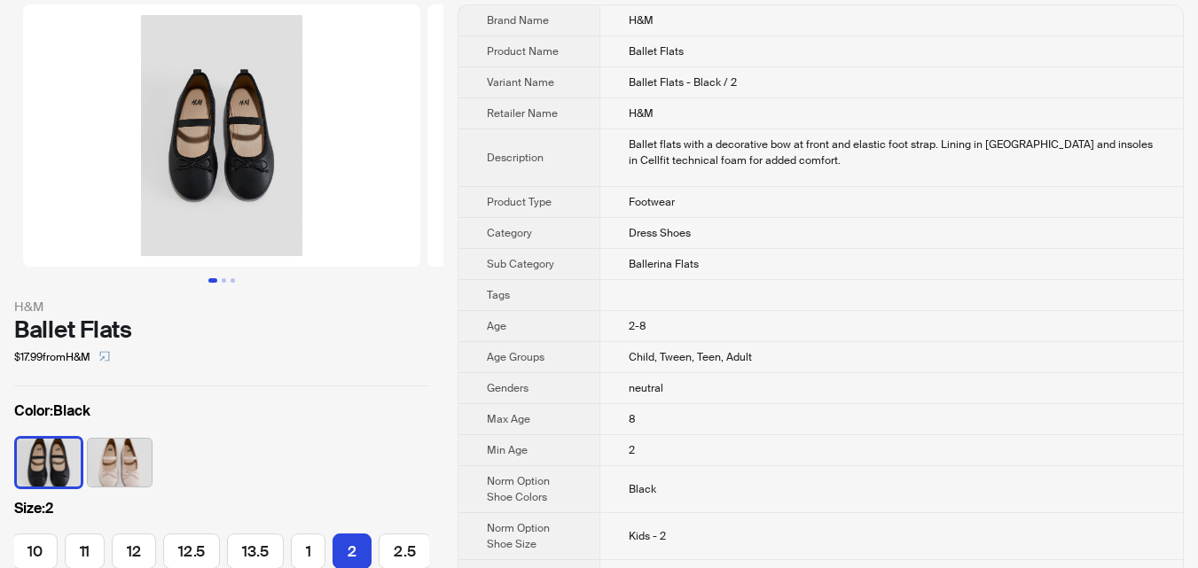
scroll to position [89, 0]
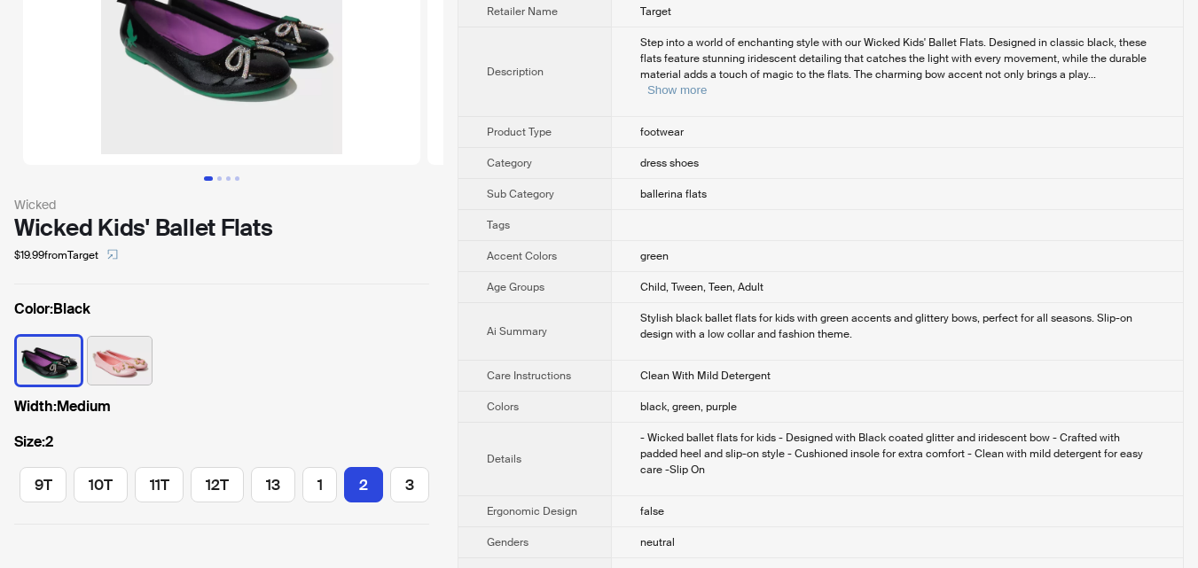
scroll to position [177, 0]
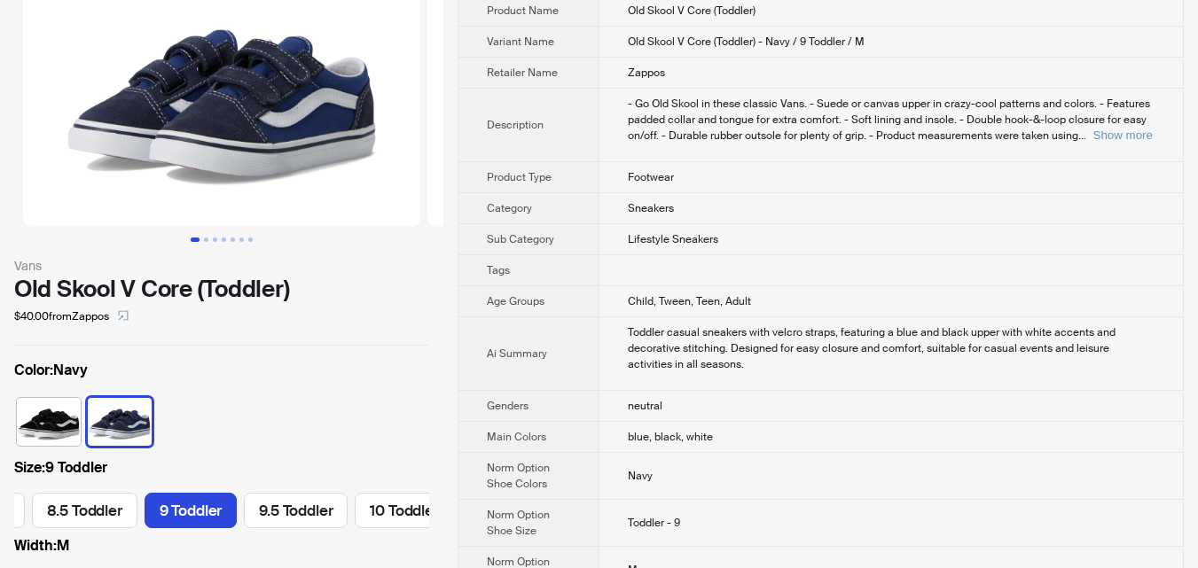
scroll to position [177, 0]
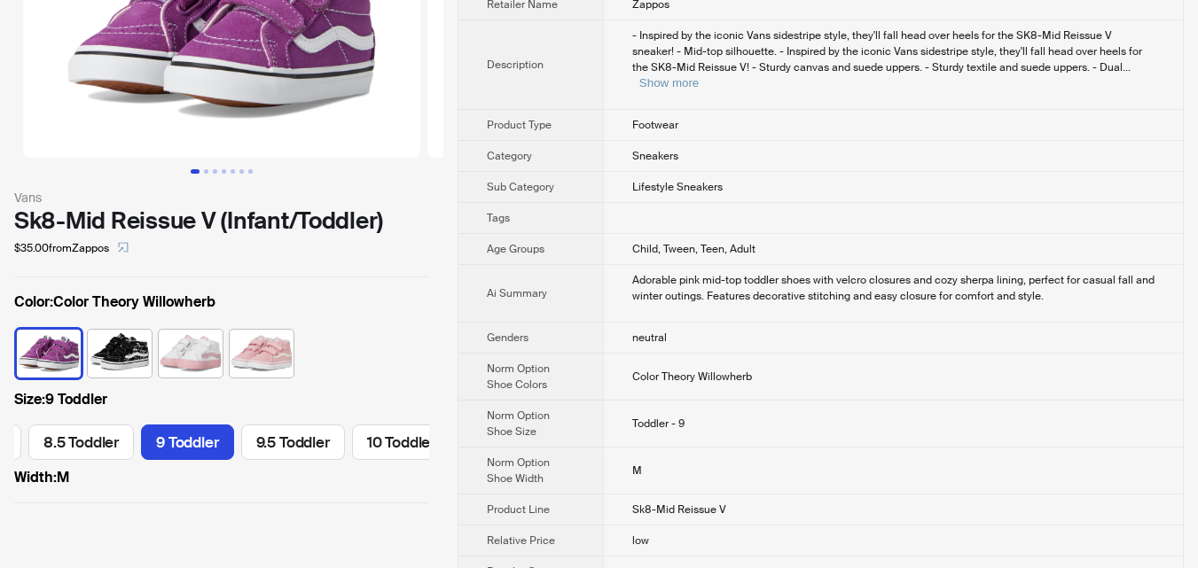
scroll to position [177, 0]
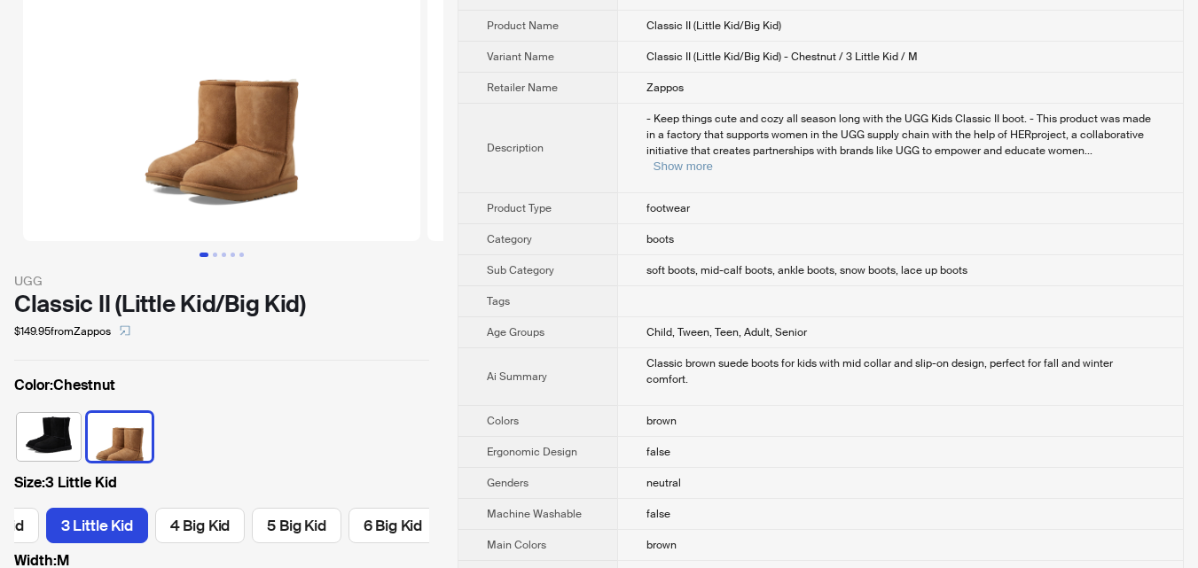
scroll to position [177, 0]
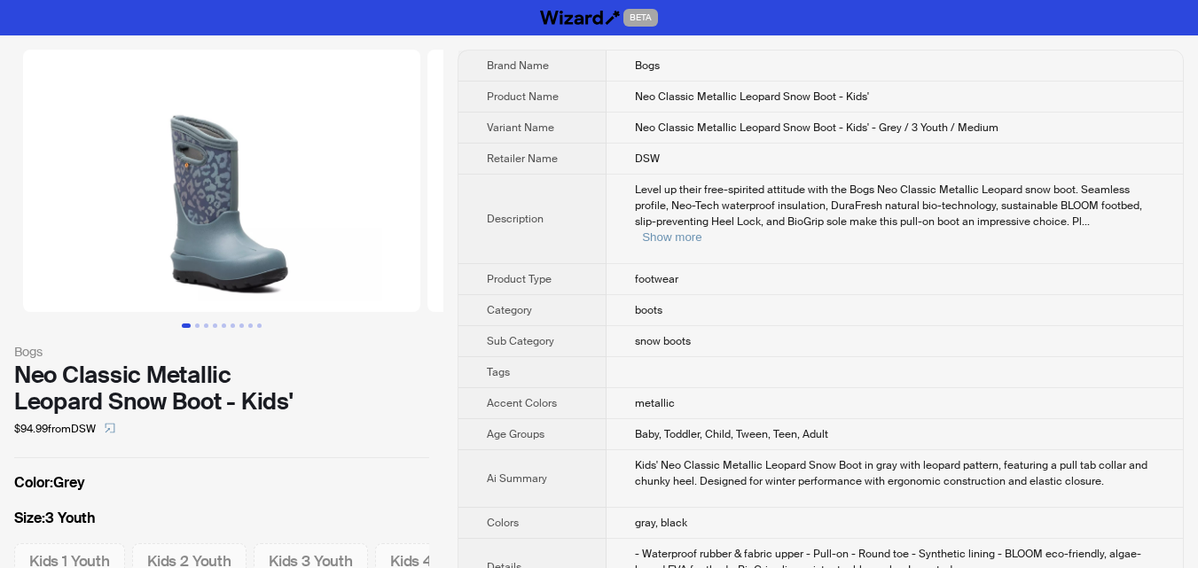
scroll to position [89, 0]
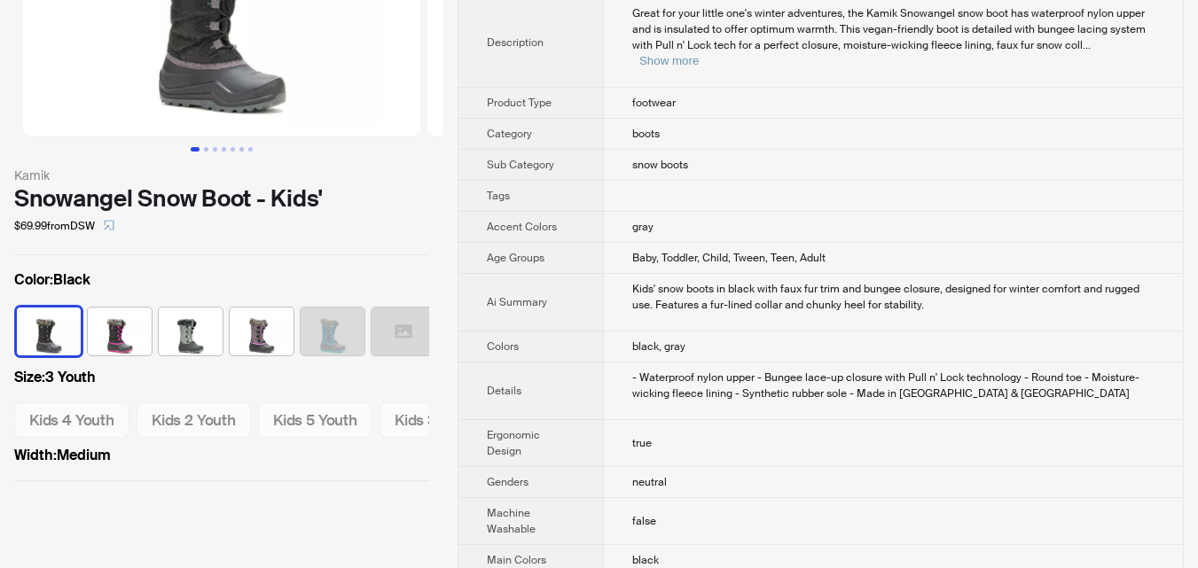
scroll to position [177, 0]
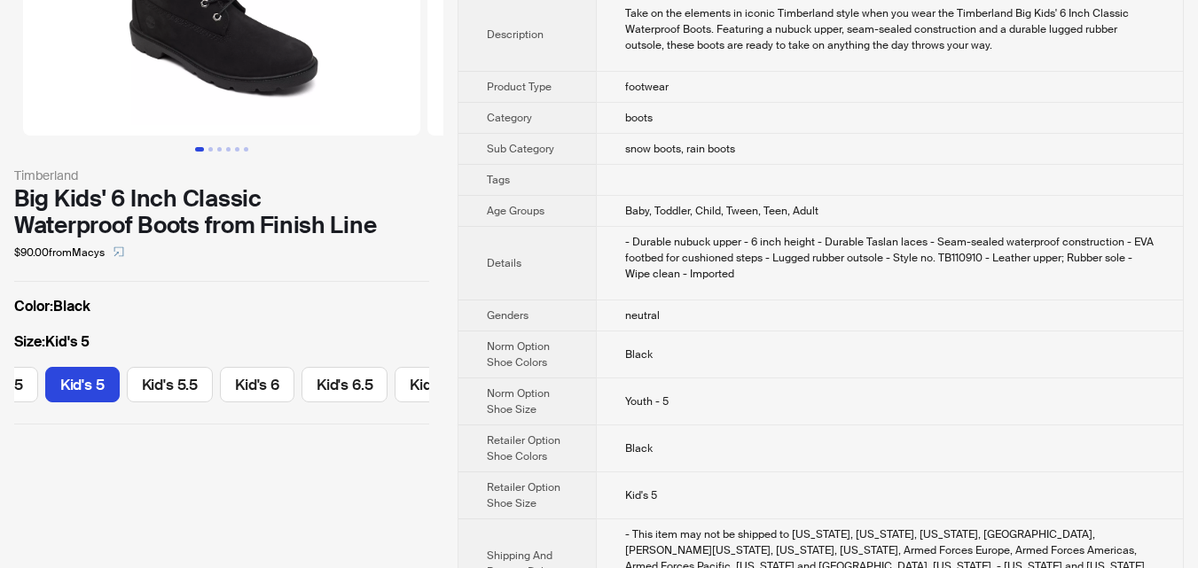
scroll to position [177, 0]
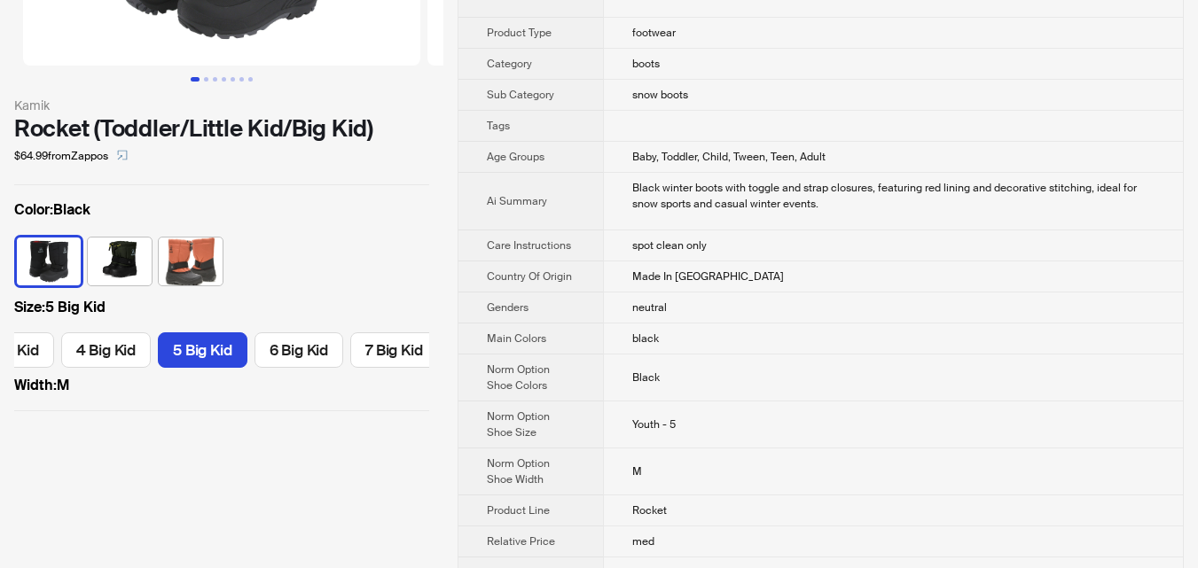
scroll to position [266, 0]
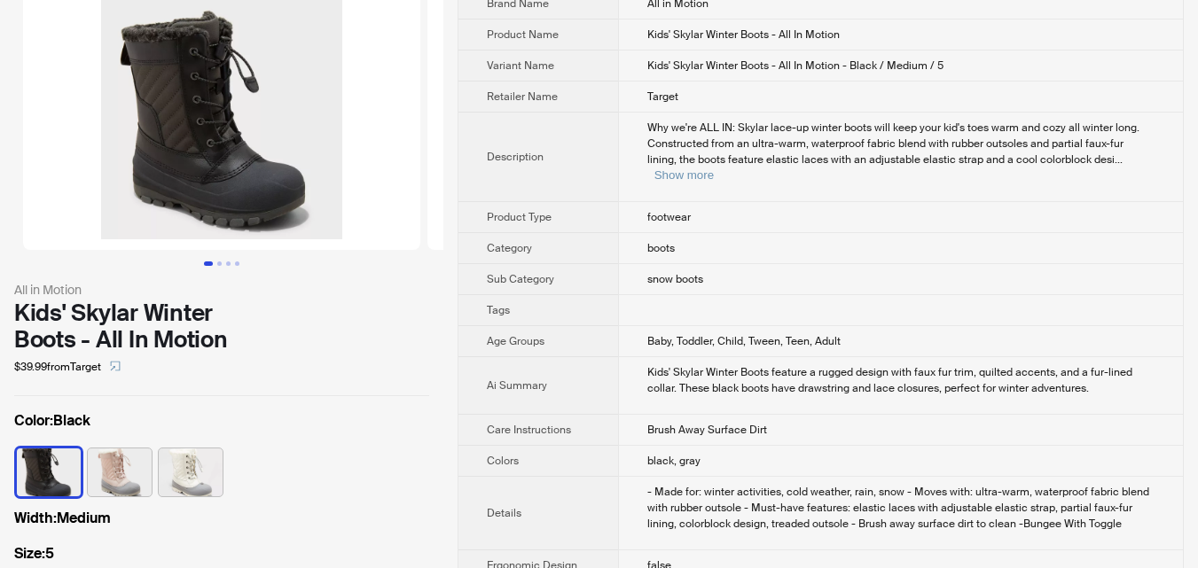
scroll to position [89, 0]
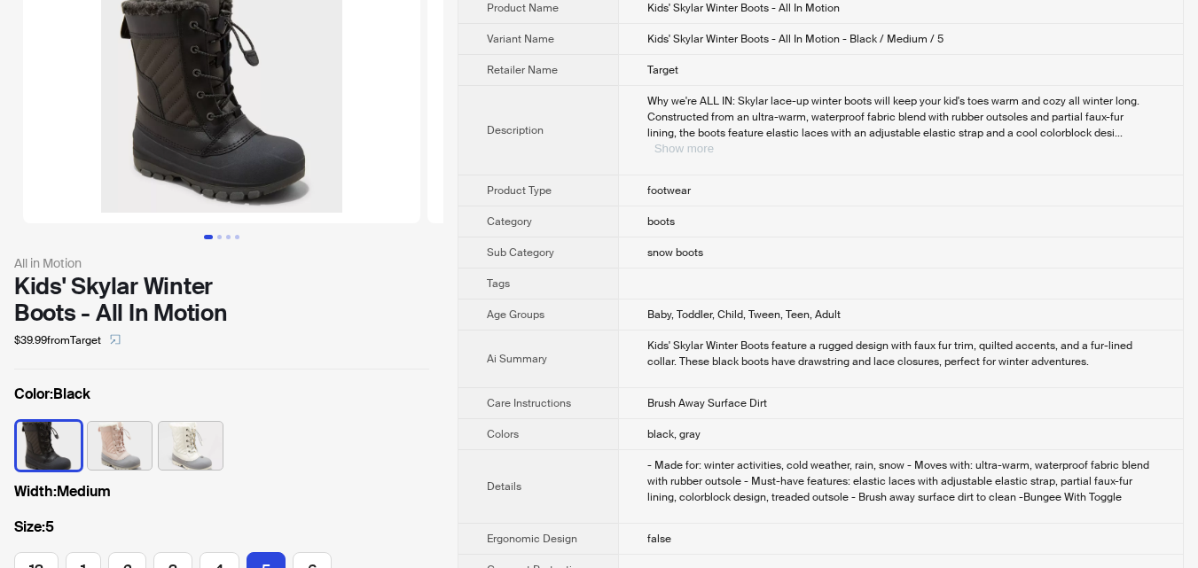
click at [714, 142] on button "Show more" at bounding box center [683, 148] width 59 height 13
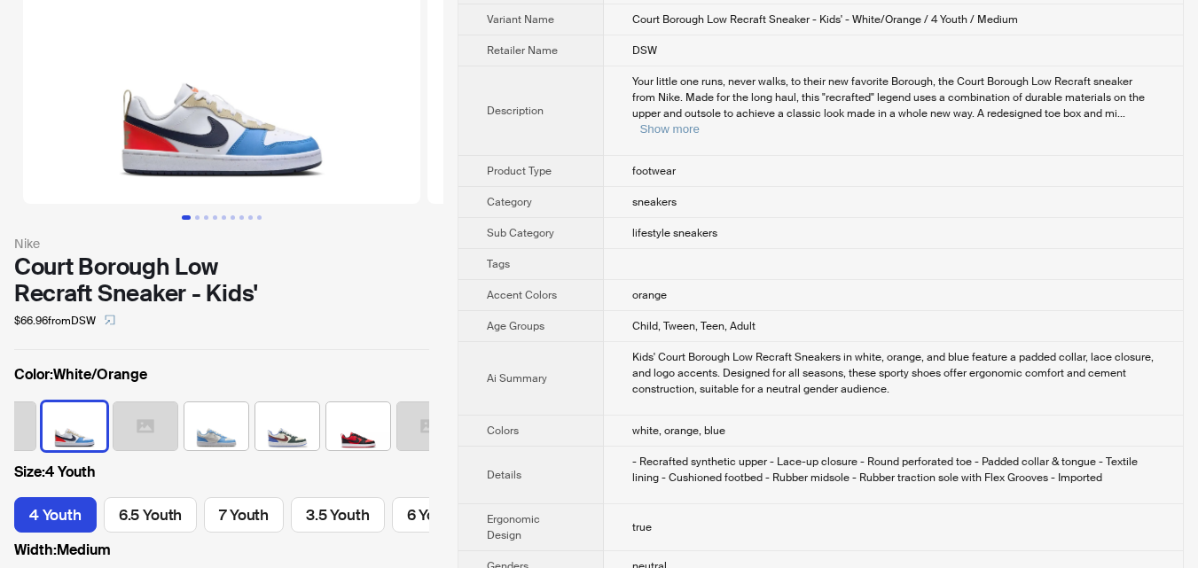
scroll to position [266, 0]
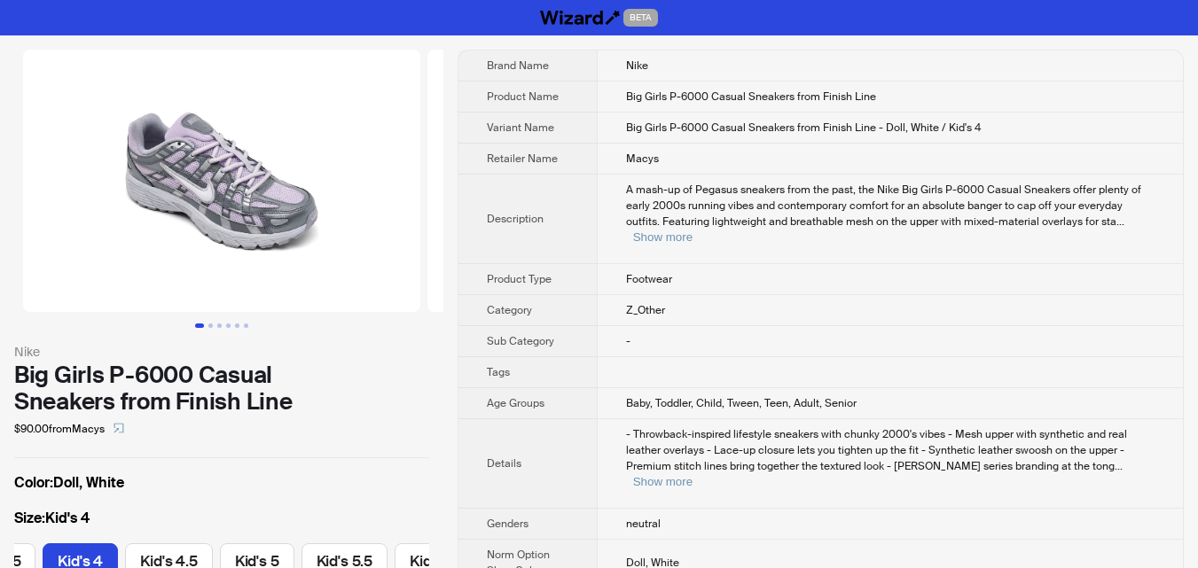
scroll to position [89, 0]
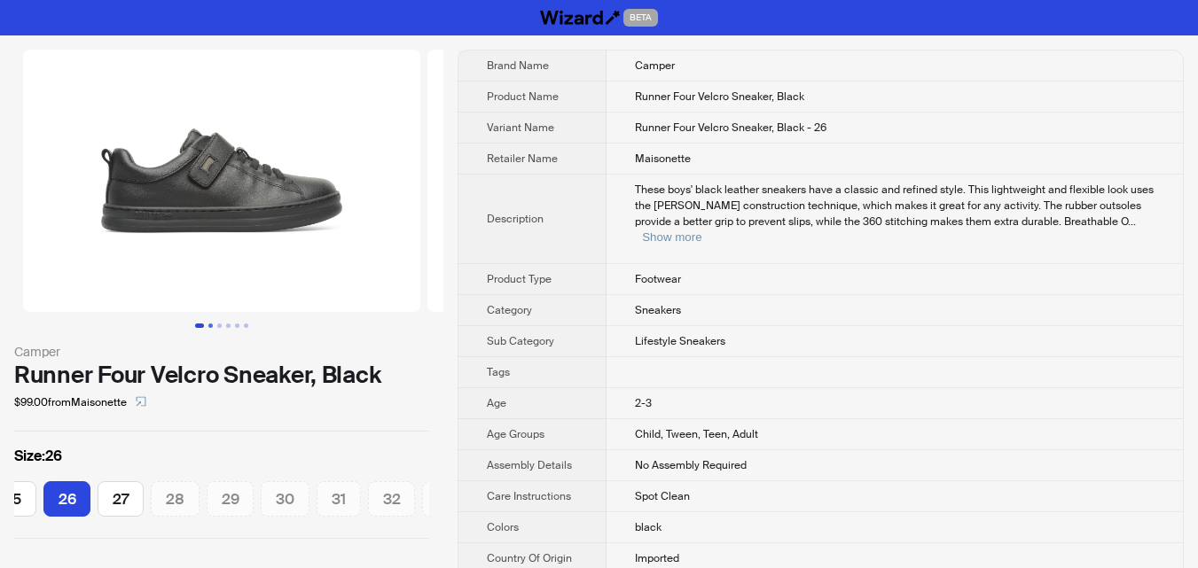
click at [208, 327] on button "Go to slide 2" at bounding box center [210, 326] width 4 height 4
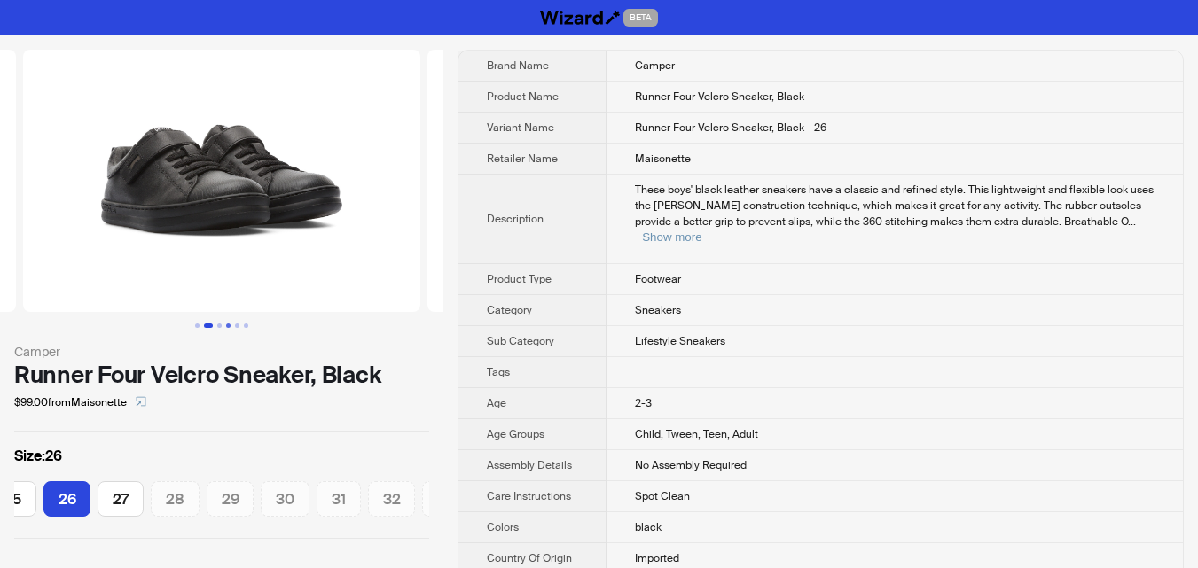
click at [226, 324] on button "Go to slide 4" at bounding box center [228, 326] width 4 height 4
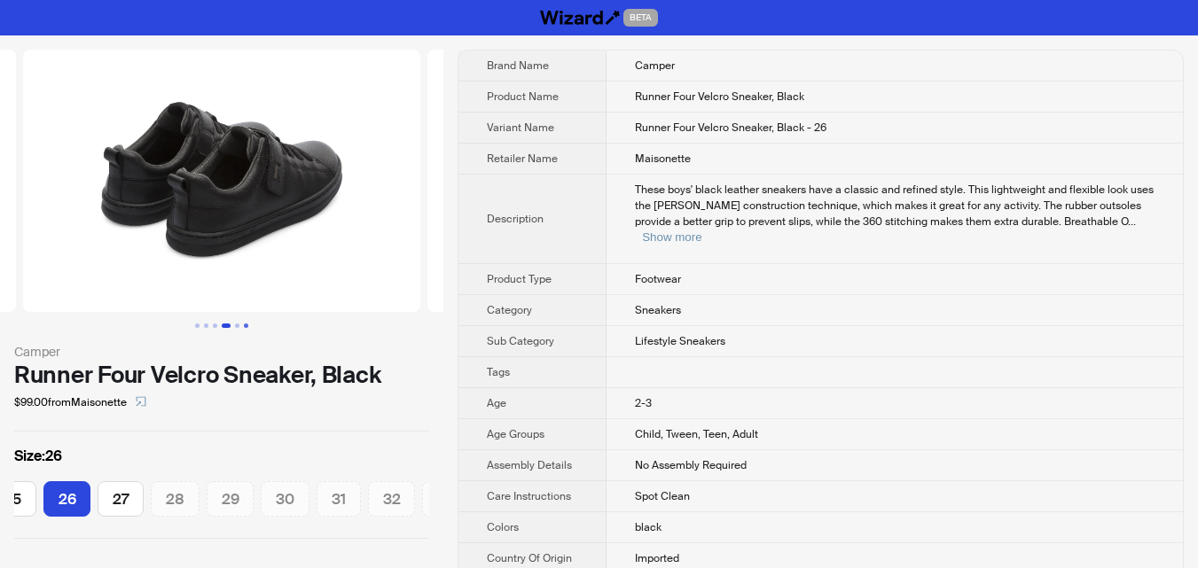
click at [244, 324] on button "Go to slide 6" at bounding box center [246, 326] width 4 height 4
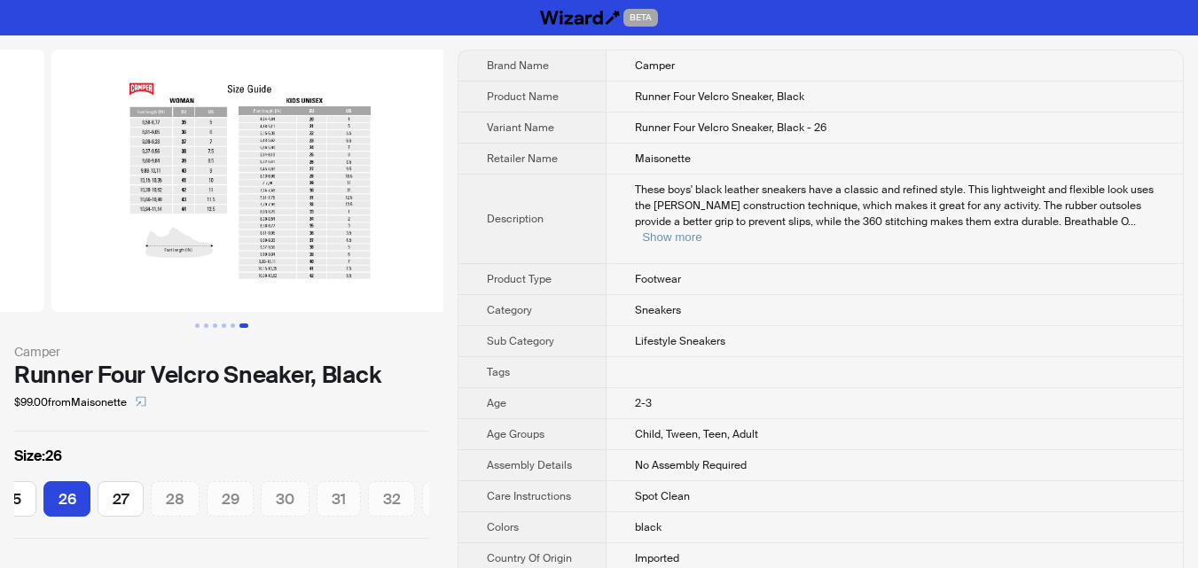
scroll to position [0, 2022]
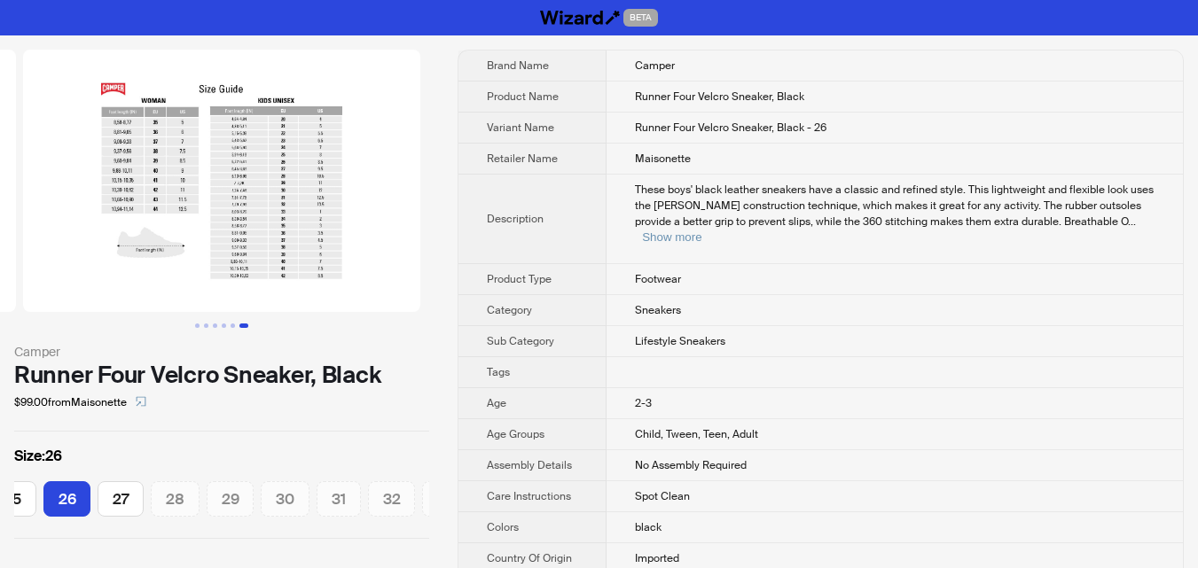
click at [245, 324] on button "Go to slide 6" at bounding box center [243, 326] width 9 height 4
click at [231, 325] on button "Go to slide 5" at bounding box center [233, 326] width 4 height 4
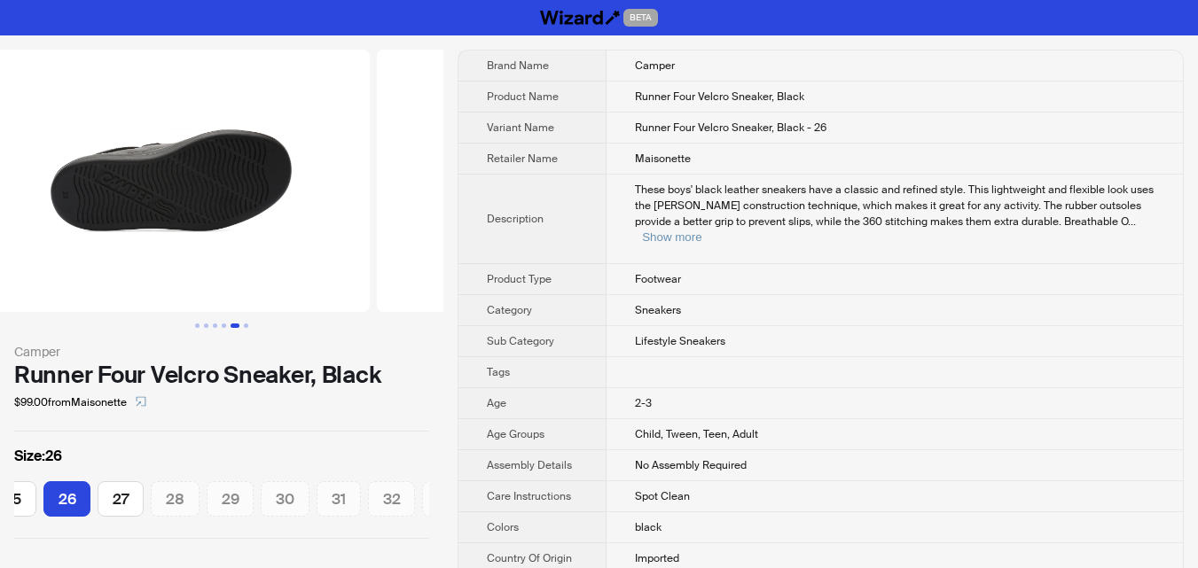
scroll to position [0, 1617]
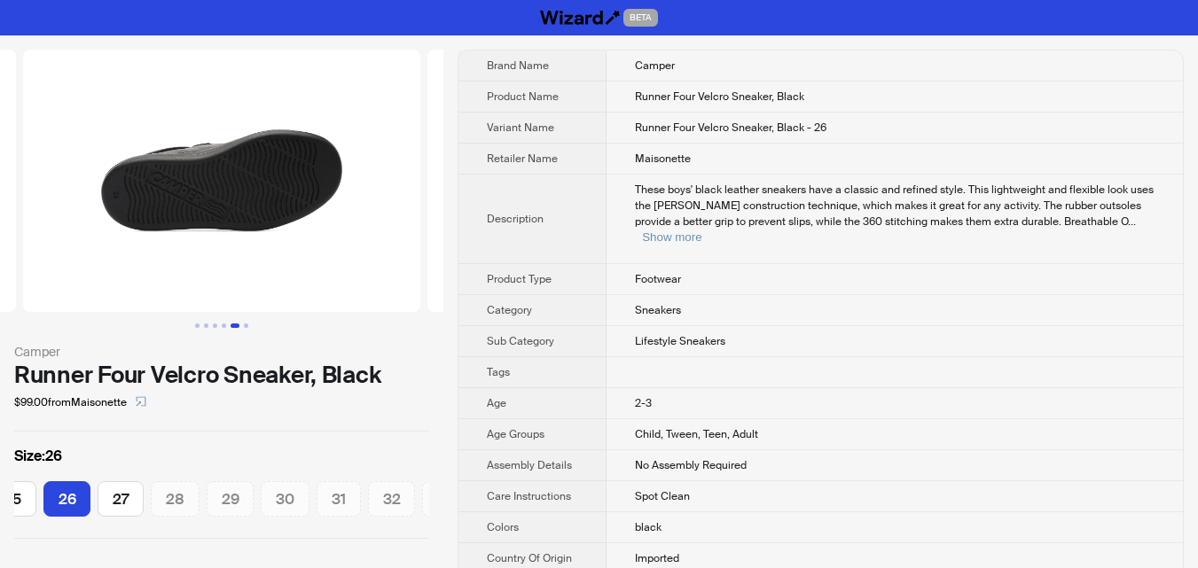
drag, startPoint x: 49, startPoint y: 460, endPoint x: 92, endPoint y: 458, distance: 43.5
click at [92, 458] on label "Size : 26" at bounding box center [221, 456] width 415 height 21
drag, startPoint x: 89, startPoint y: 455, endPoint x: 12, endPoint y: 457, distance: 76.3
click at [12, 457] on div "Camper Runner Four Velcro Sneaker, Black $99.00 from Maisonette Size : 26 25 26…" at bounding box center [221, 294] width 443 height 518
click at [701, 231] on button "Show more" at bounding box center [671, 237] width 59 height 13
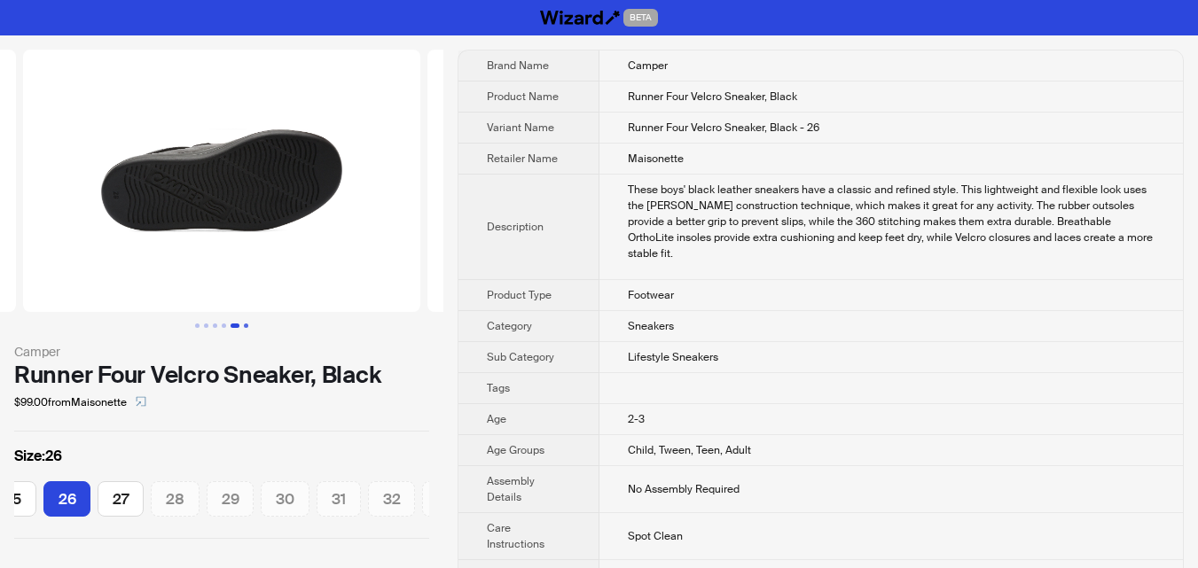
click at [245, 325] on button "Go to slide 6" at bounding box center [246, 326] width 4 height 4
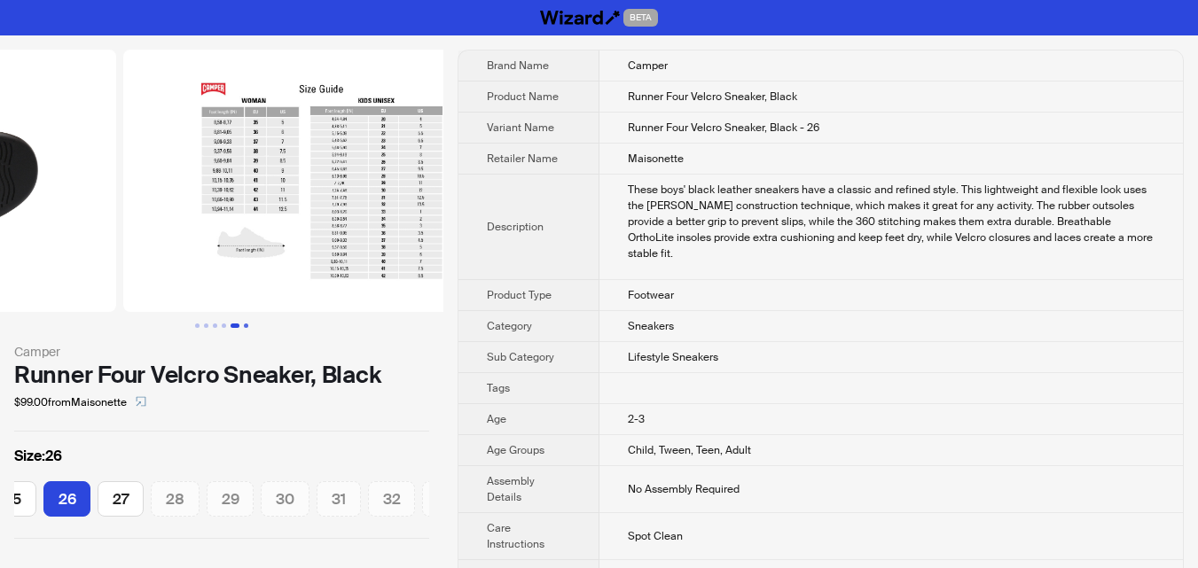
scroll to position [0, 2022]
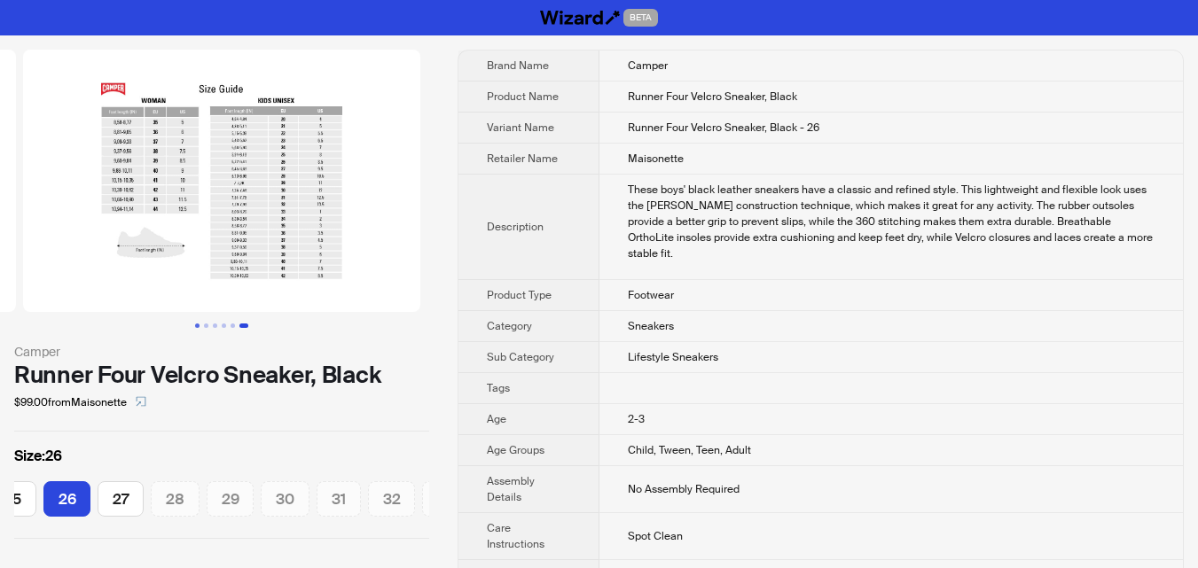
click at [199, 326] on button "Go to slide 1" at bounding box center [197, 326] width 4 height 4
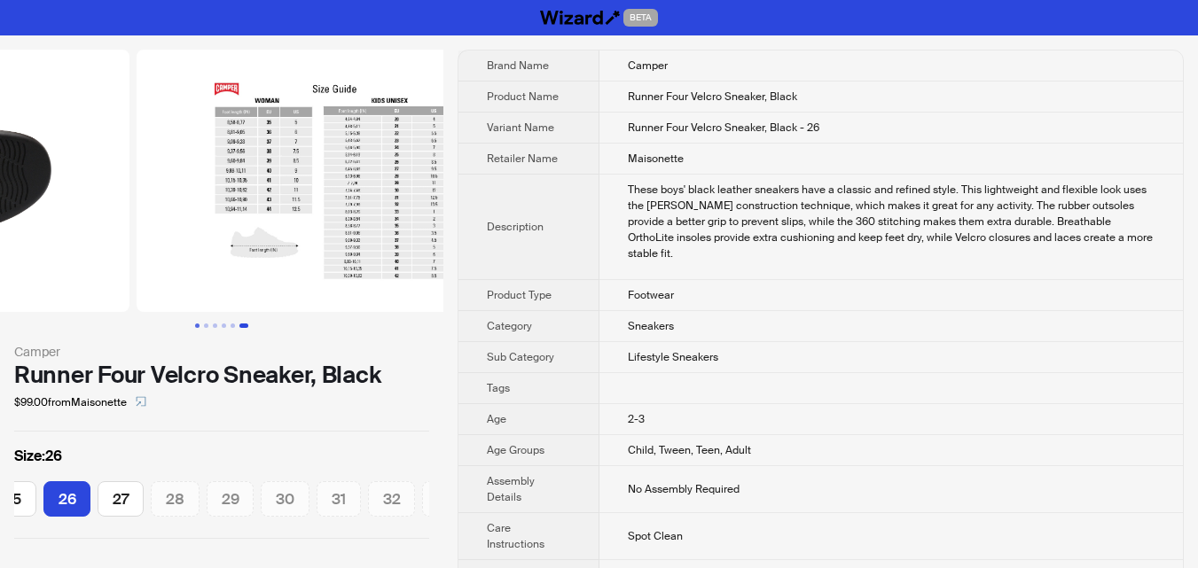
scroll to position [0, 1616]
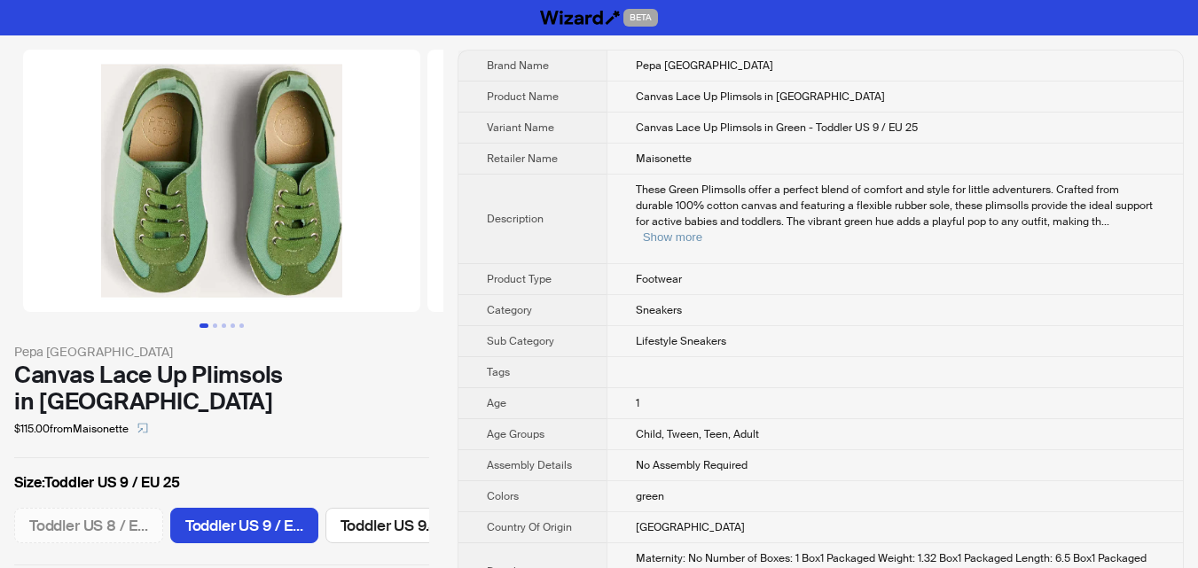
scroll to position [0, 129]
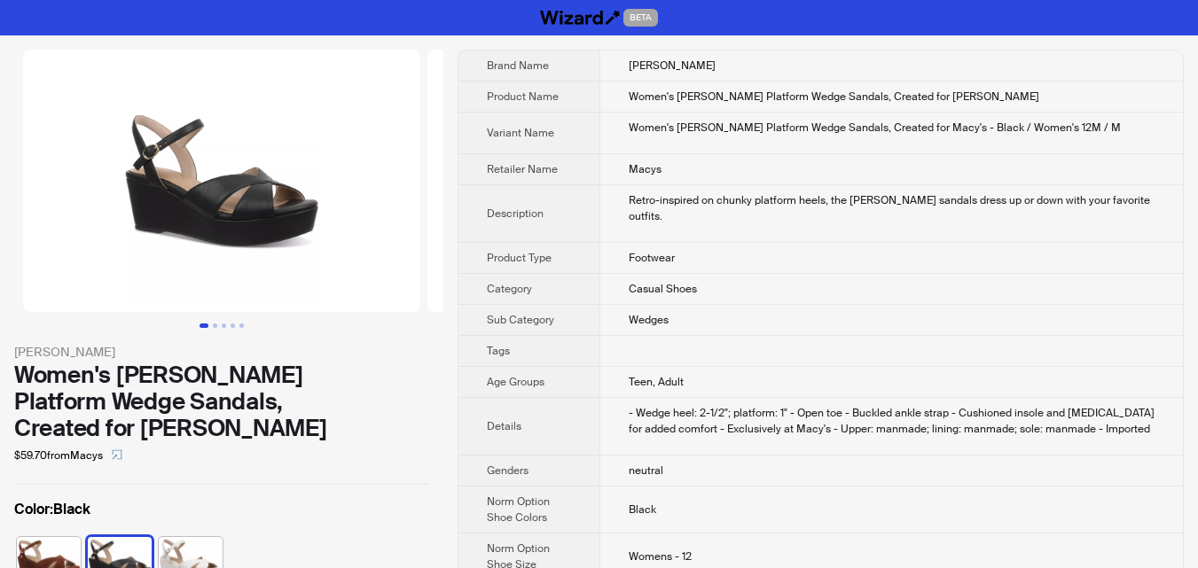
scroll to position [0, 1404]
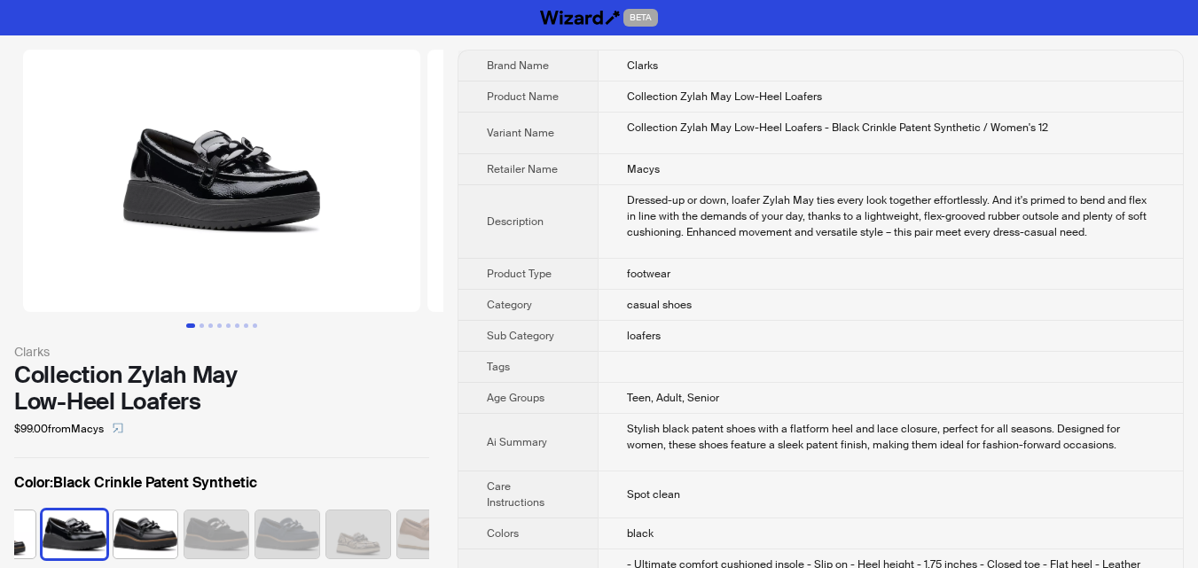
scroll to position [0, 977]
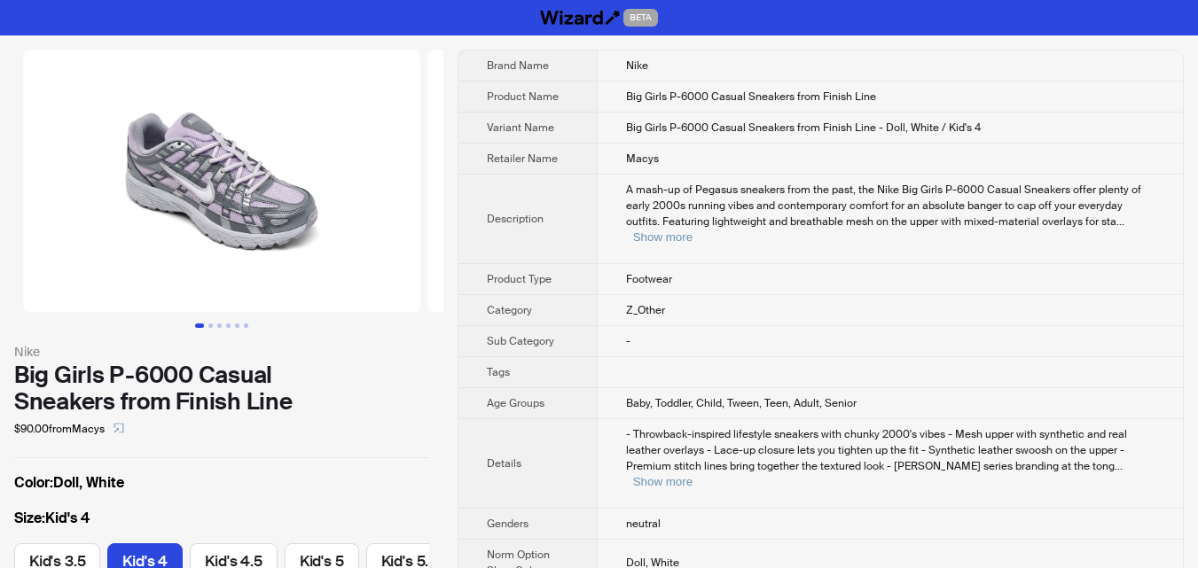
scroll to position [0, 65]
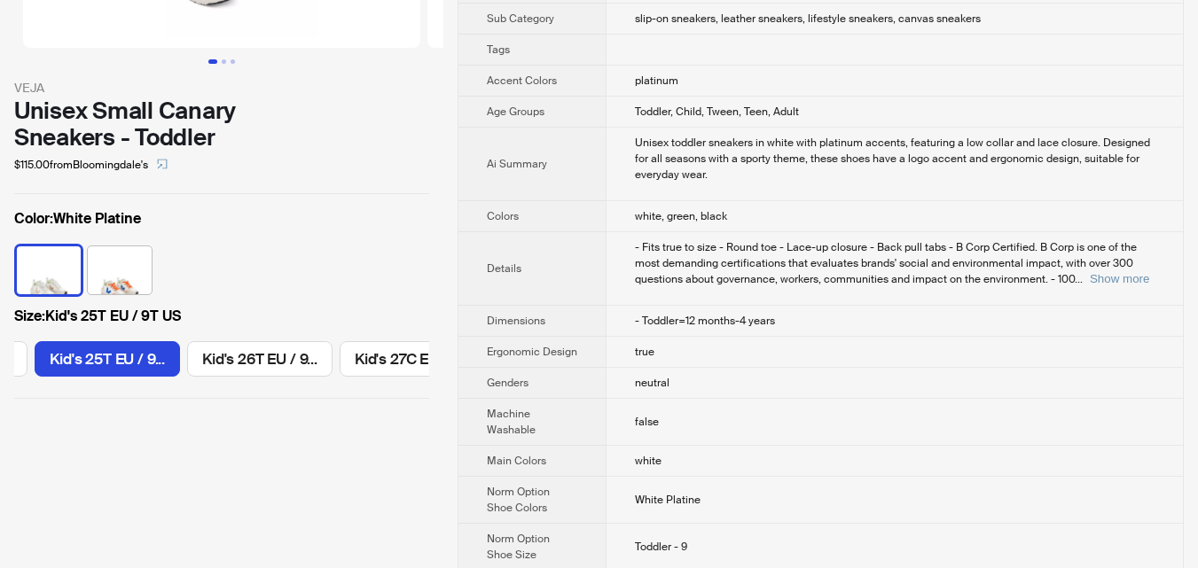
scroll to position [266, 0]
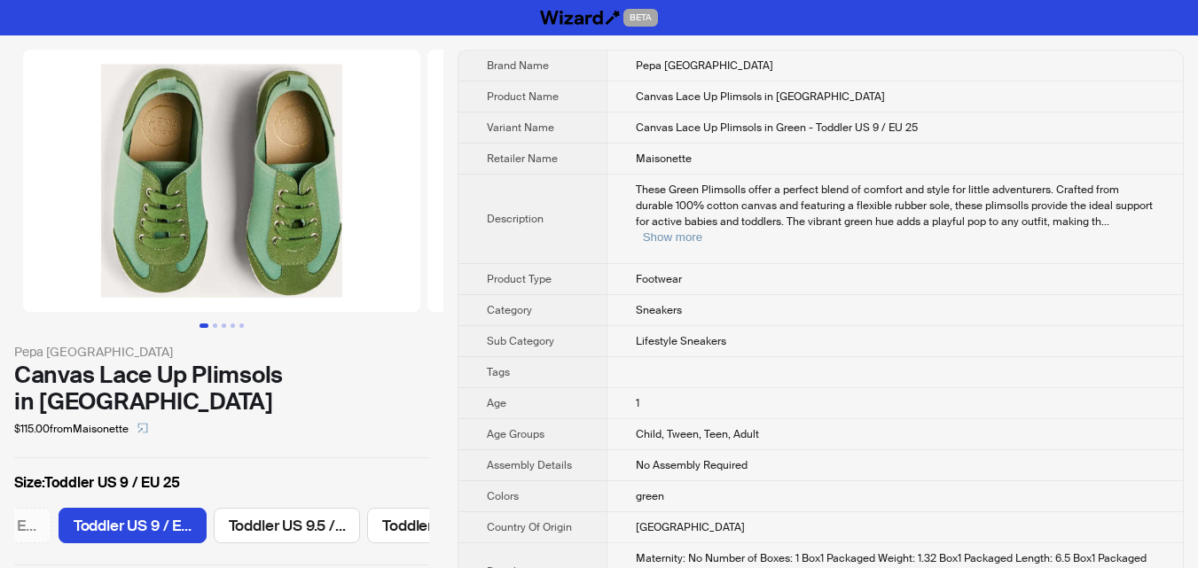
scroll to position [0, 129]
